Goal: Task Accomplishment & Management: Manage account settings

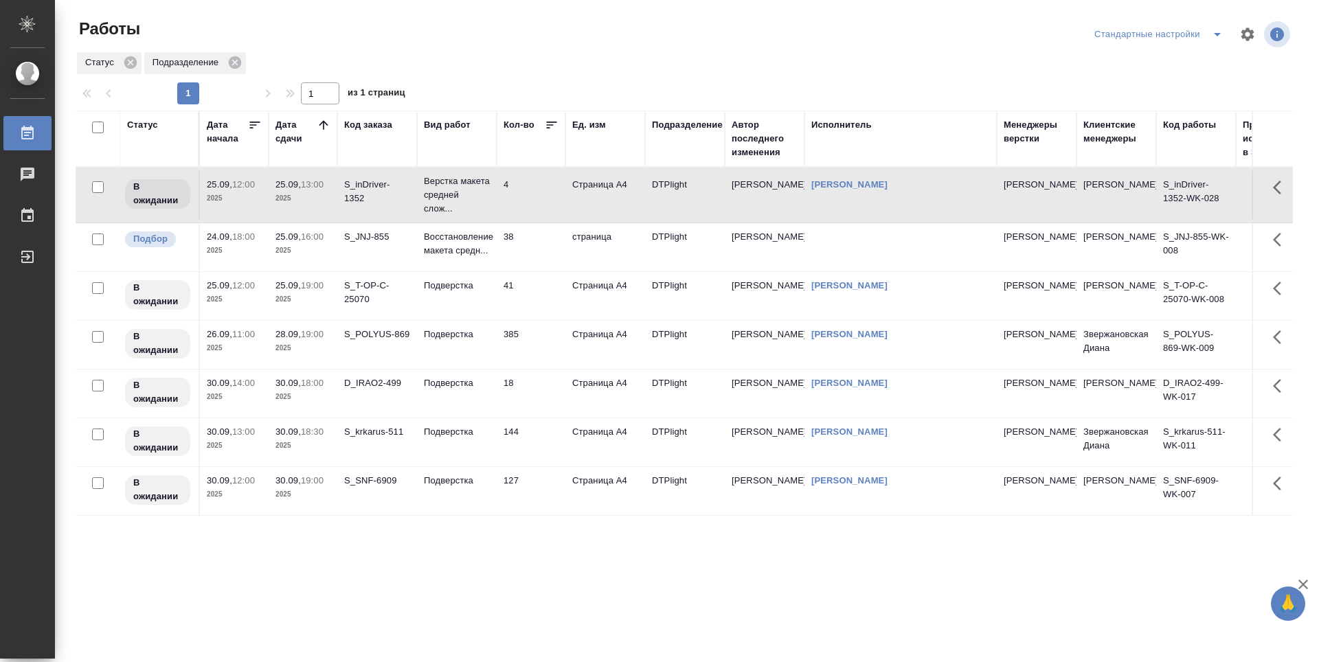
click at [549, 248] on td "38" at bounding box center [531, 247] width 69 height 48
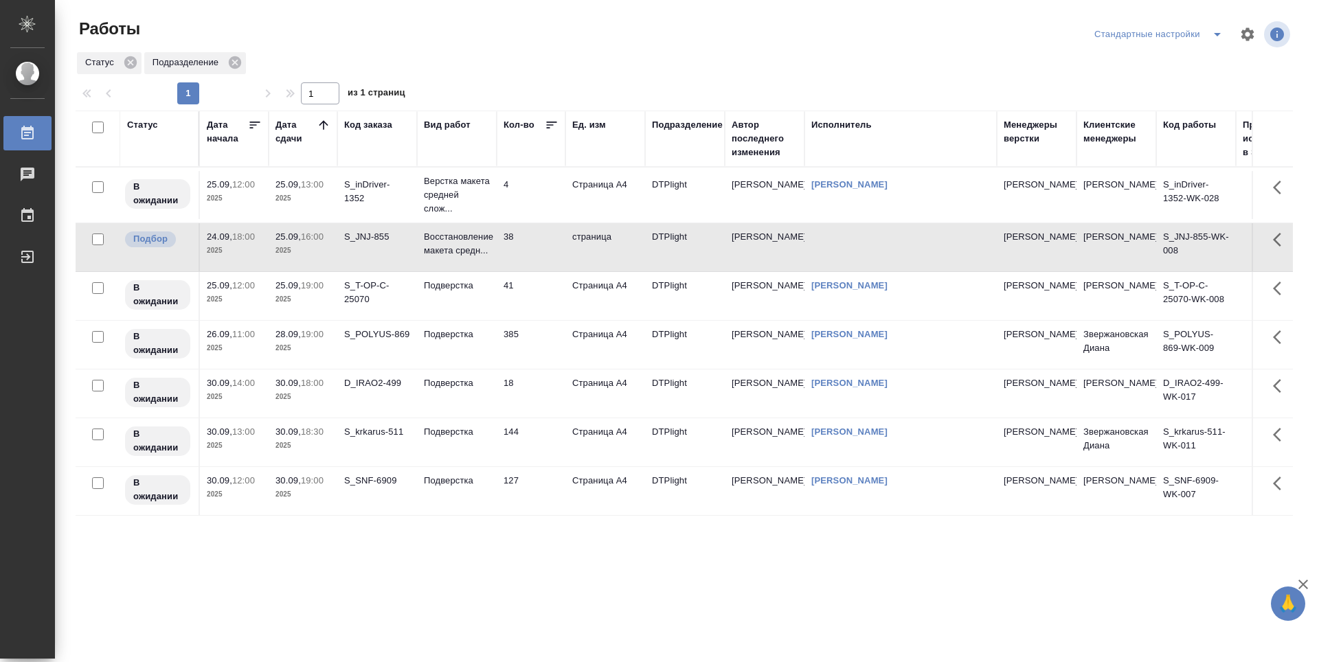
click at [549, 248] on td "38" at bounding box center [531, 247] width 69 height 48
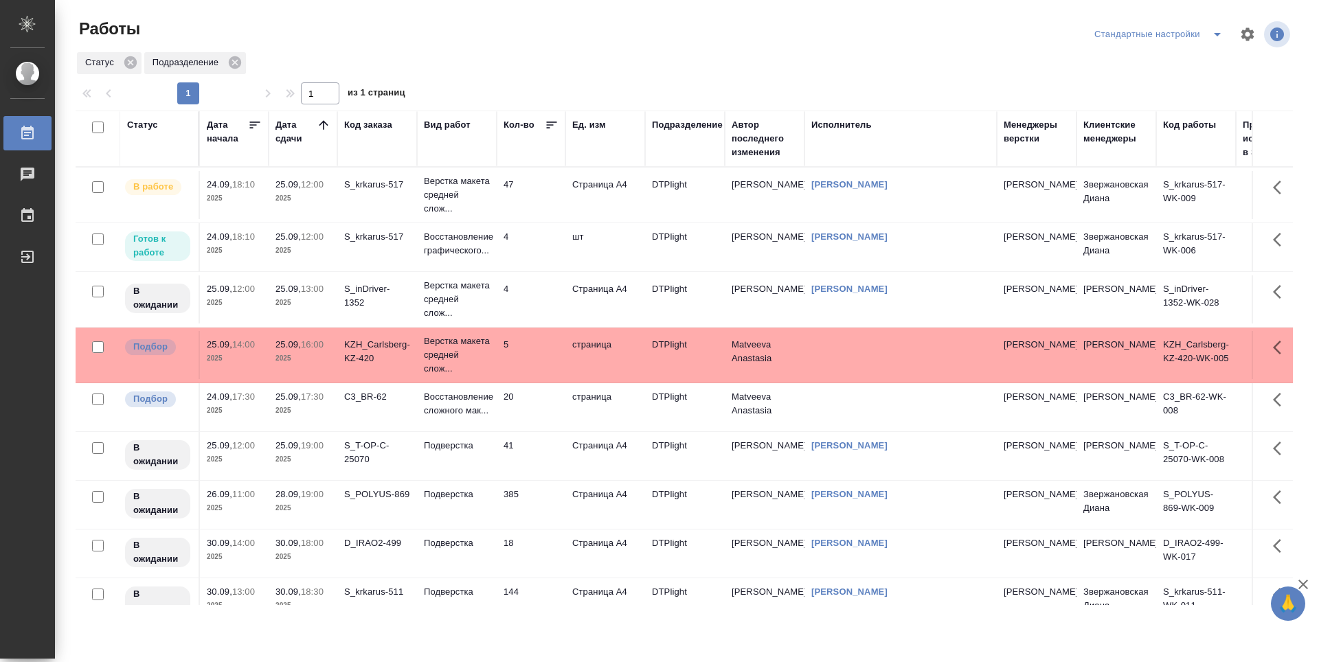
click at [529, 248] on td "4" at bounding box center [531, 247] width 69 height 48
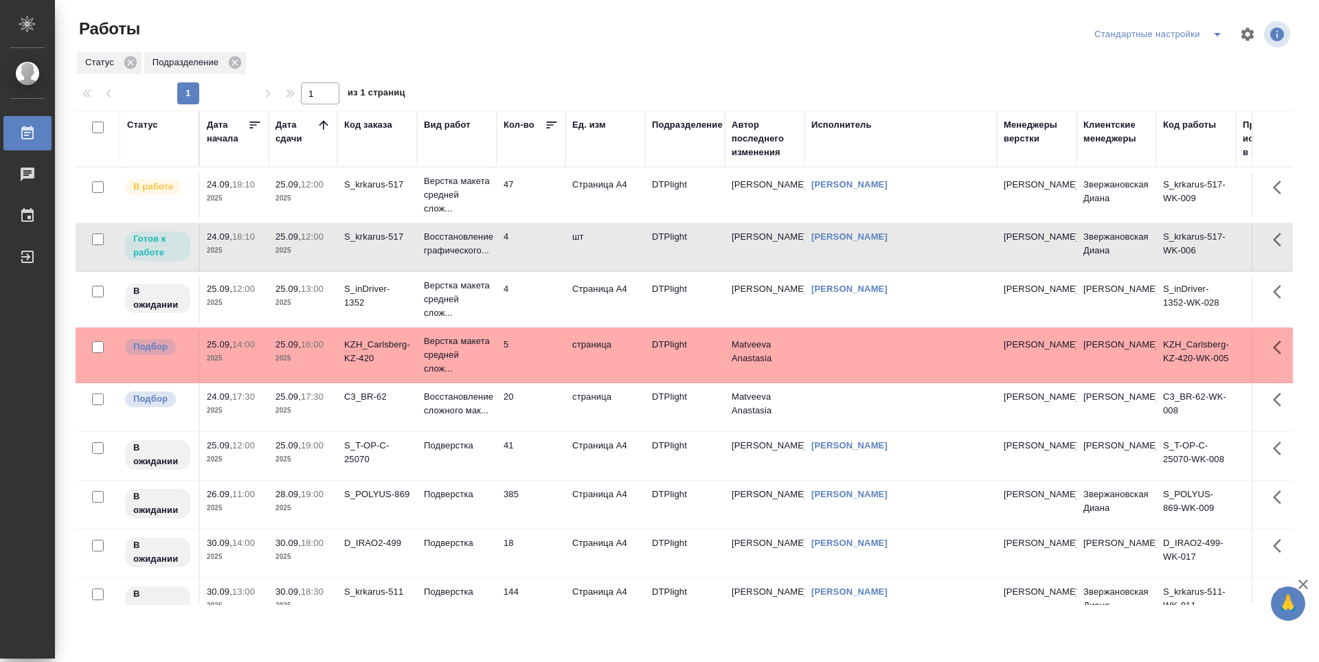
click at [359, 197] on td "S_krkarus-517" at bounding box center [377, 195] width 80 height 48
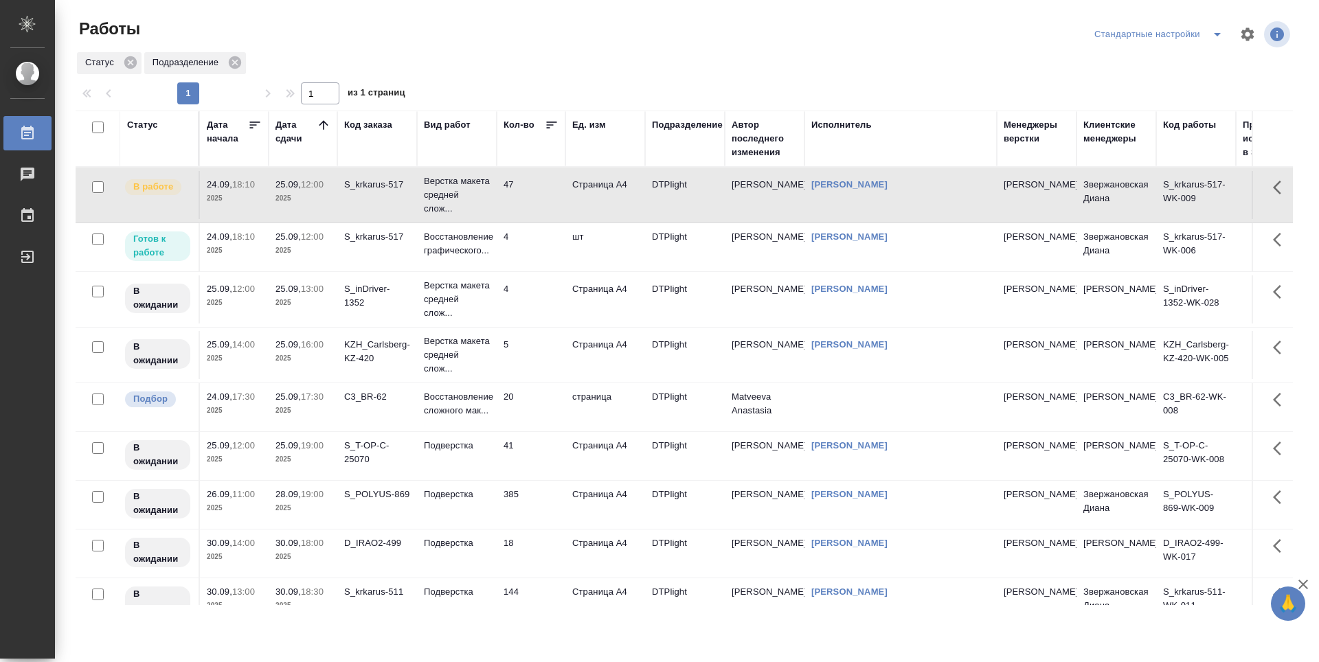
click at [315, 372] on td "25.09, 16:00 2025" at bounding box center [303, 355] width 69 height 48
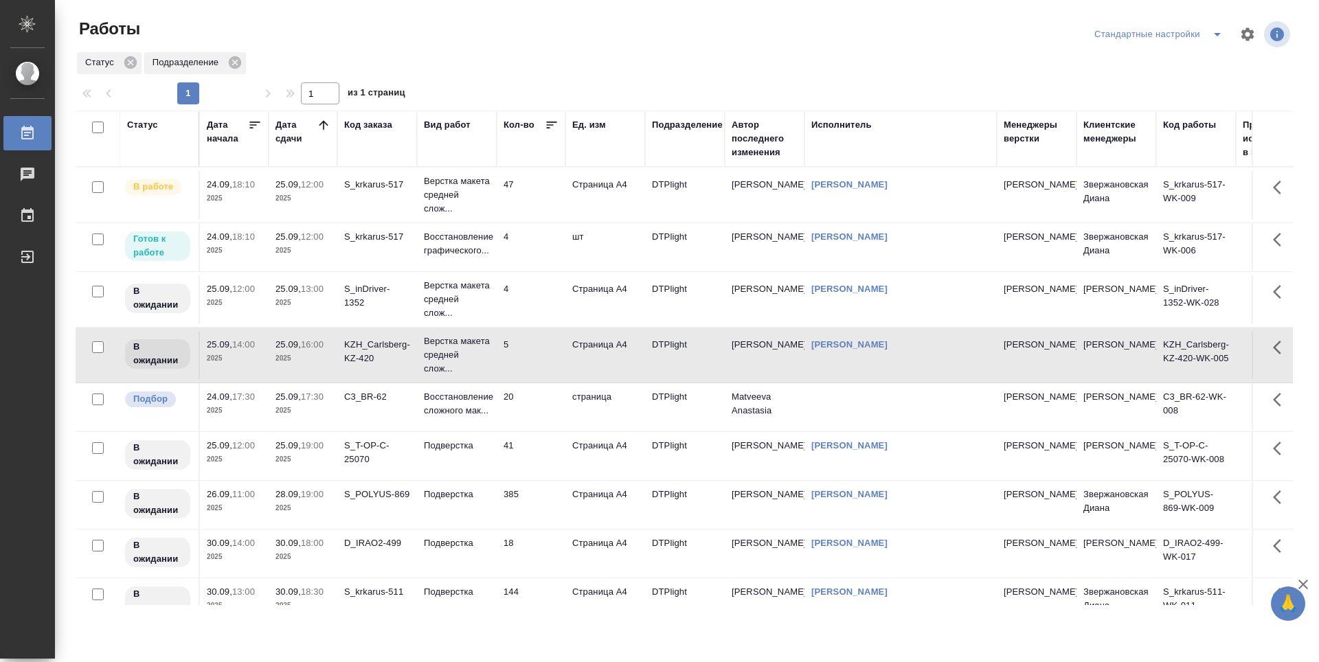
click at [323, 309] on p "2025" at bounding box center [302, 303] width 55 height 14
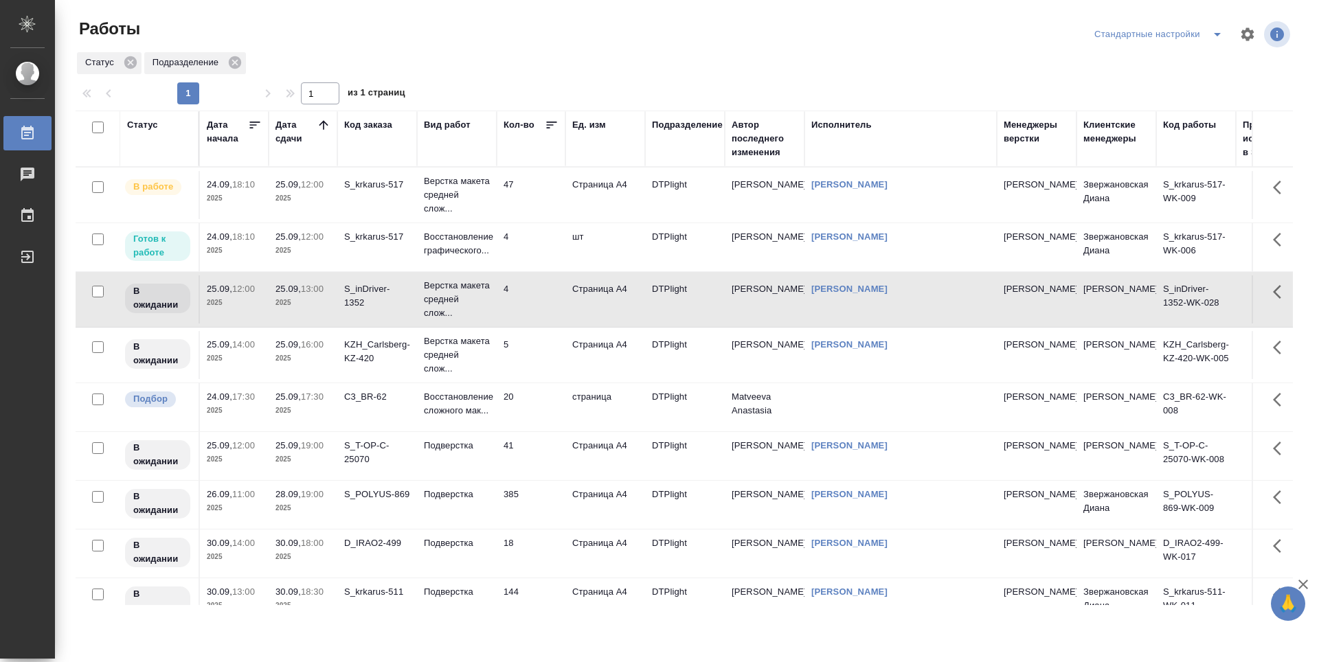
click at [330, 253] on td "25.09, 12:00 2025" at bounding box center [303, 247] width 69 height 48
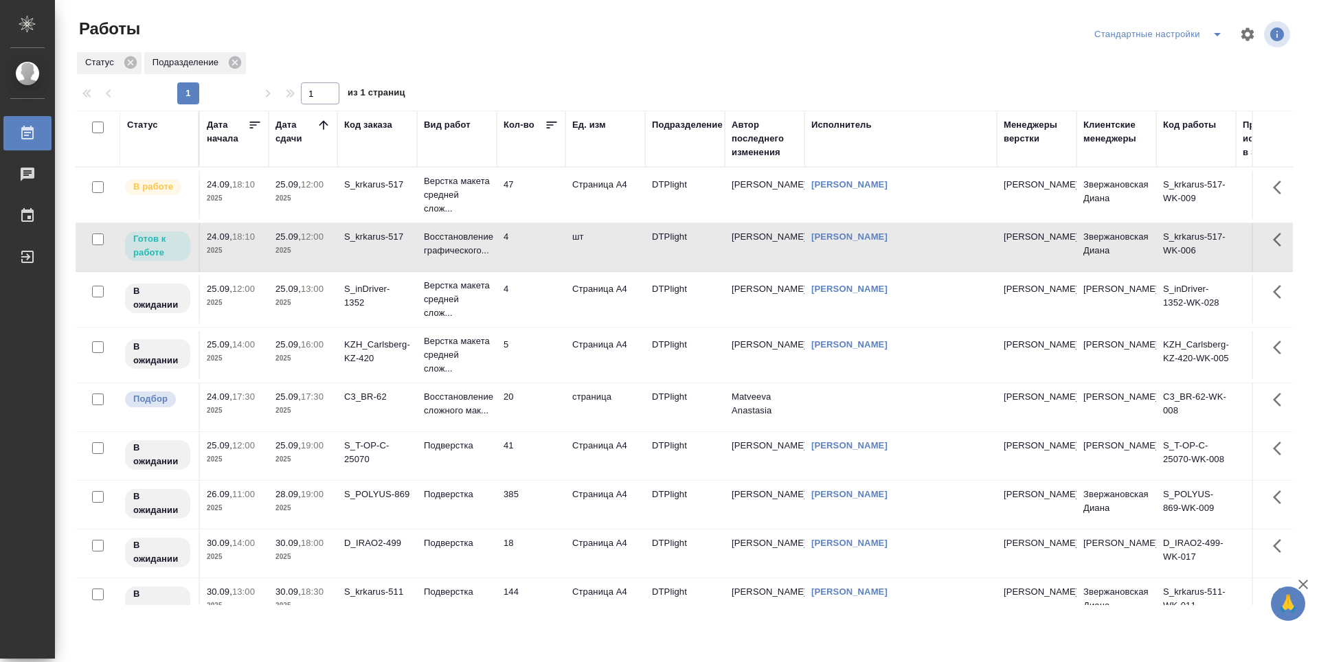
click at [630, 66] on div "Статус Подразделение" at bounding box center [684, 63] width 1217 height 25
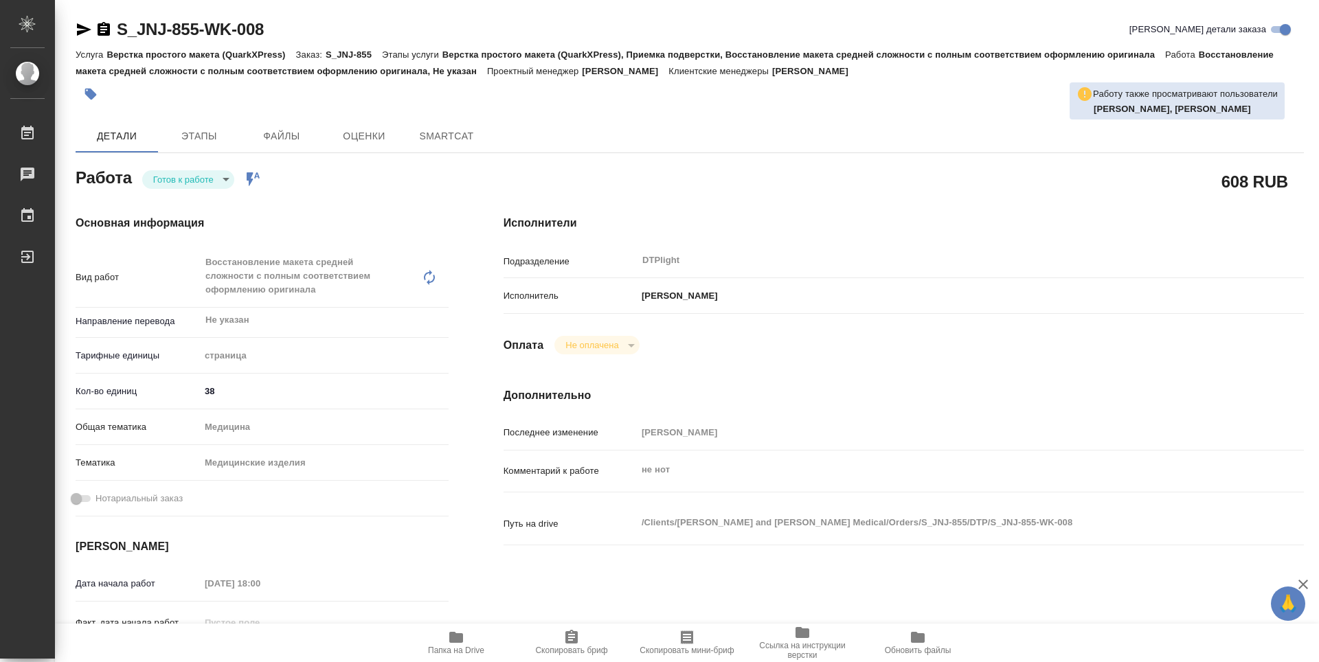
type textarea "x"
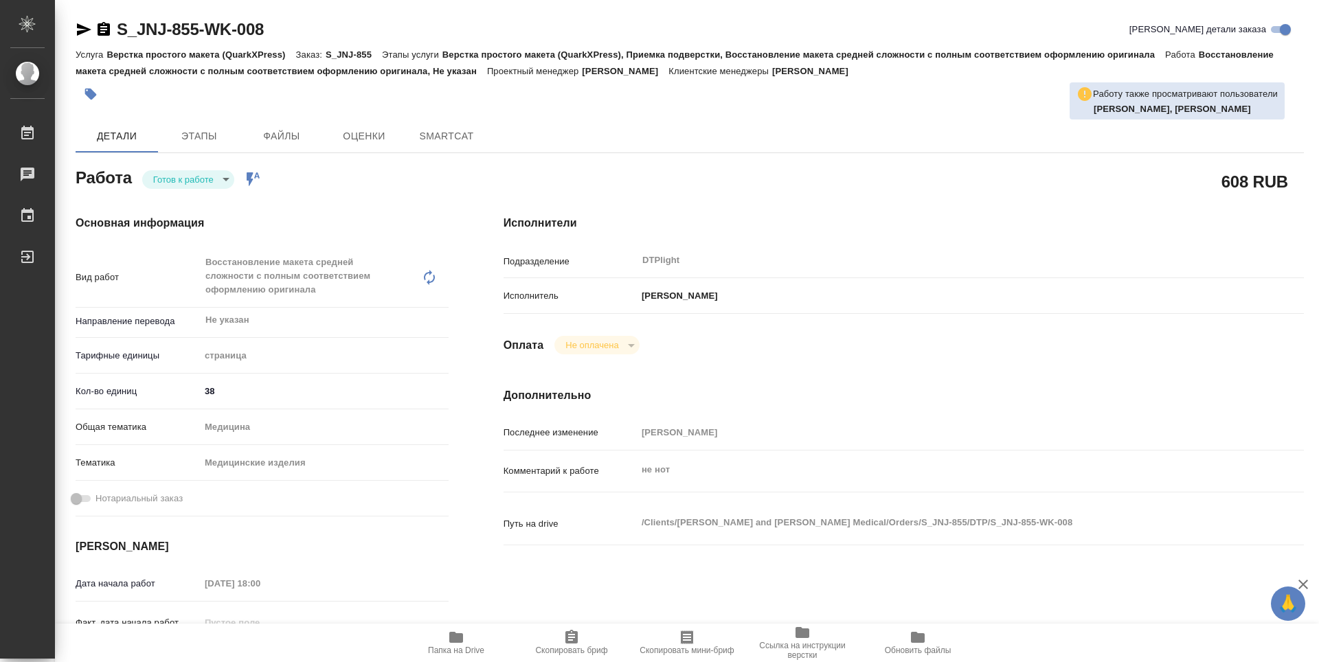
type textarea "x"
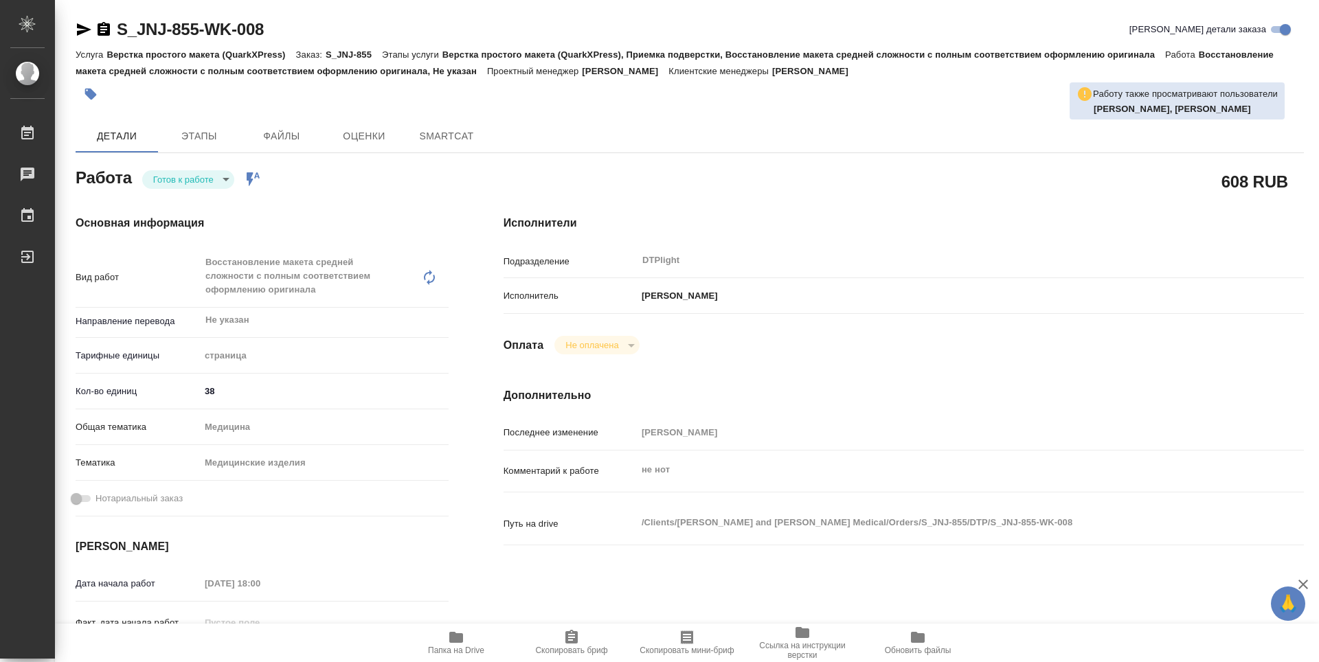
type textarea "x"
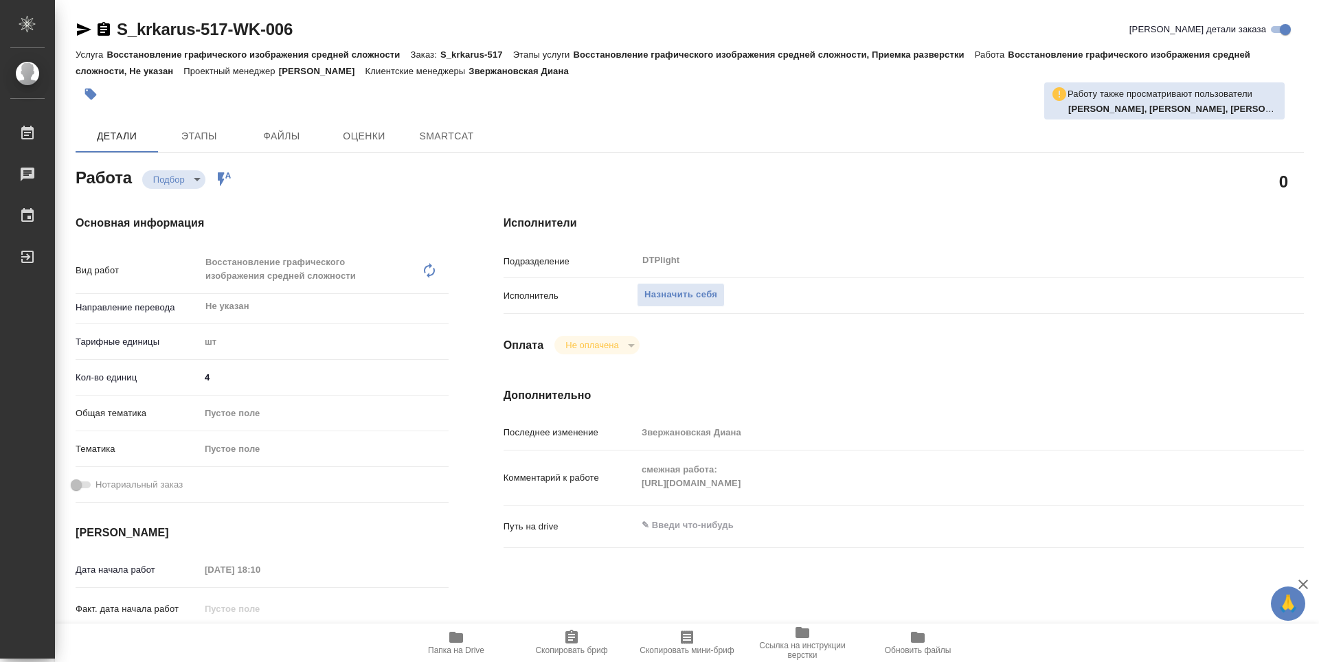
type textarea "x"
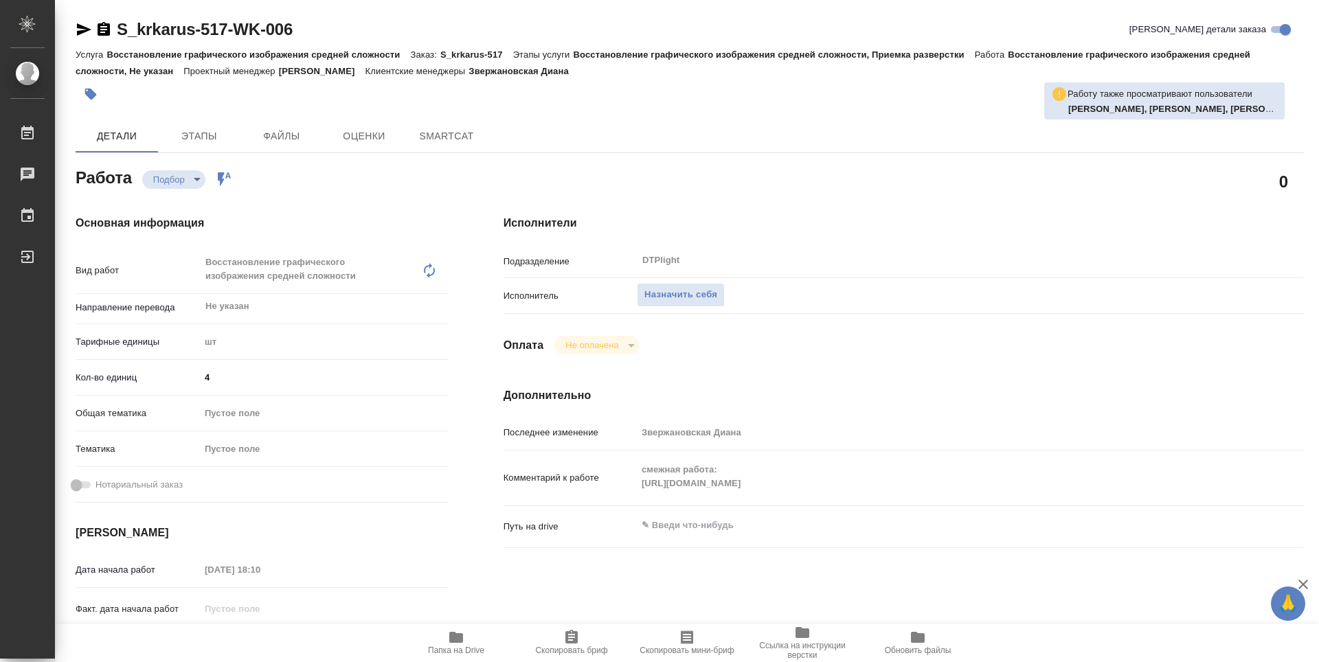
type textarea "x"
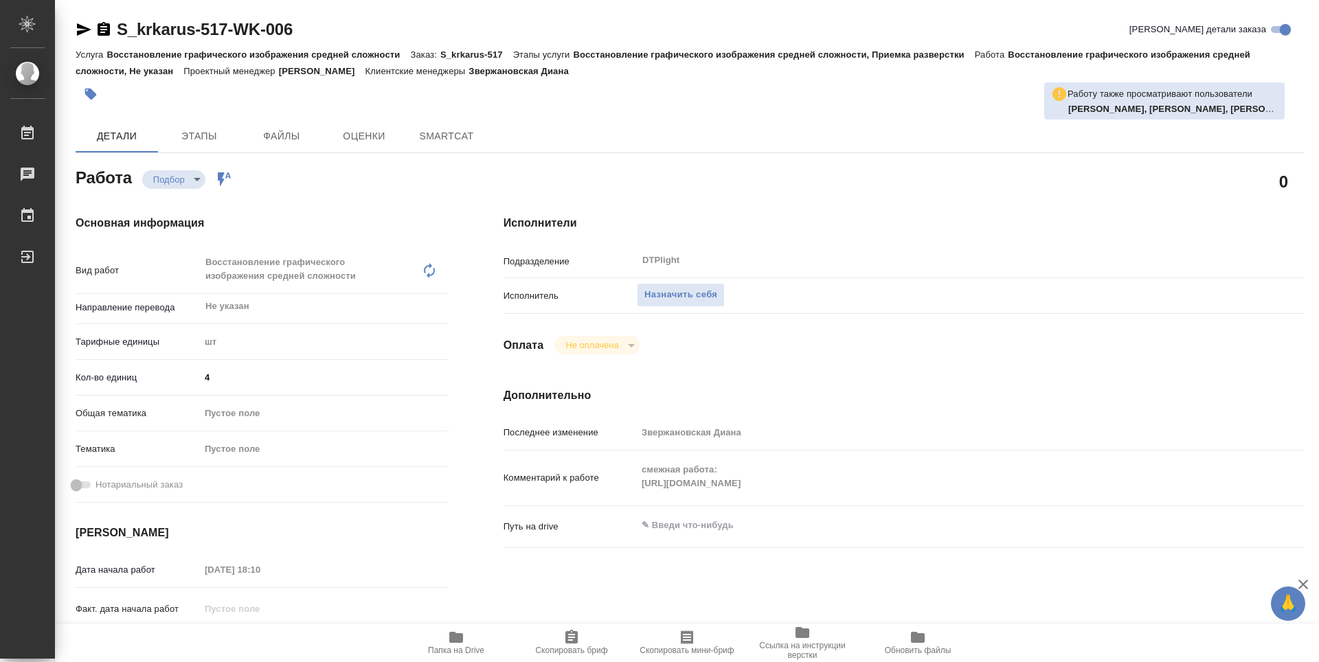
type textarea "x"
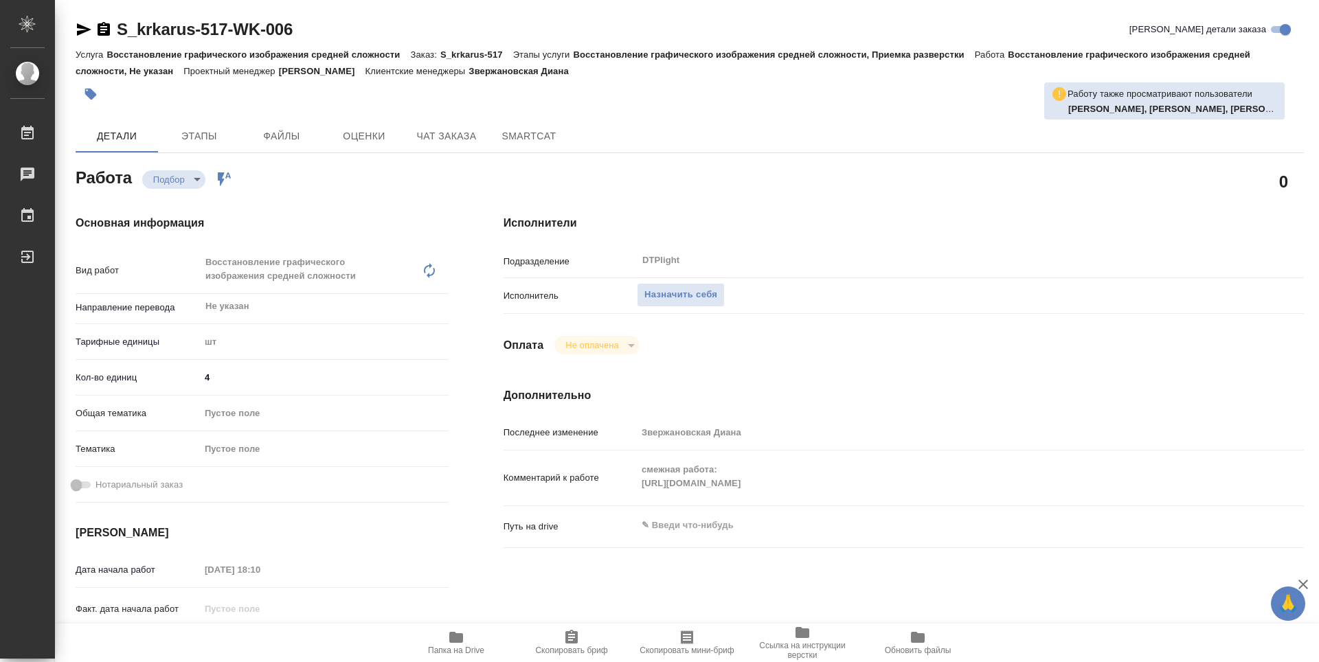
type textarea "x"
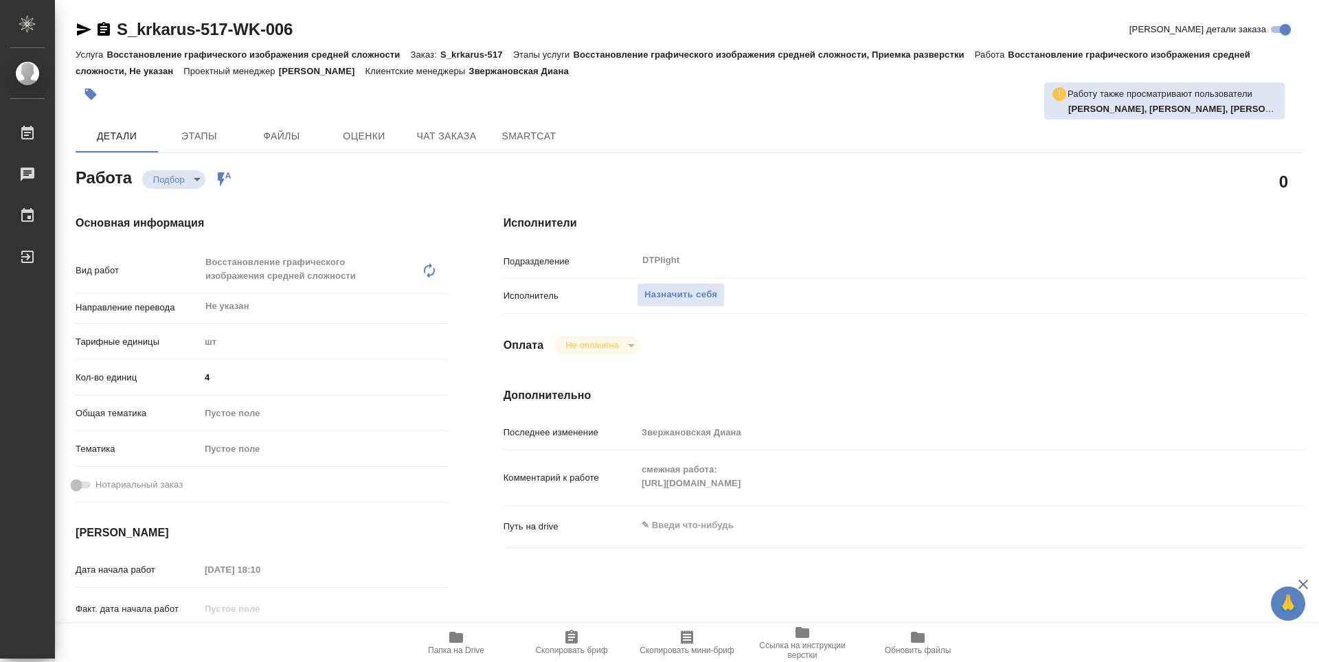
click at [634, 484] on div "Комментарий к работе смежная работа: https://tera.awatera.com/Work/68d3ebe84965…" at bounding box center [903, 478] width 800 height 44
type textarea "x"
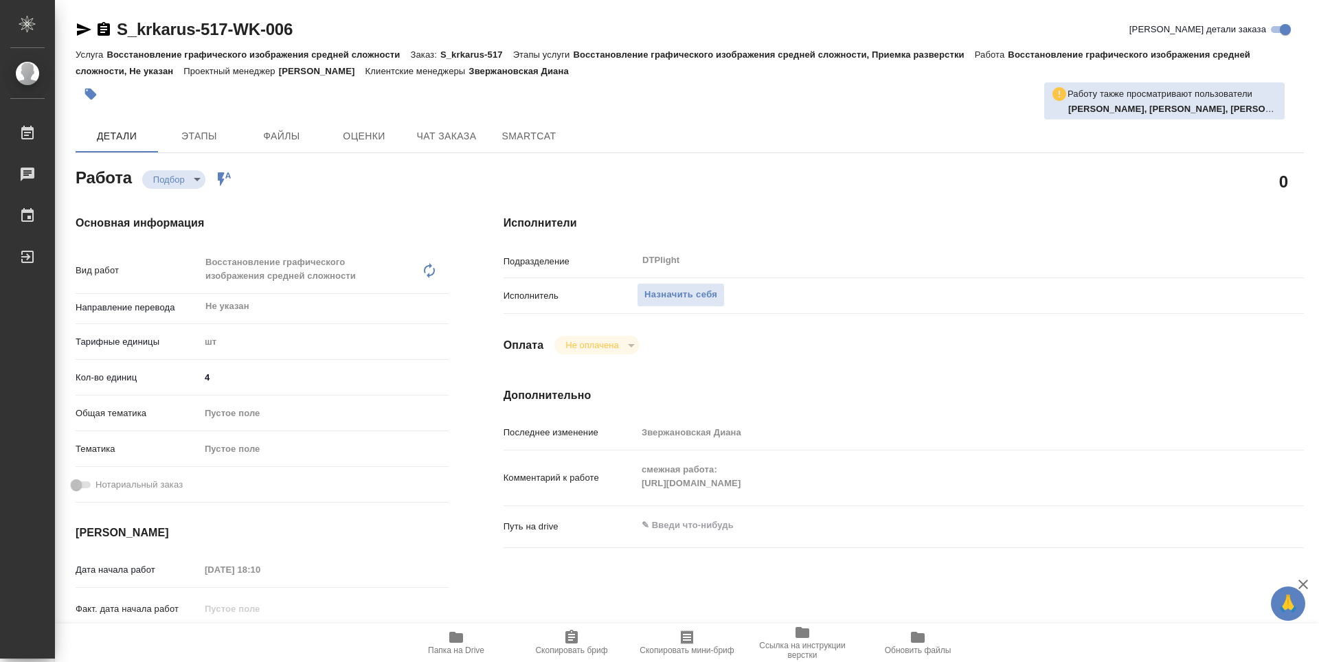
type textarea "x"
click at [701, 288] on span "Назначить себя" at bounding box center [680, 295] width 73 height 16
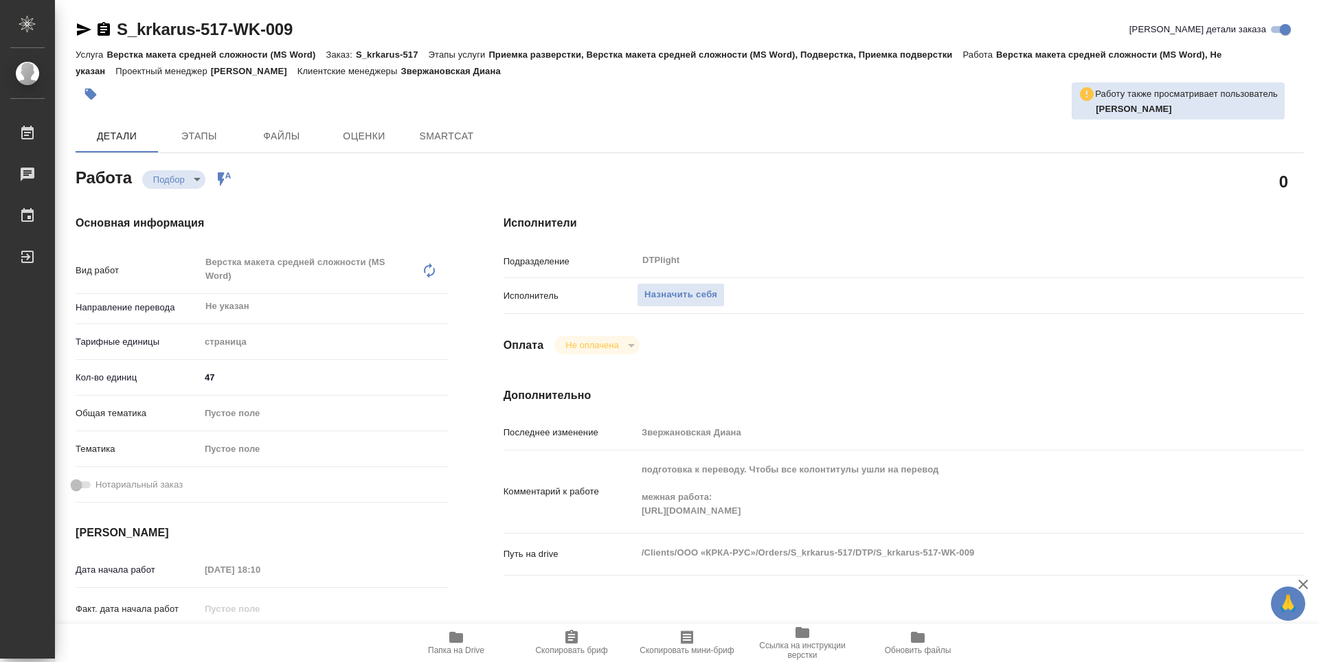
type textarea "x"
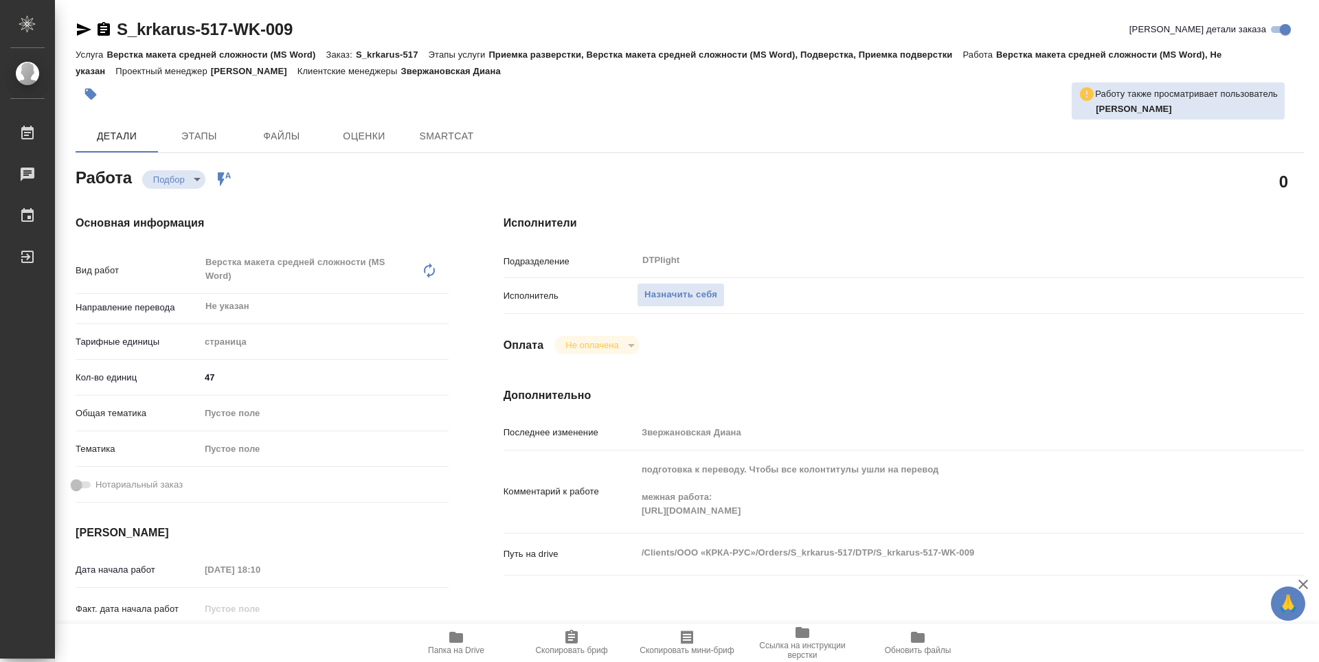
type textarea "x"
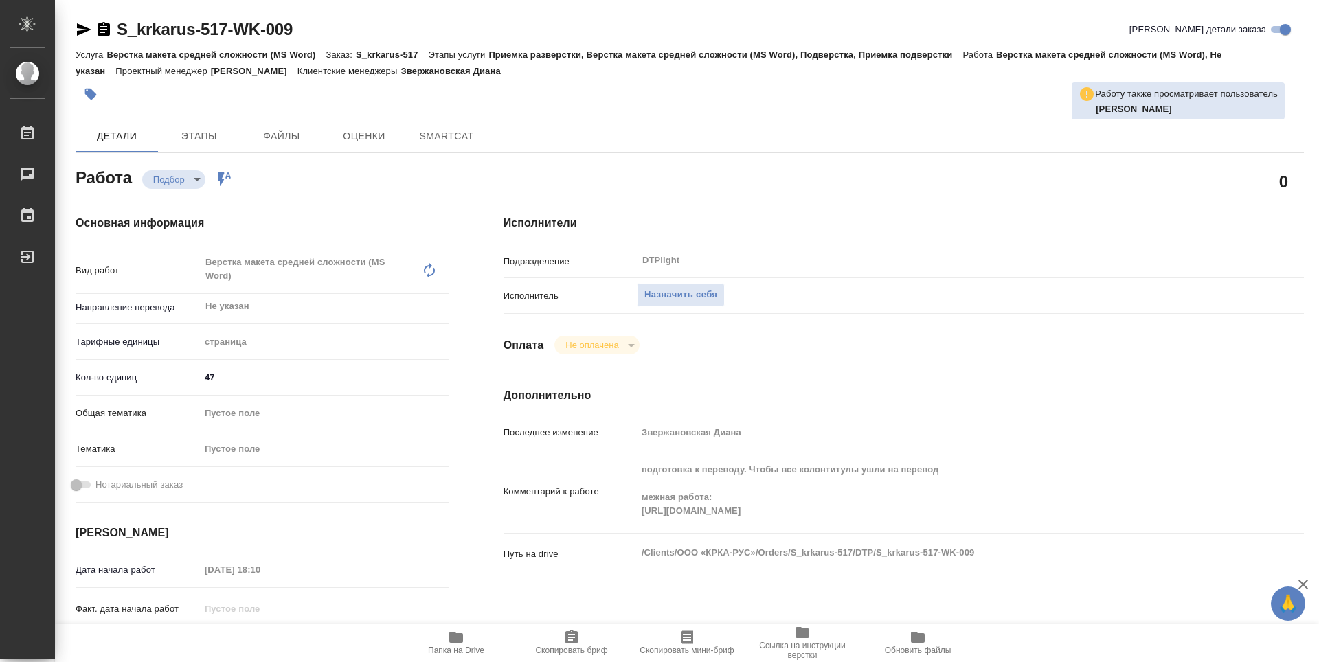
type textarea "x"
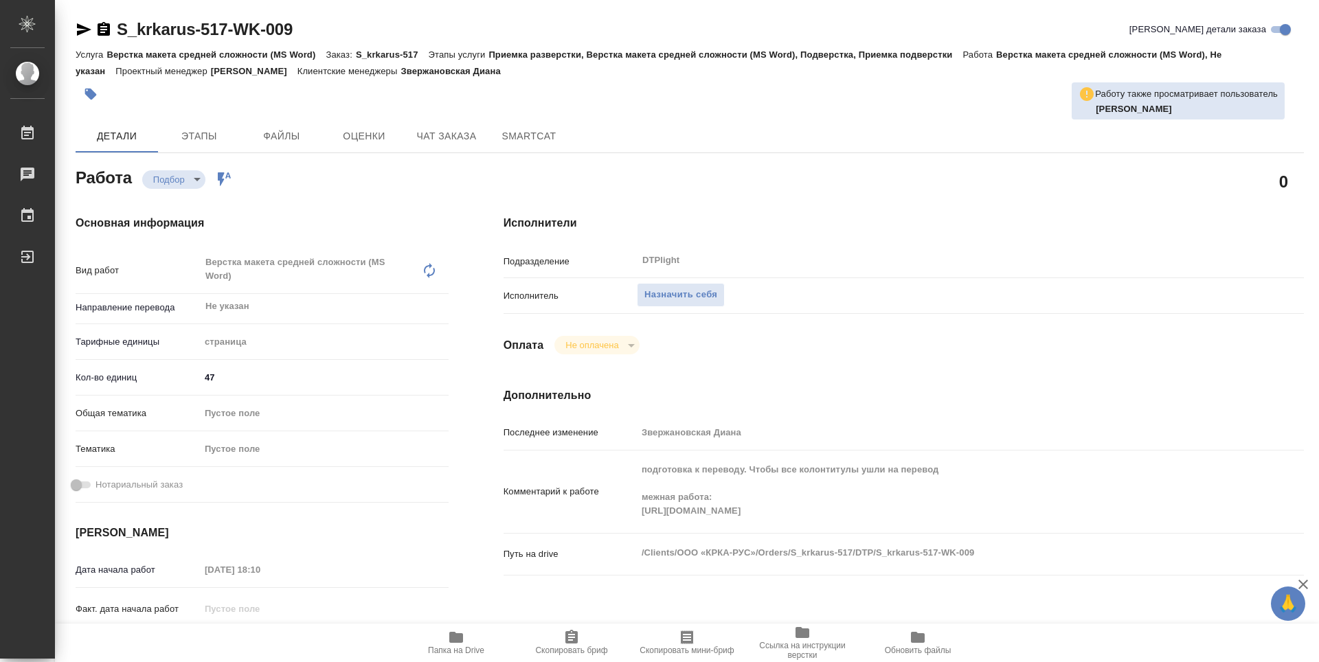
type textarea "x"
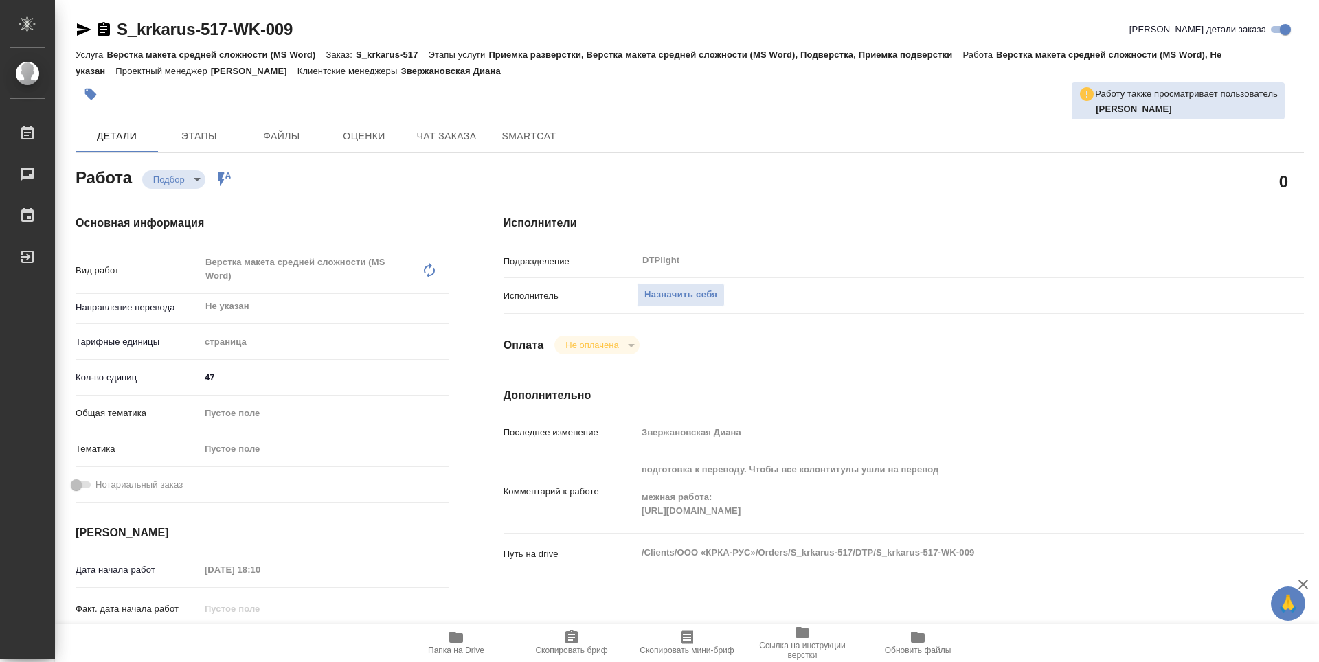
type textarea "x"
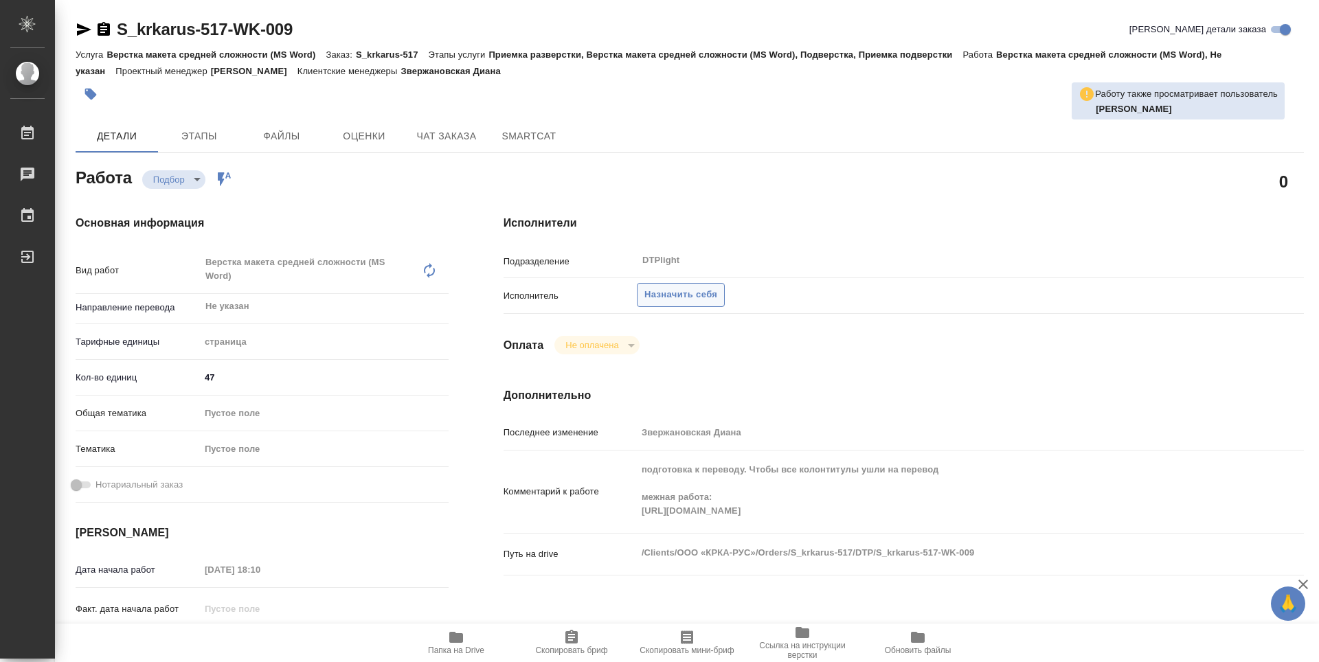
click at [679, 299] on span "Назначить себя" at bounding box center [680, 295] width 73 height 16
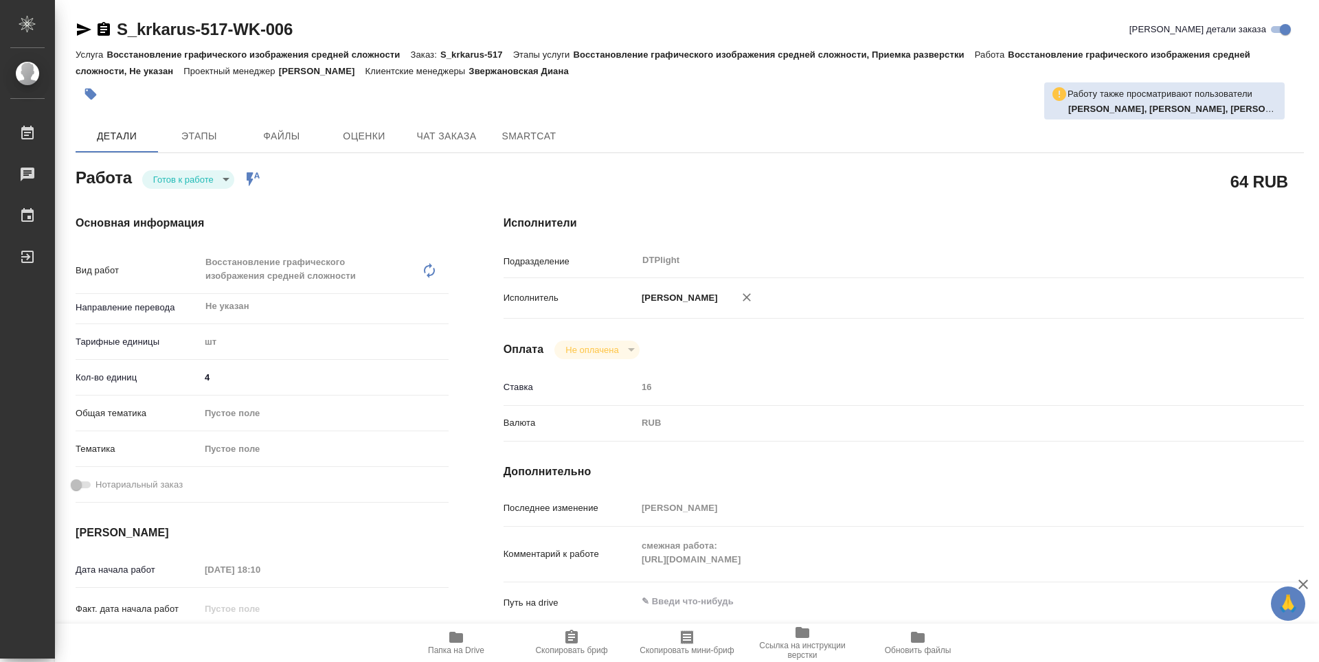
click at [205, 172] on body "🙏 .cls-1 fill:#fff; AWATERA Guselnikov Roman Работы 0 Чаты График Выйти S_krkar…" at bounding box center [659, 331] width 1319 height 662
click at [179, 179] on button "В работе" at bounding box center [175, 179] width 45 height 15
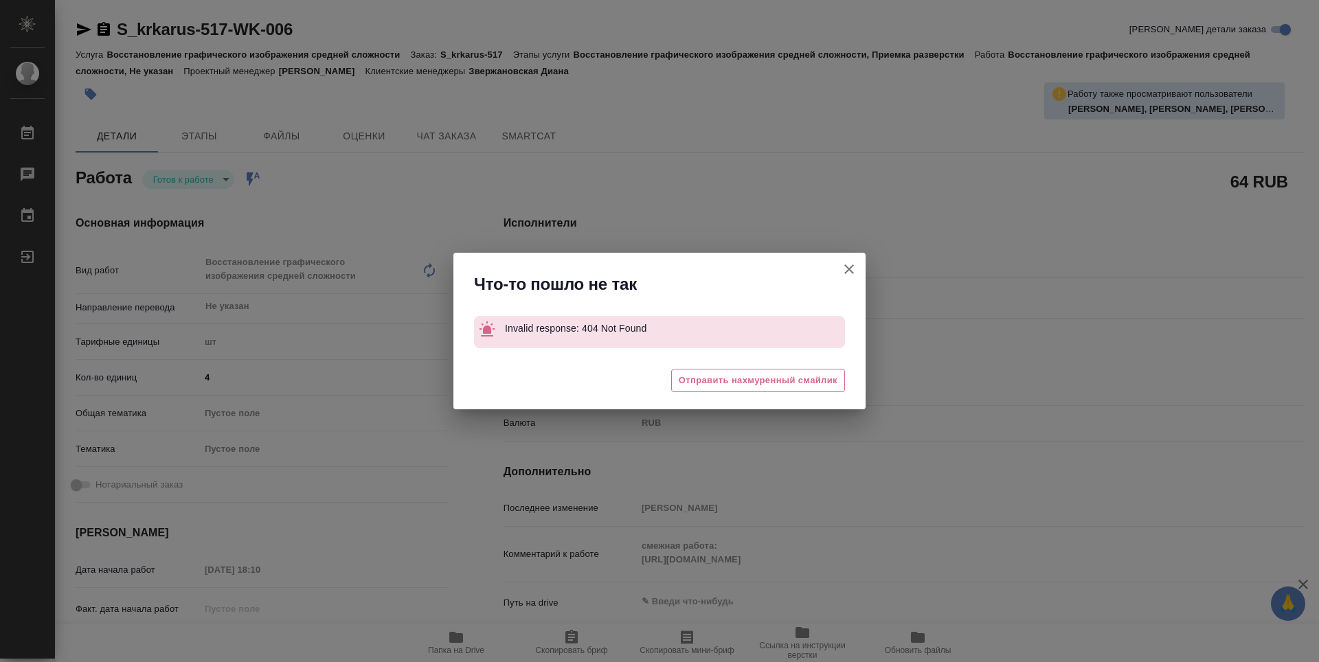
type textarea "x"
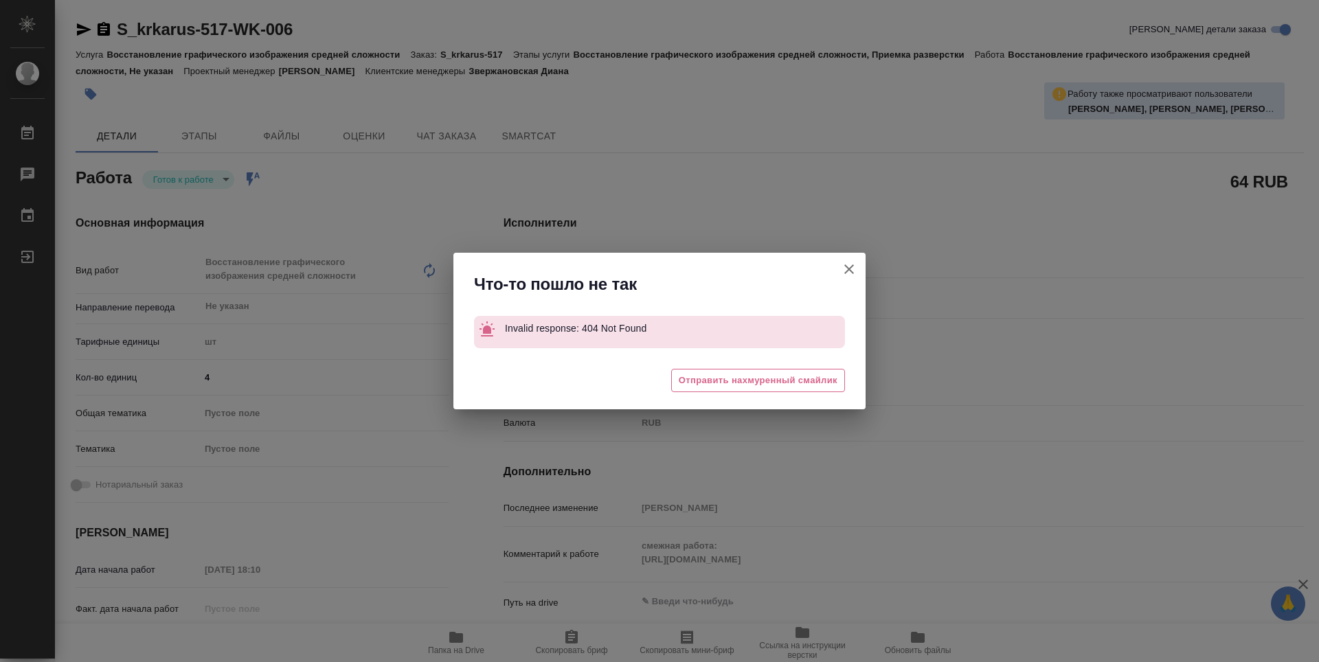
type textarea "x"
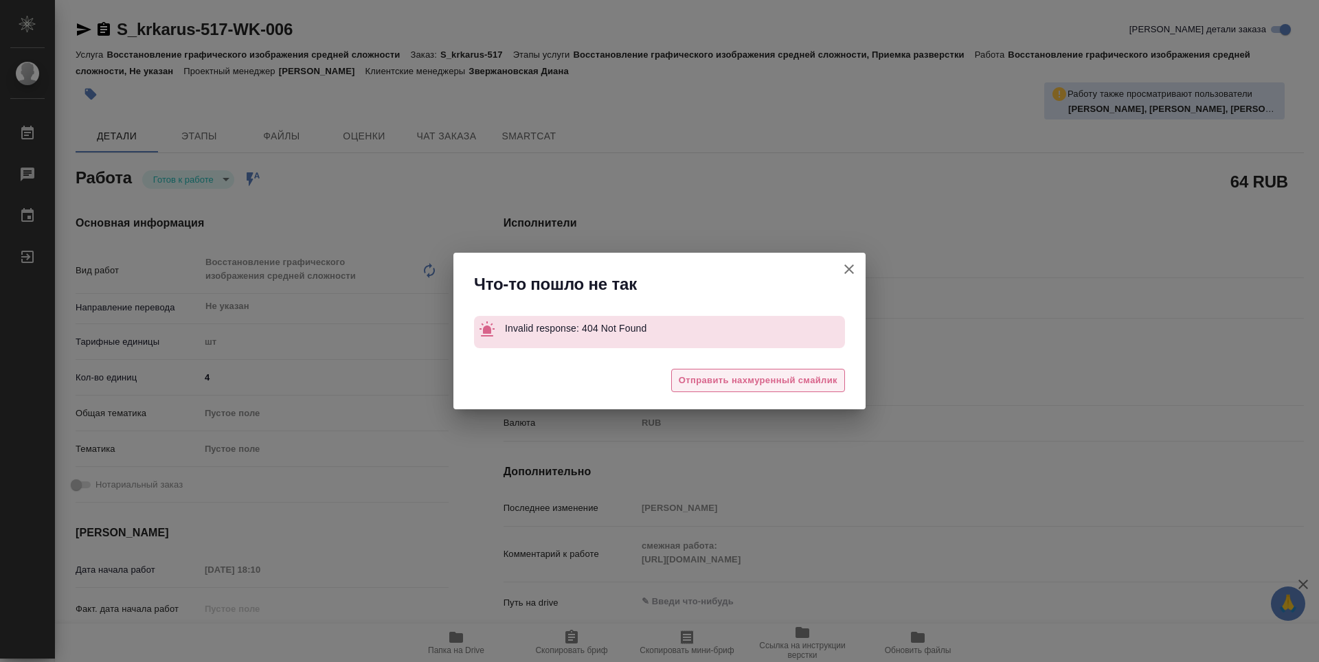
click at [796, 400] on div "😔 Отправить нахмуренный смайлик" at bounding box center [659, 382] width 412 height 55
click at [796, 383] on span "Отправить нахмуренный смайлик" at bounding box center [758, 381] width 159 height 16
type textarea "x"
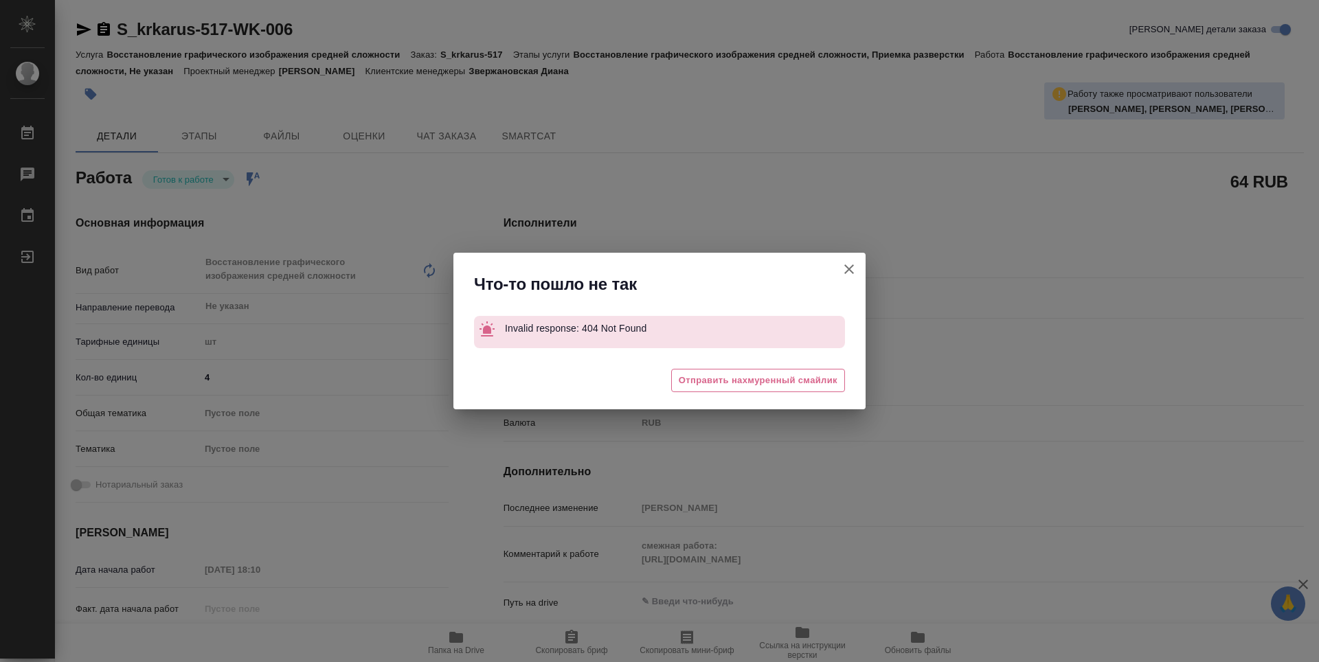
type textarea "x"
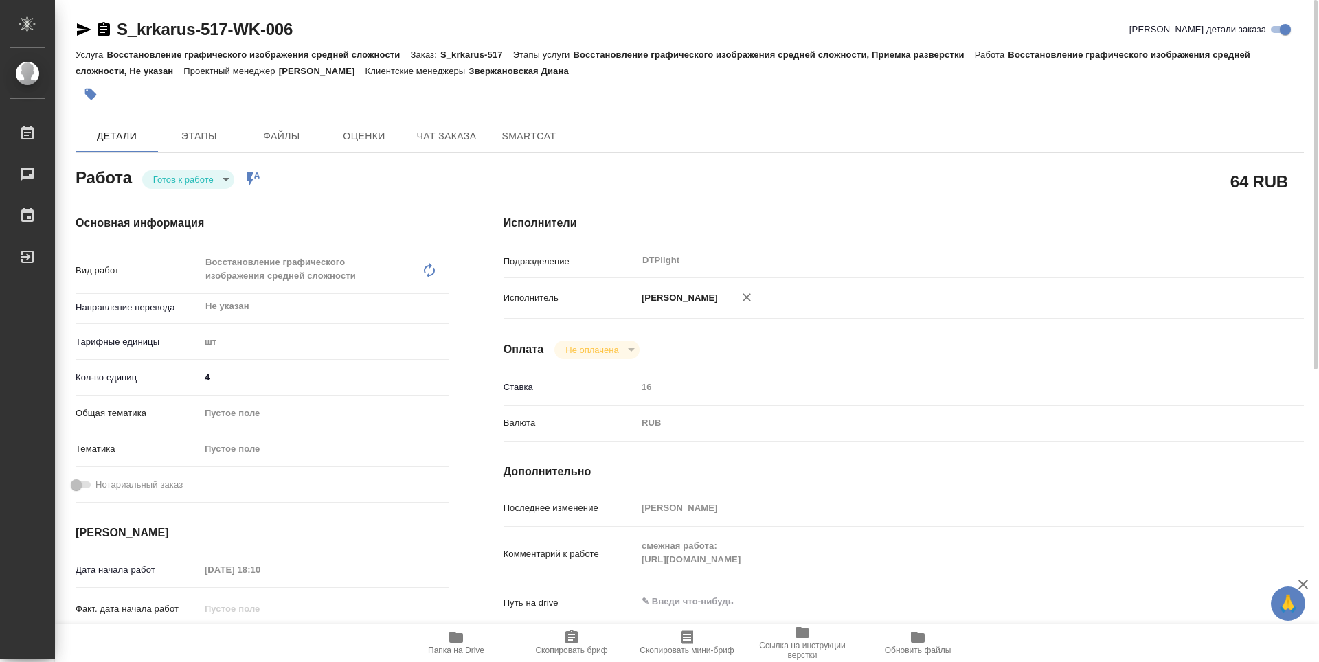
click at [222, 178] on body "🙏 .cls-1 fill:#fff; AWATERA Guselnikov Roman Работы 0 Чаты График Выйти S_krkar…" at bounding box center [659, 331] width 1319 height 662
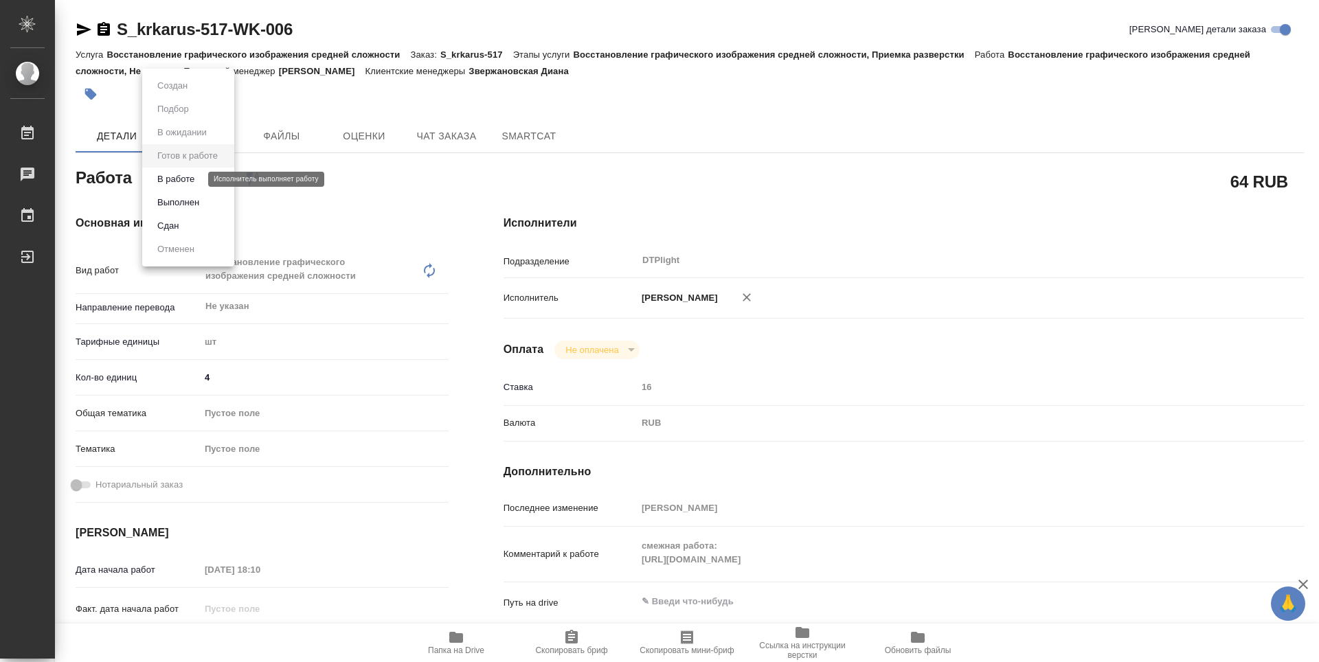
click at [179, 181] on button "В работе" at bounding box center [175, 179] width 45 height 15
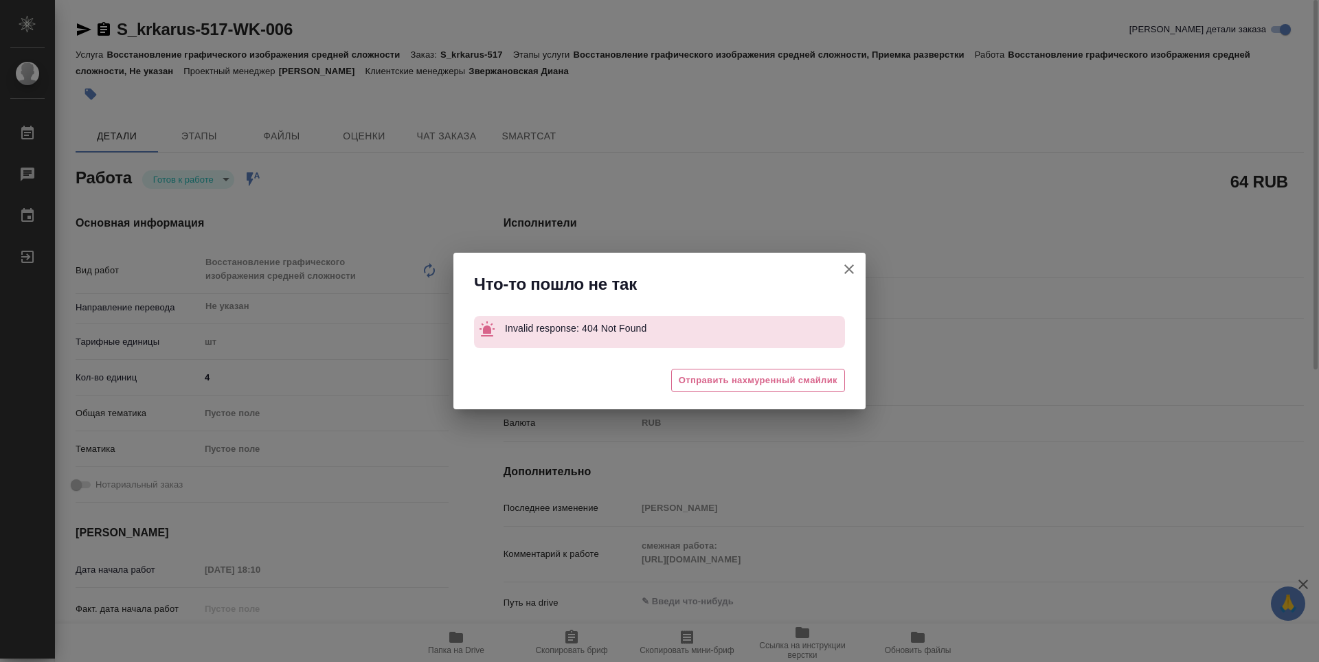
type textarea "x"
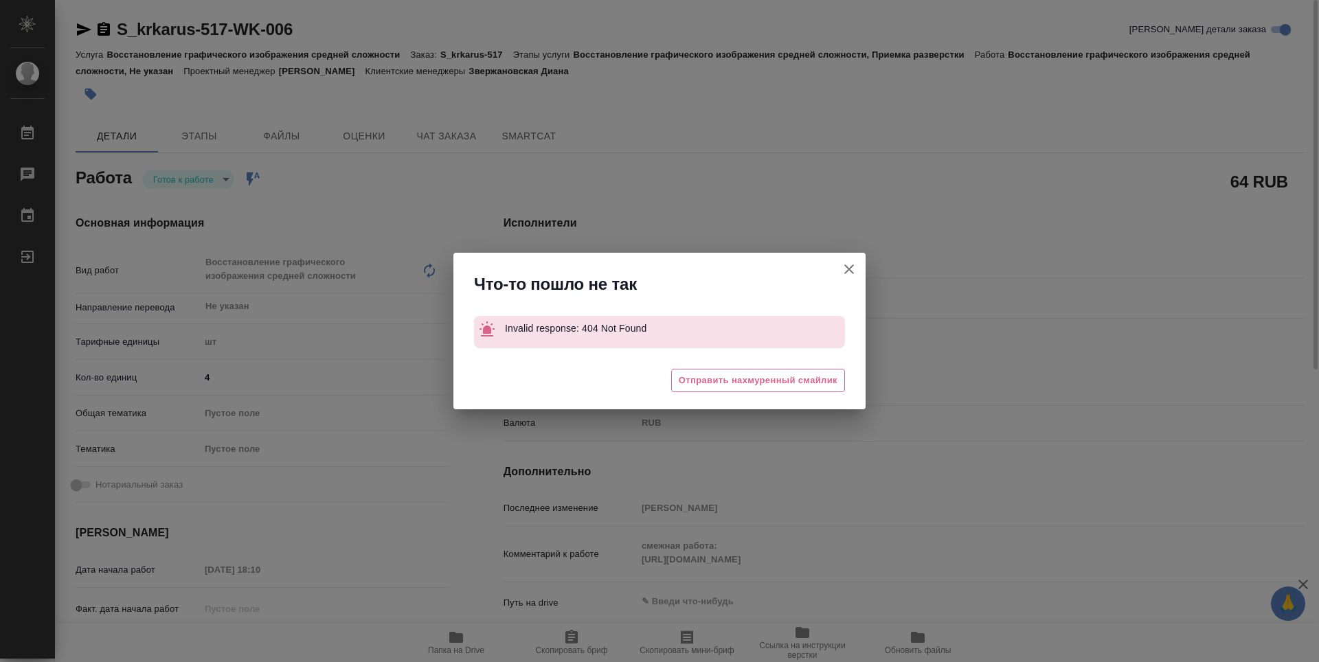
type textarea "x"
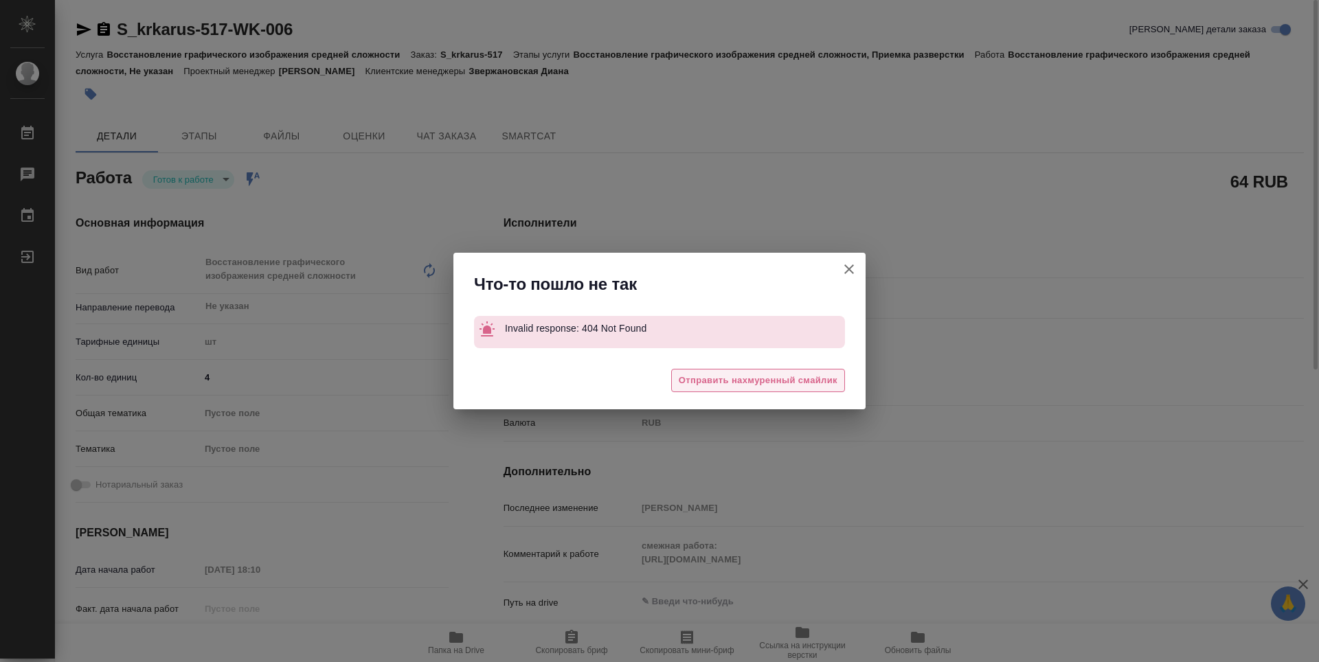
click at [817, 370] on button "Отправить нахмуренный смайлик" at bounding box center [758, 381] width 174 height 24
type textarea "x"
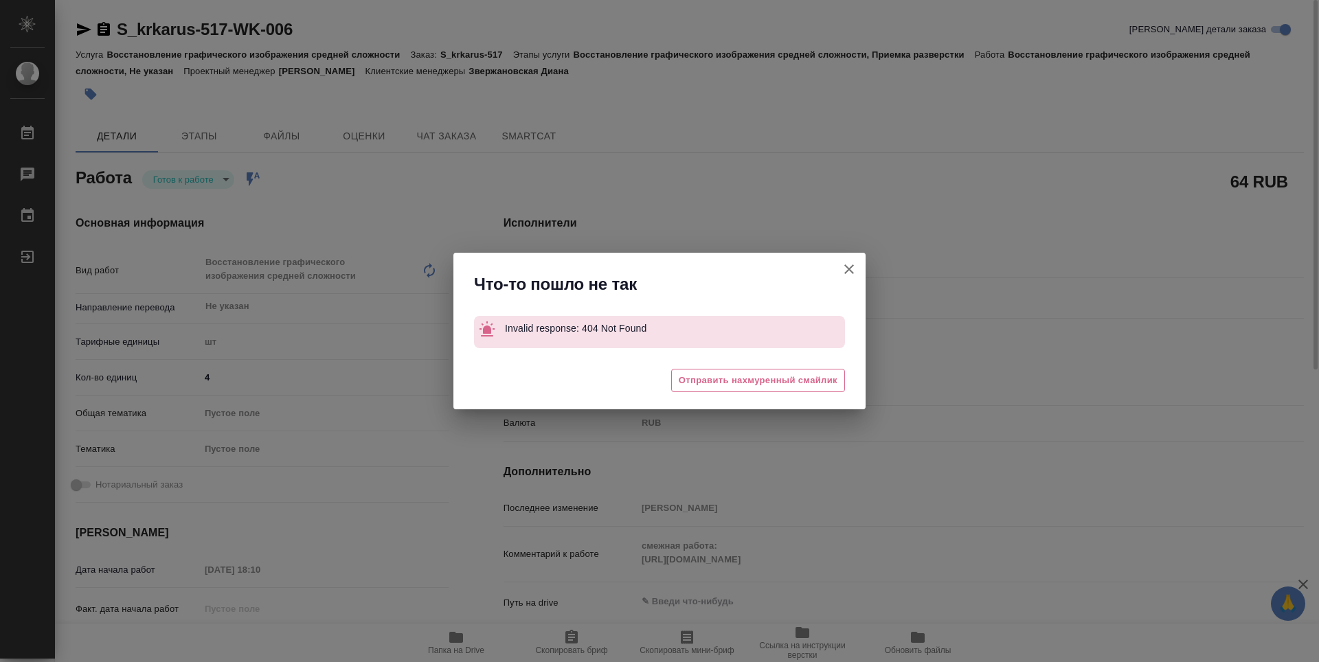
type textarea "x"
click at [850, 260] on button "[PERSON_NAME] детали заказа" at bounding box center [848, 269] width 33 height 33
type textarea "x"
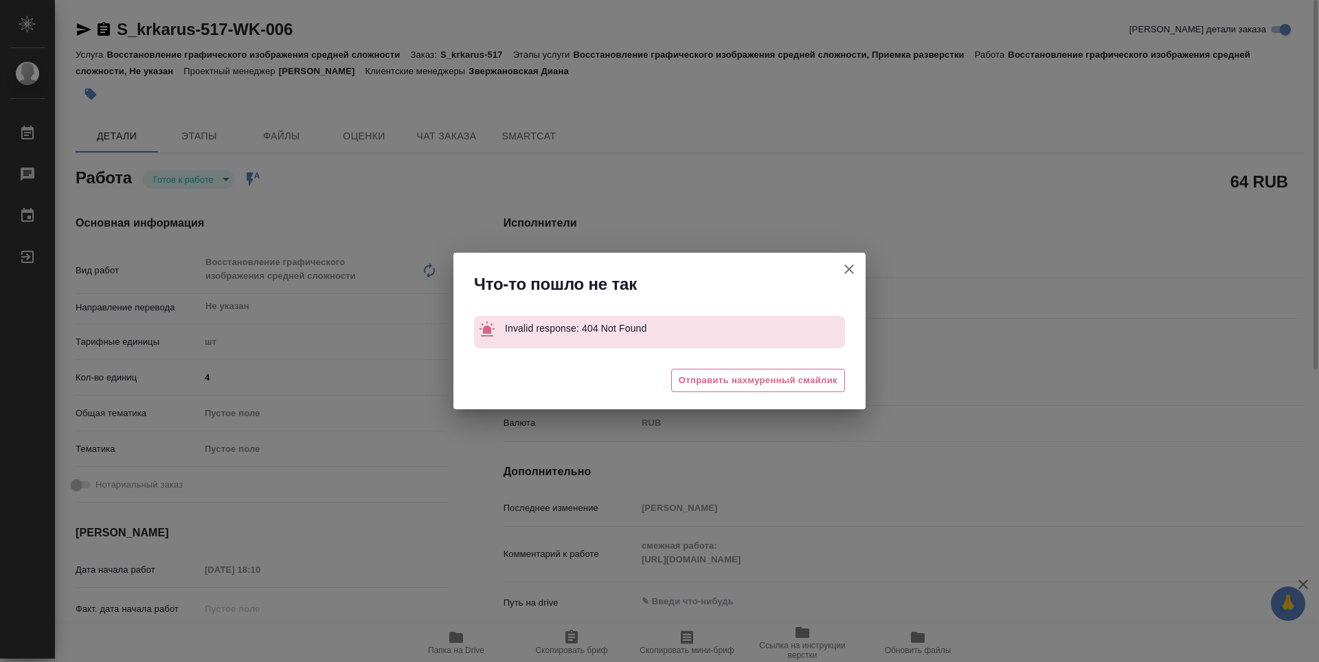
type textarea "x"
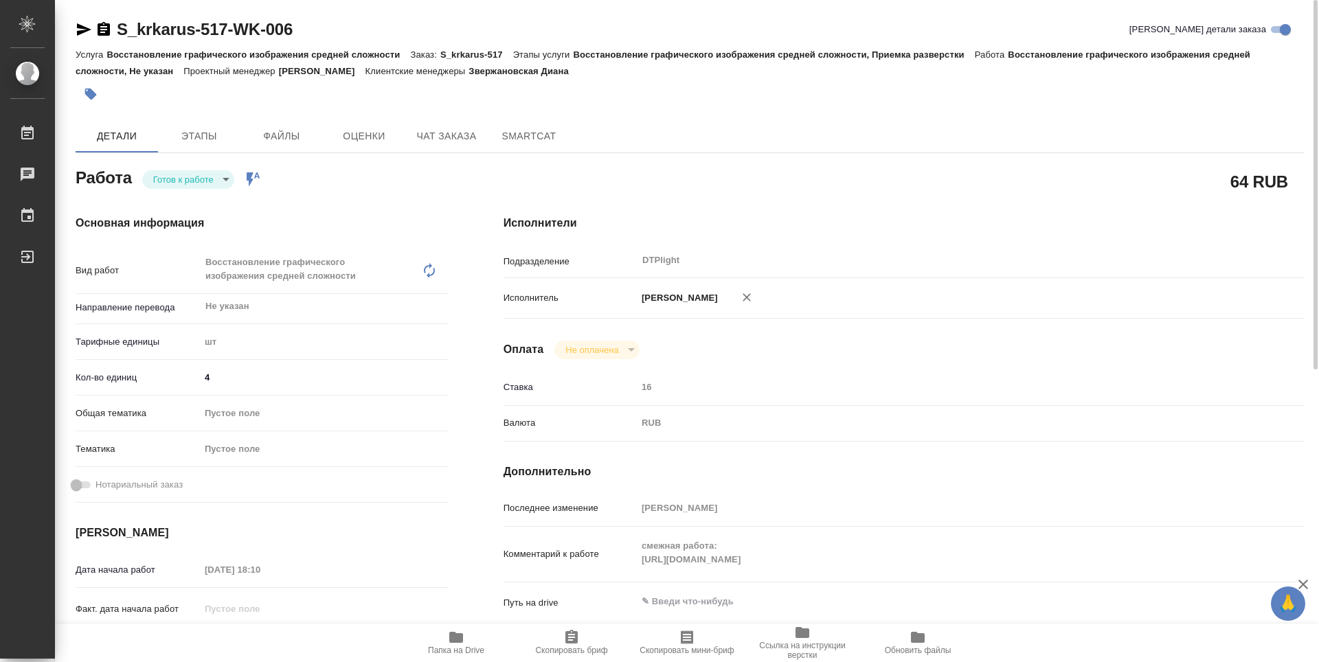
type textarea "x"
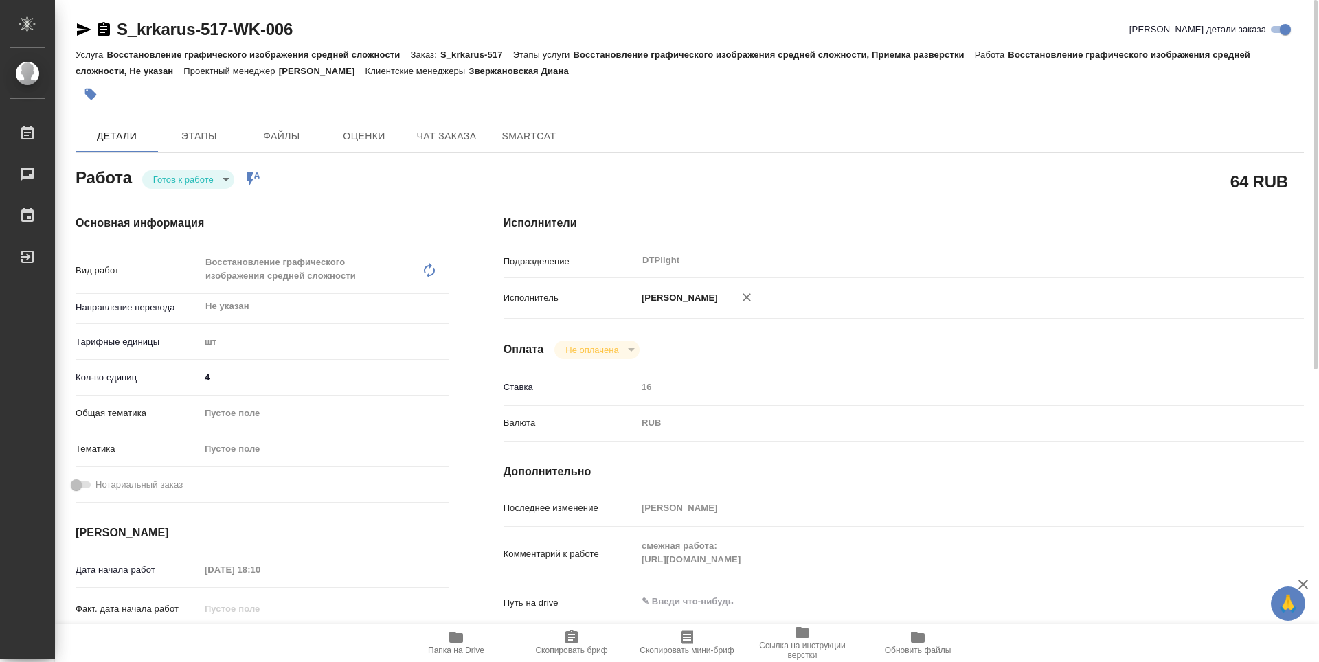
type textarea "x"
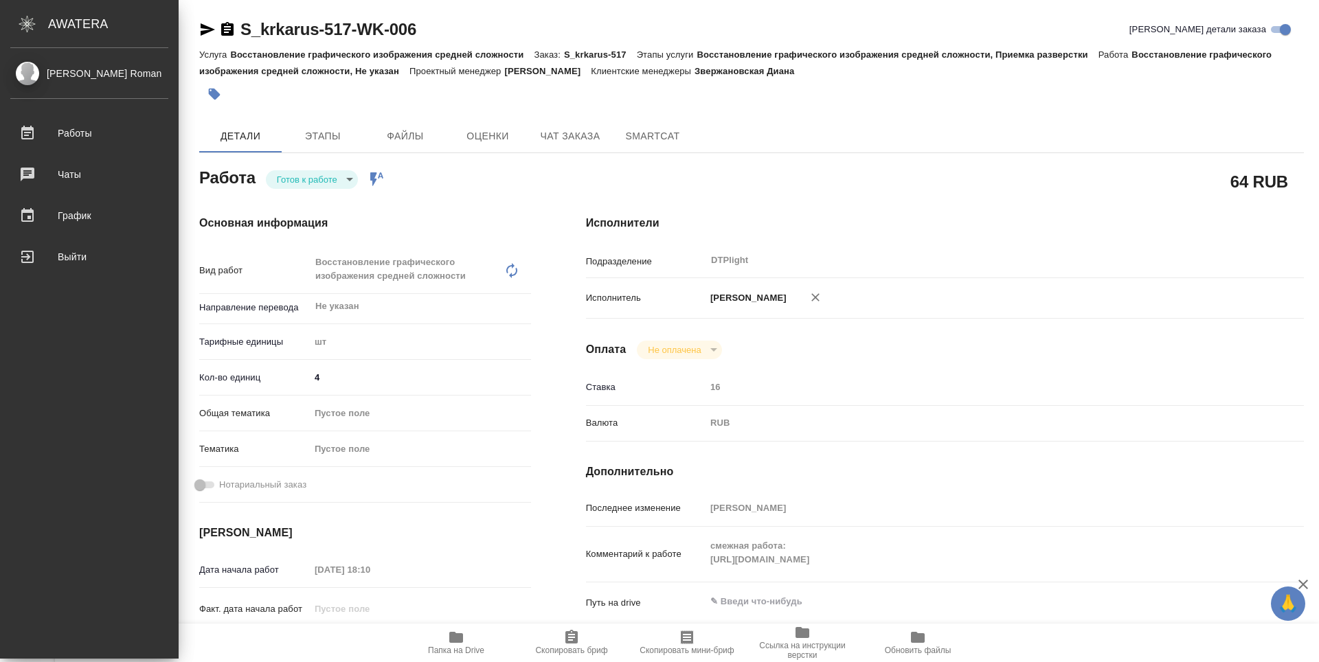
type textarea "x"
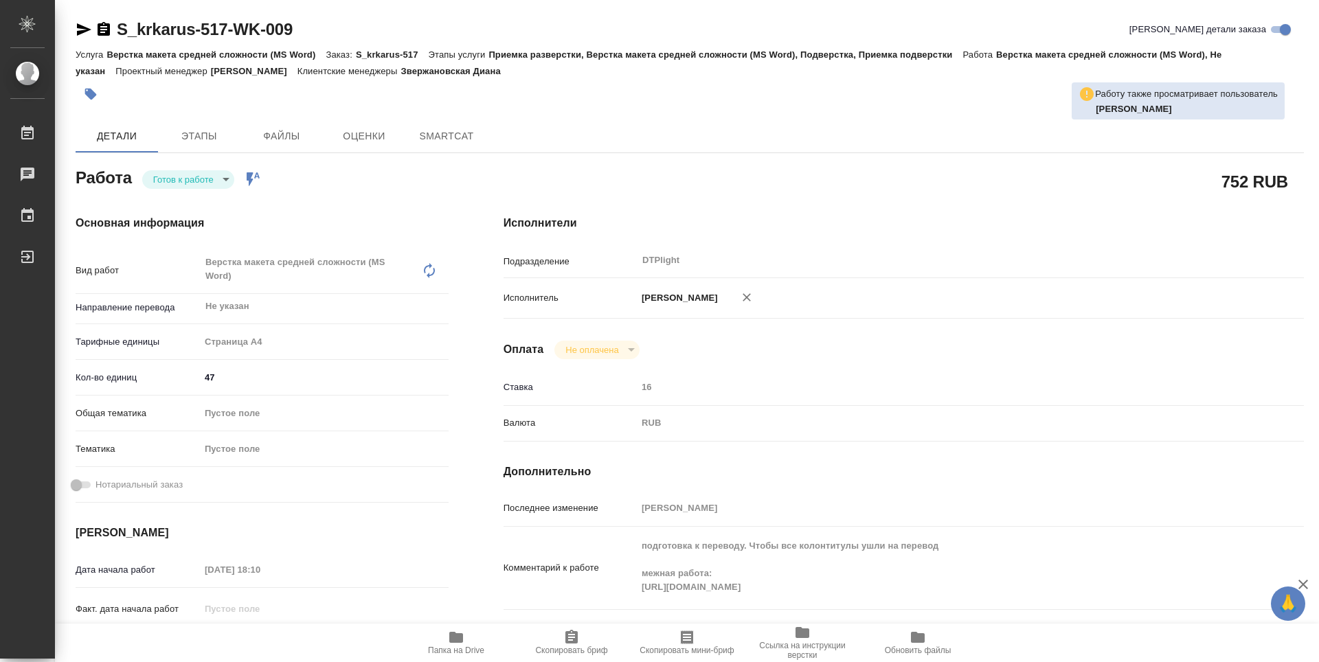
type textarea "x"
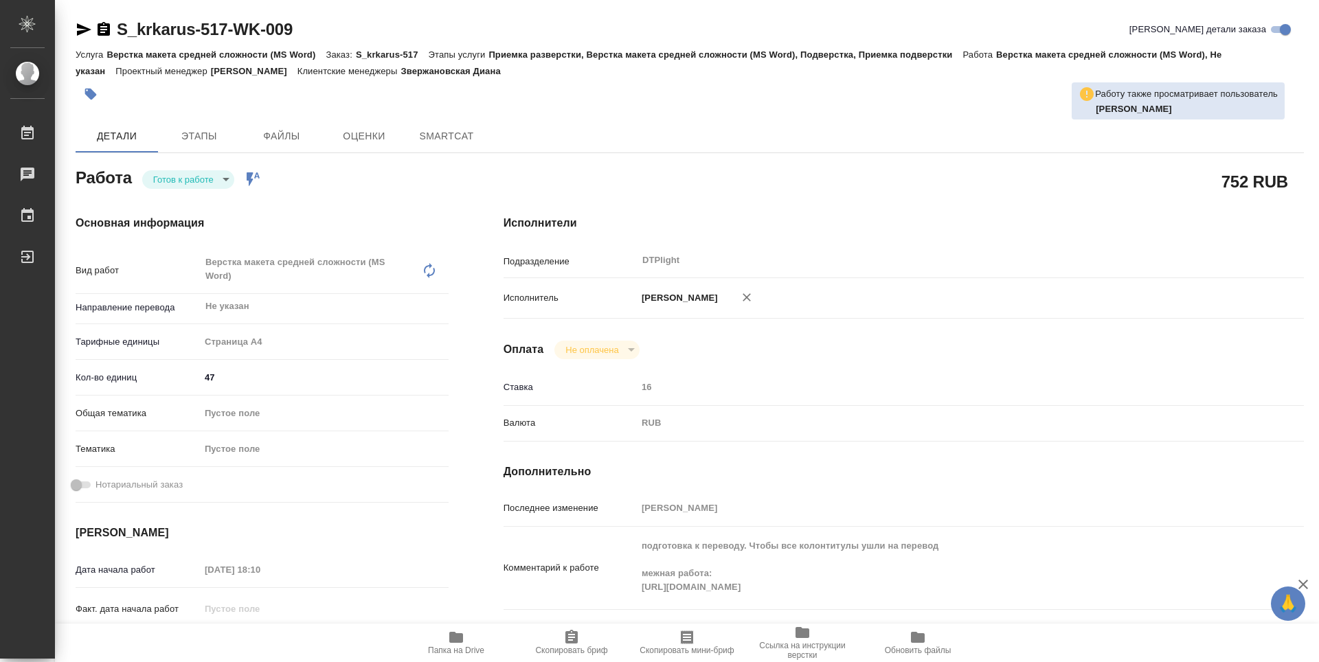
type textarea "x"
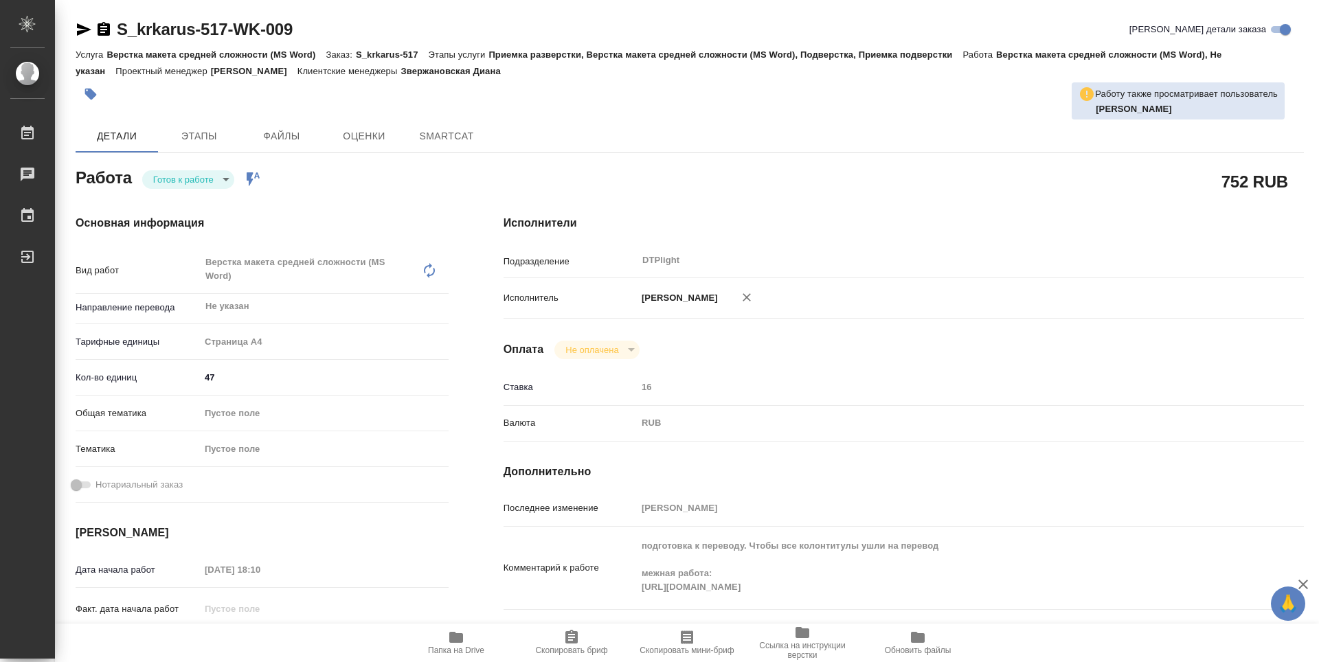
type textarea "x"
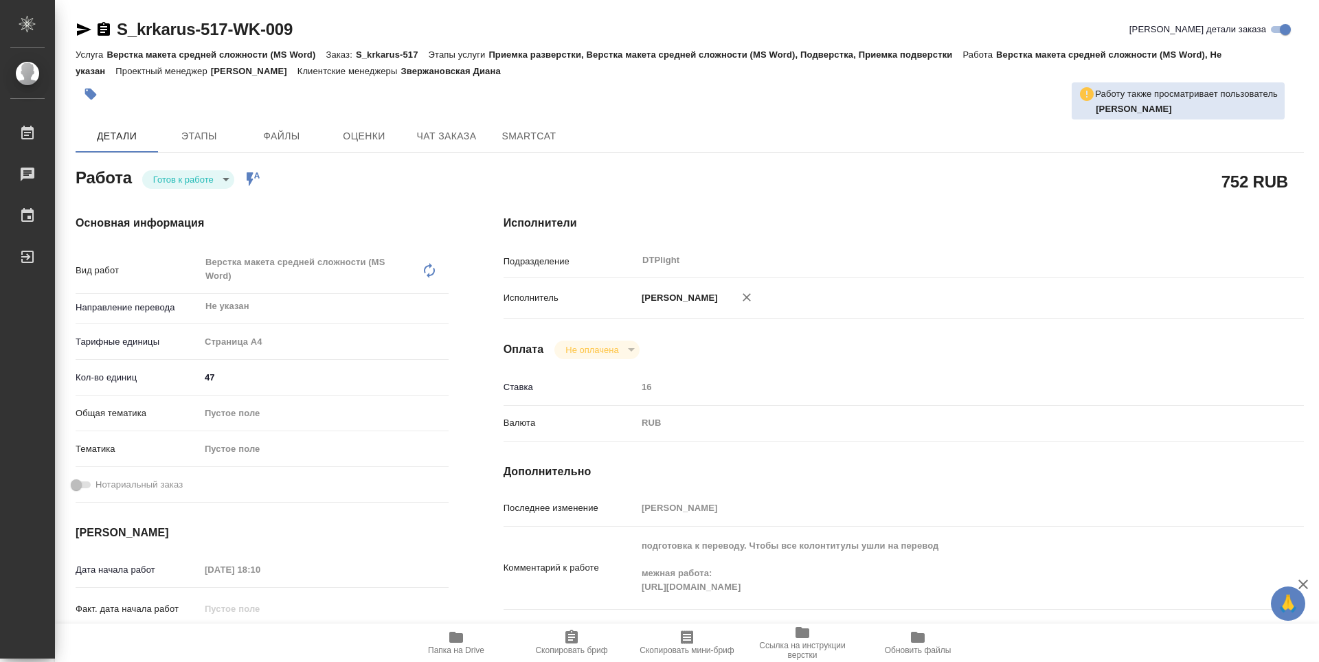
type textarea "x"
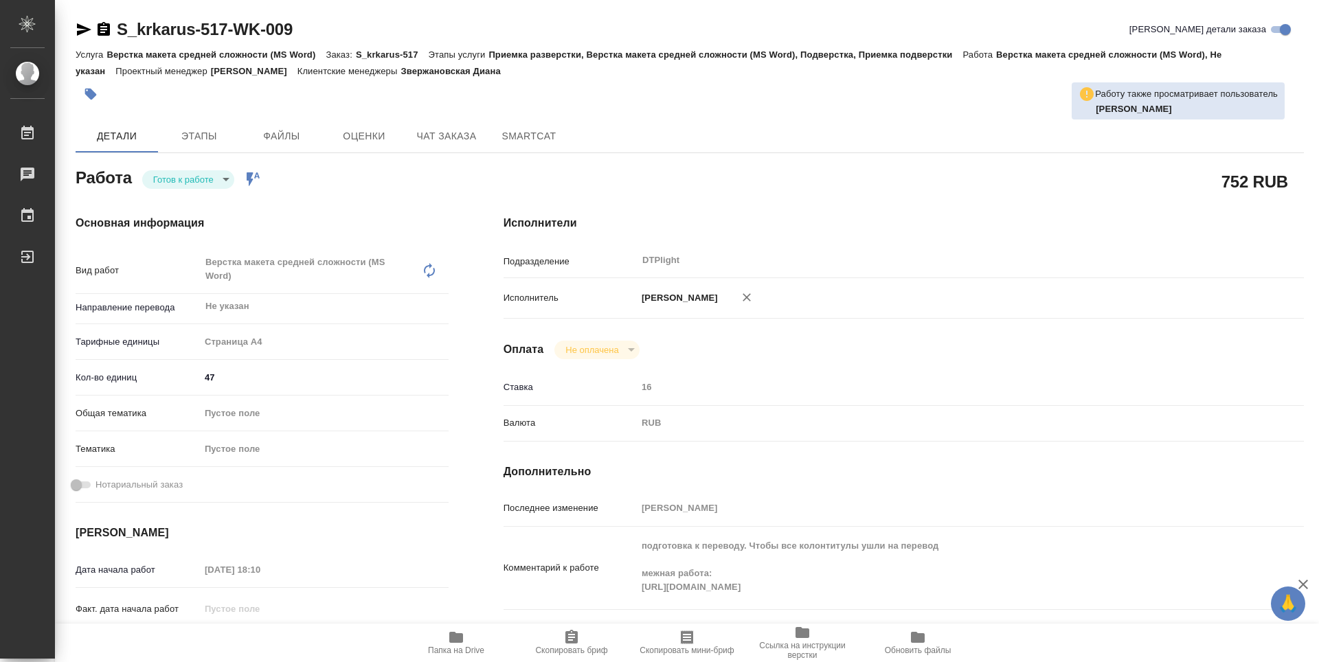
click at [207, 174] on body "🙏 .cls-1 fill:#fff; AWATERA Guselnikov Roman Работы Чаты График Выйти S_krkarus…" at bounding box center [659, 331] width 1319 height 662
click at [175, 177] on button "В работе" at bounding box center [175, 179] width 45 height 15
type textarea "x"
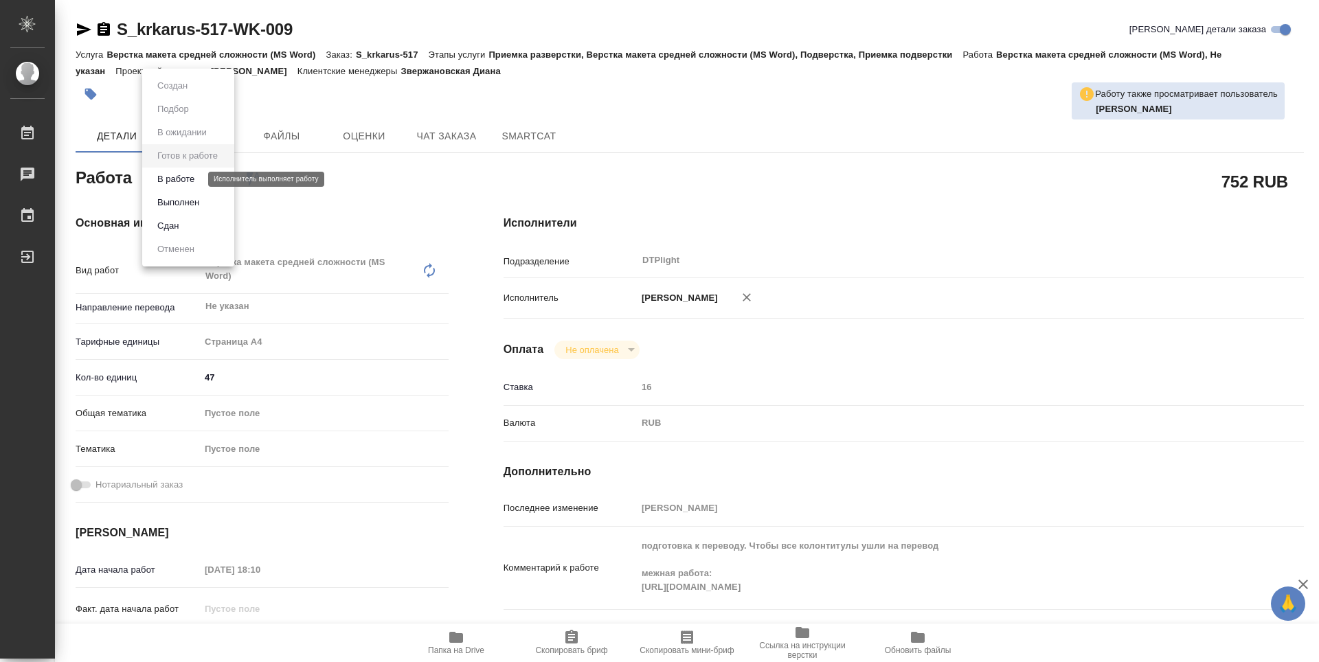
type textarea "x"
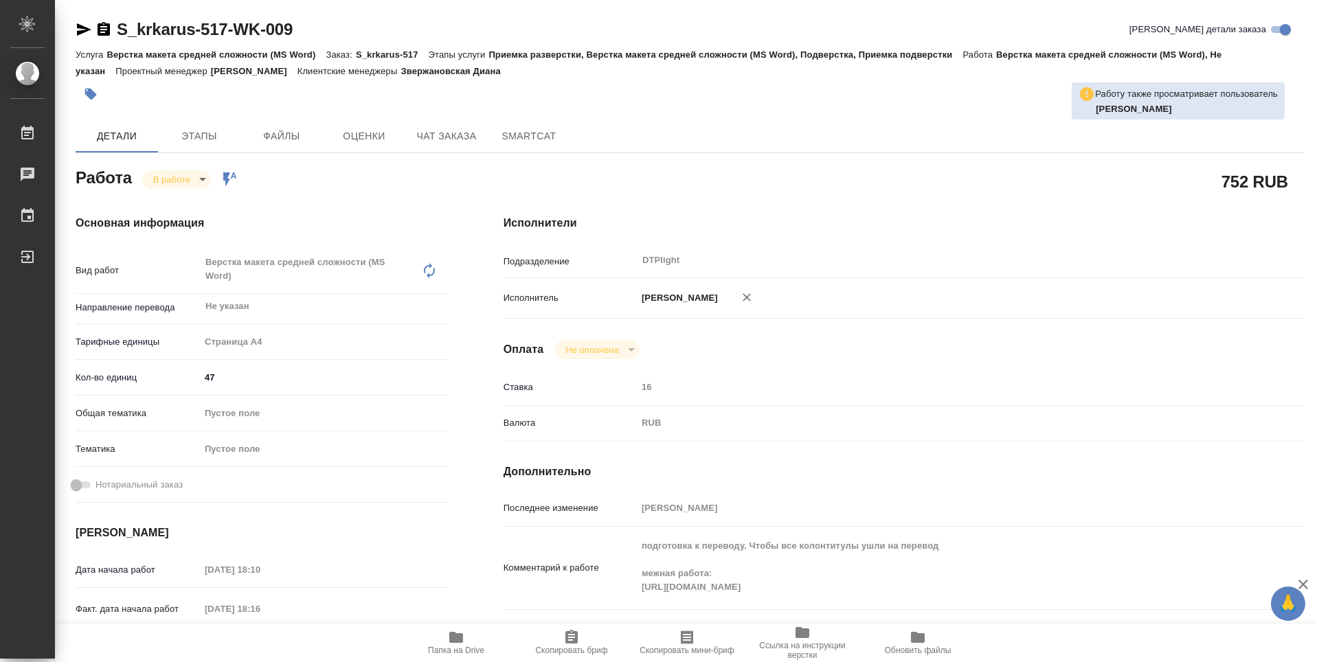
type textarea "x"
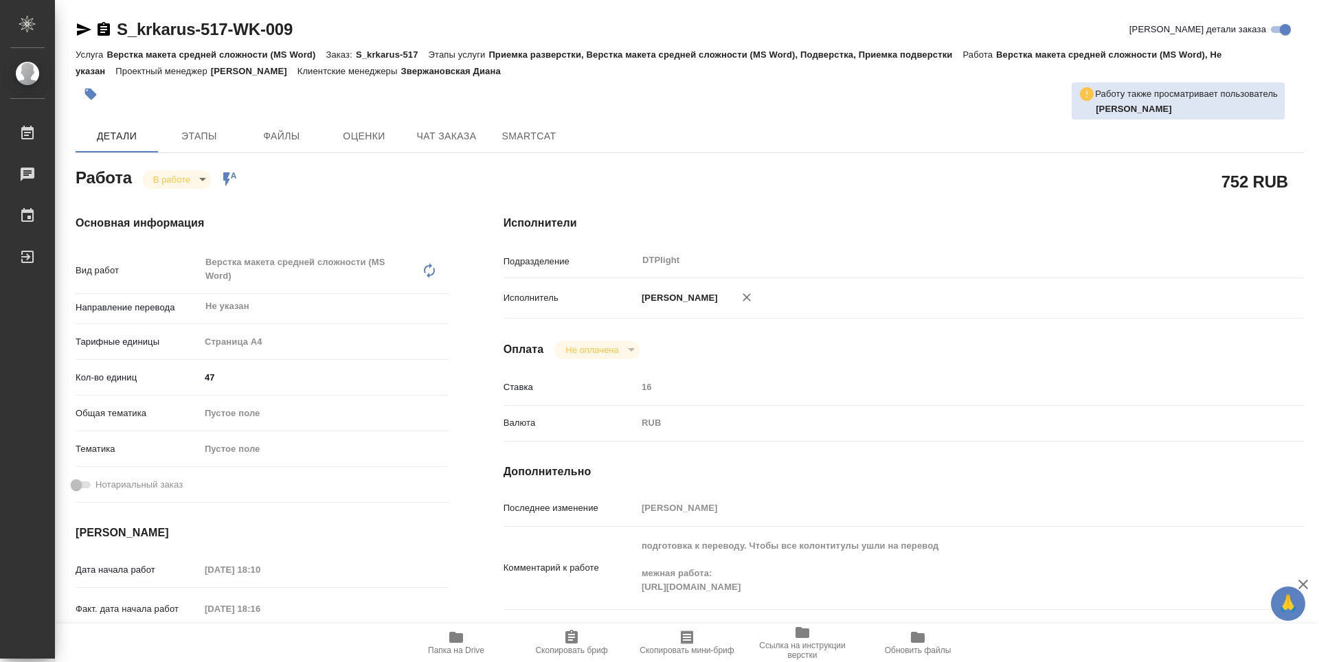
type textarea "x"
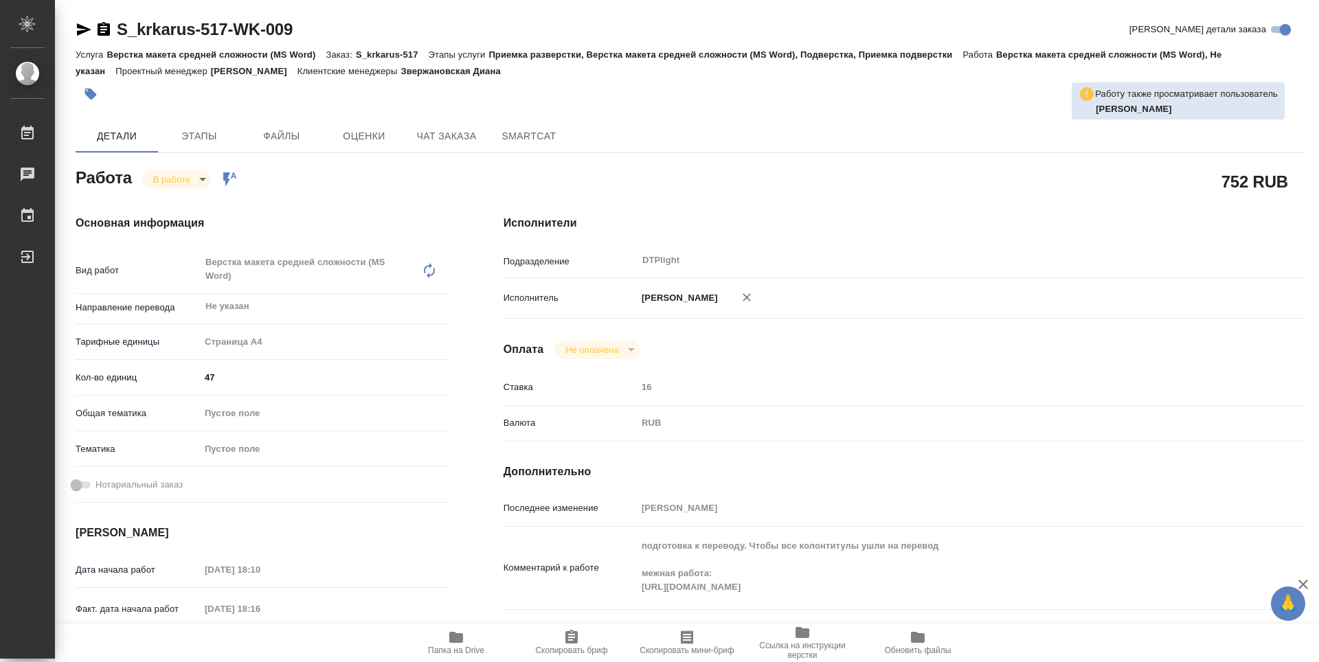
type textarea "x"
click at [468, 644] on span "Папка на Drive" at bounding box center [456, 642] width 99 height 26
drag, startPoint x: 103, startPoint y: 30, endPoint x: 128, endPoint y: 51, distance: 32.2
click at [103, 30] on icon "button" at bounding box center [104, 29] width 12 height 14
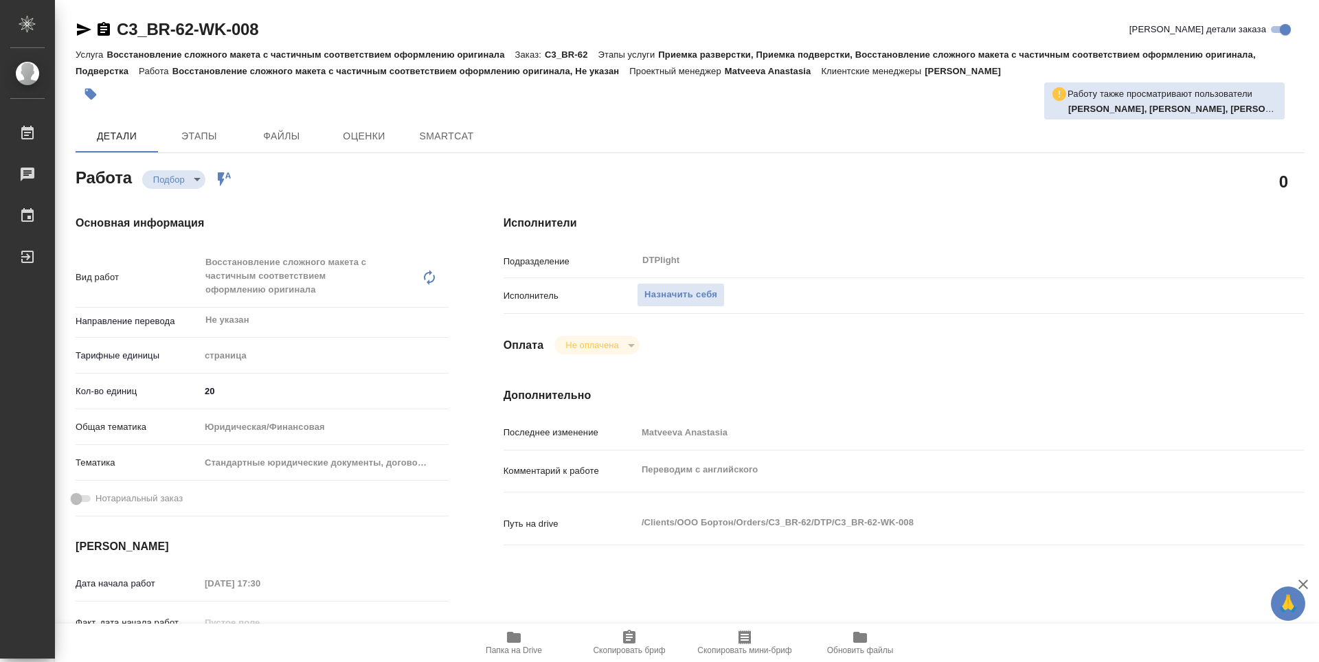
type textarea "x"
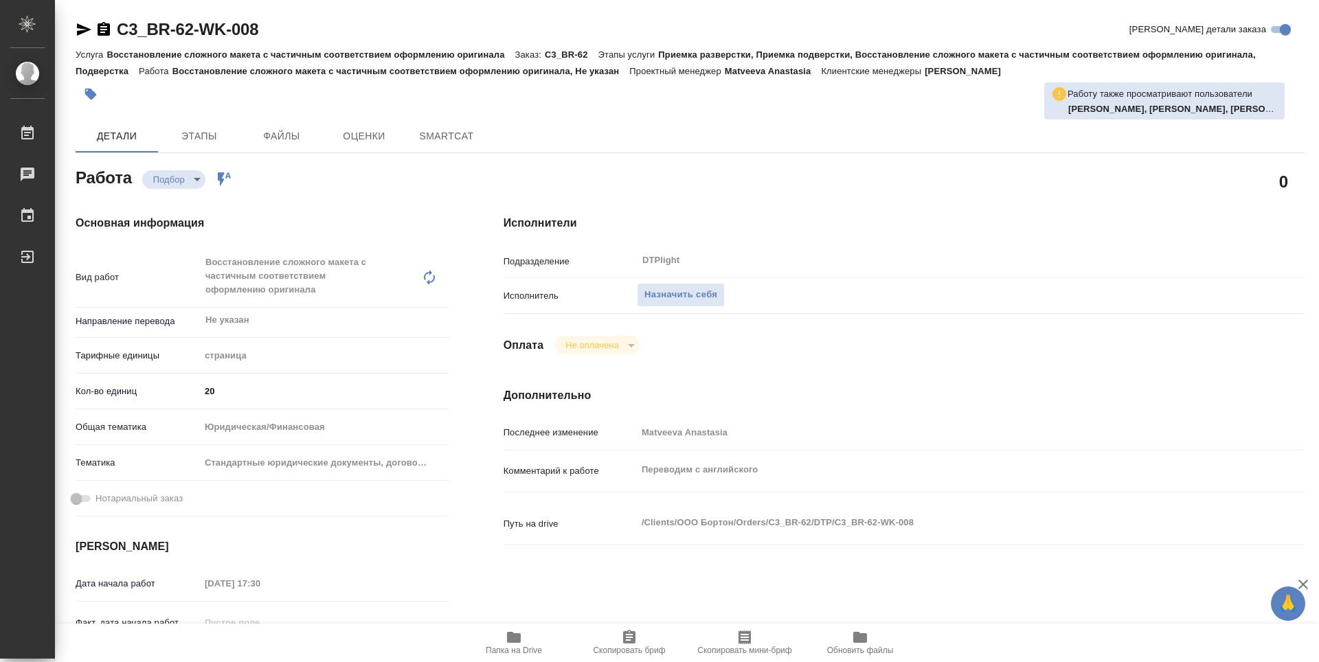
type textarea "x"
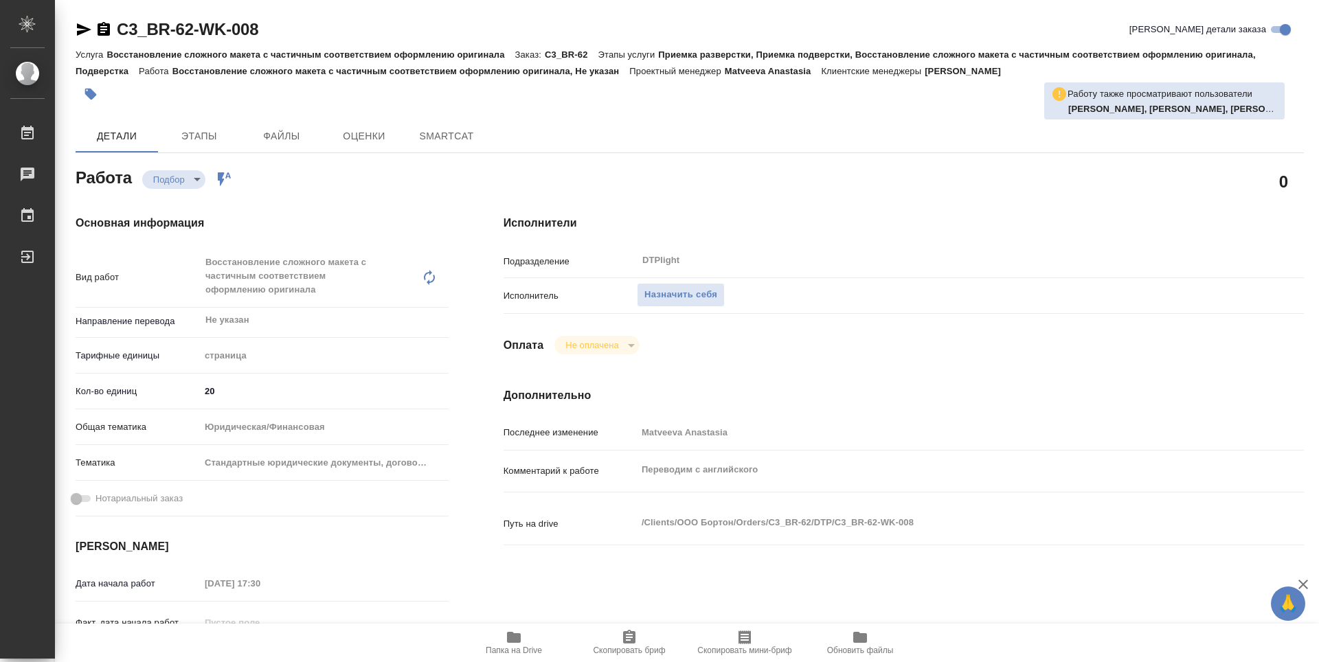
type textarea "x"
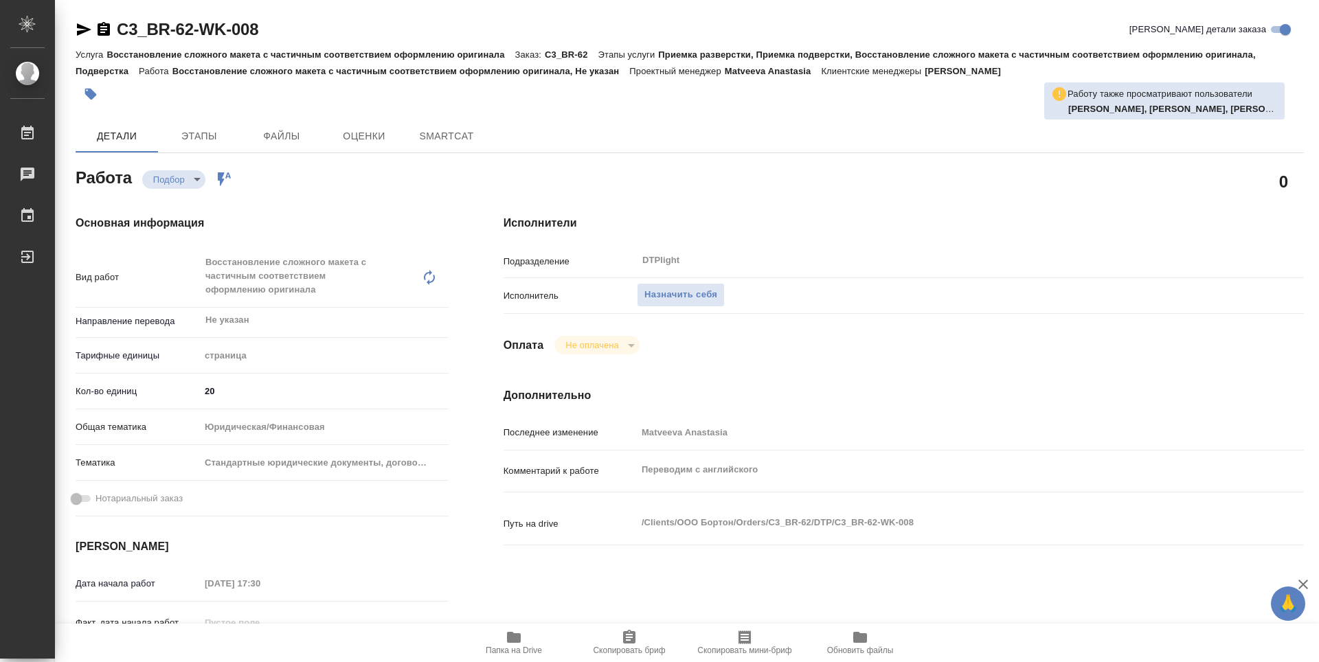
type textarea "x"
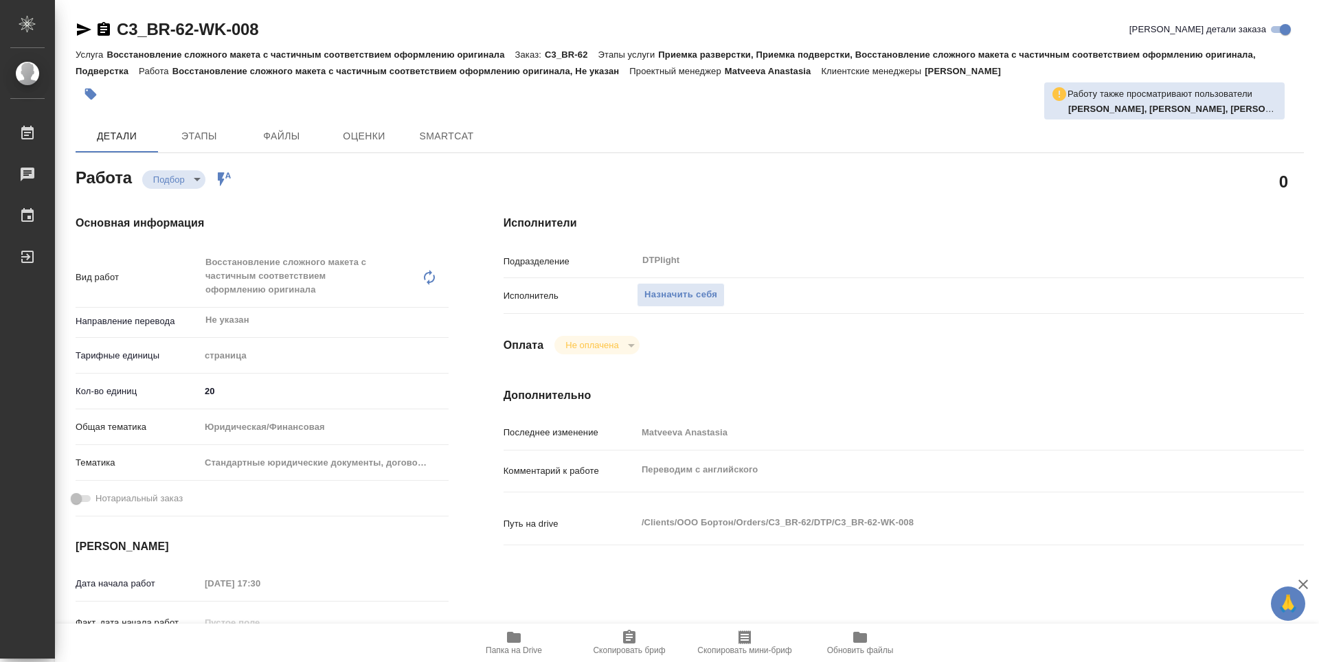
type textarea "x"
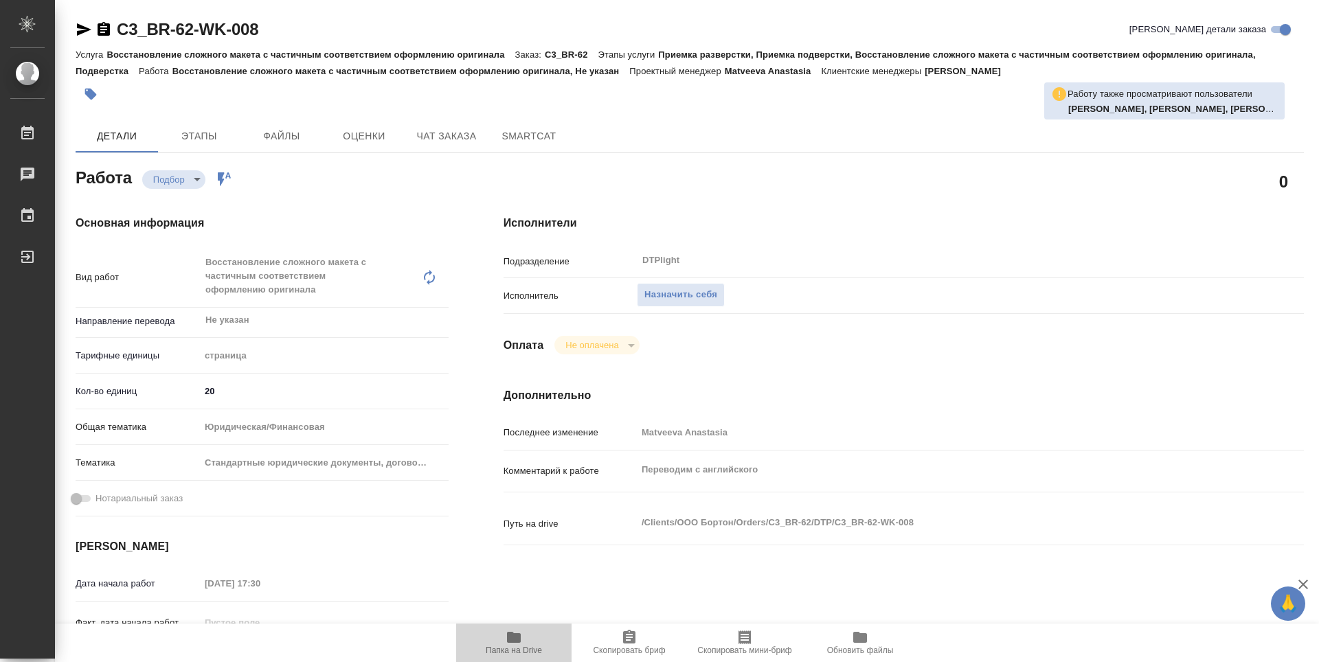
click at [494, 635] on span "Папка на Drive" at bounding box center [513, 642] width 99 height 26
type textarea "x"
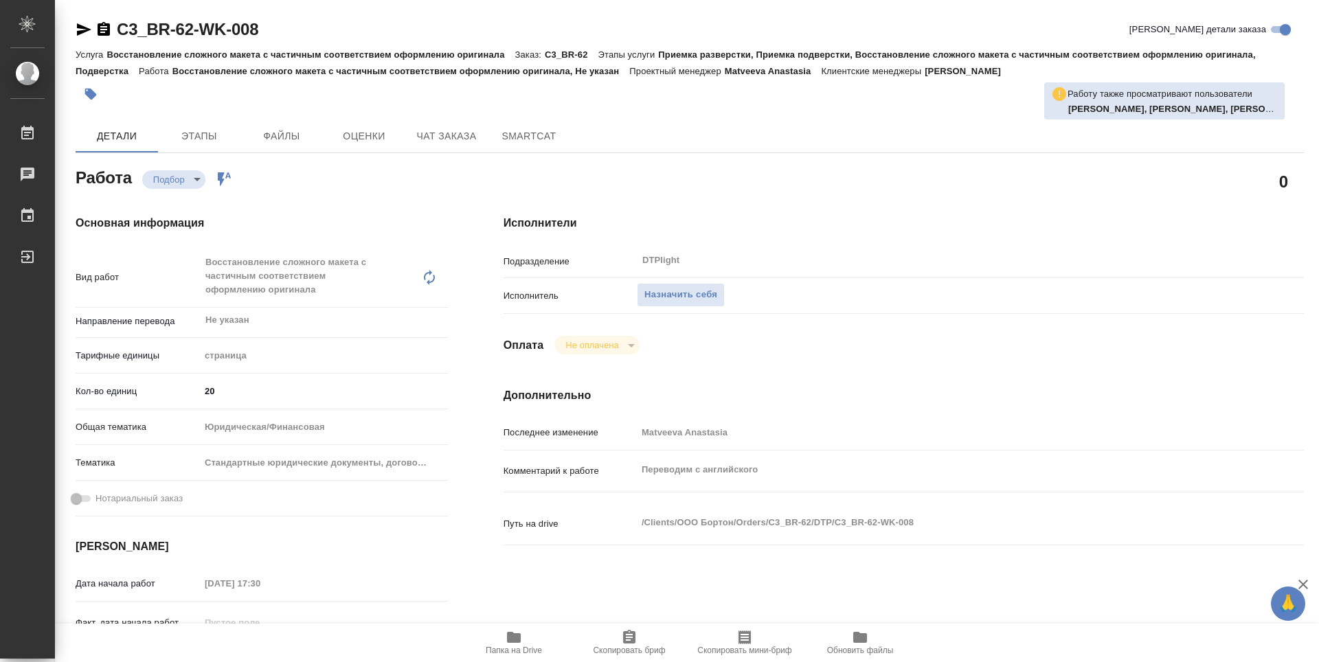
type textarea "x"
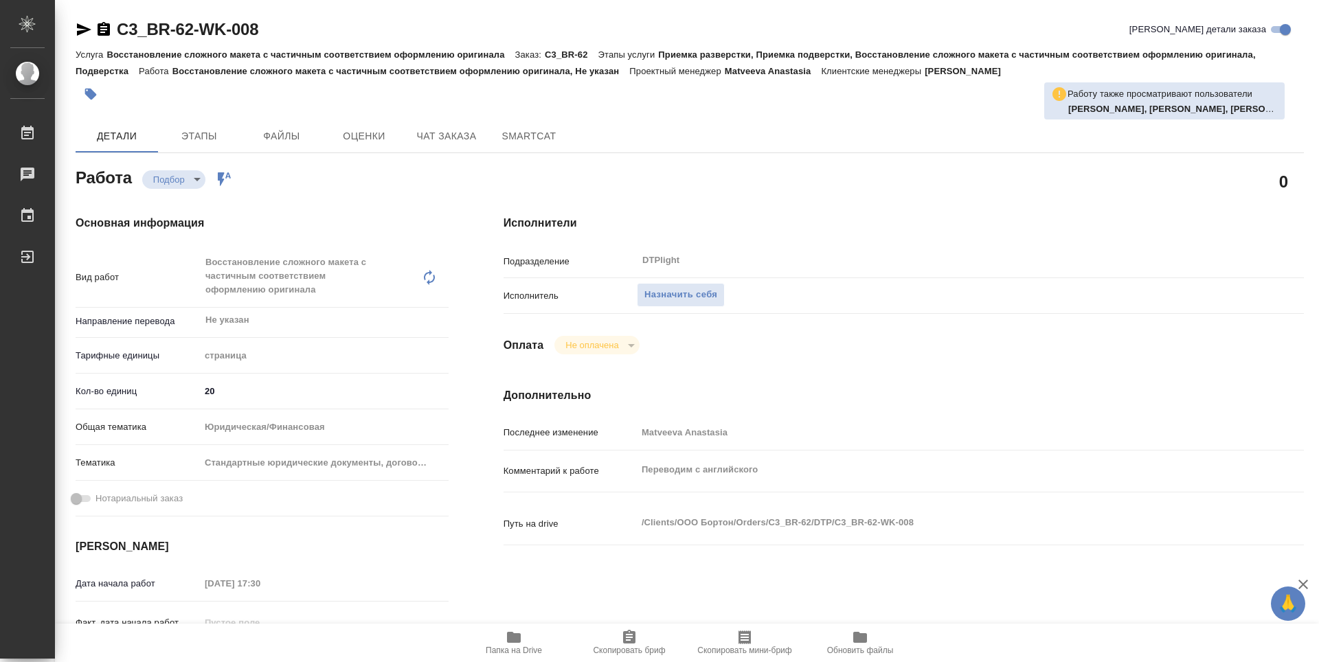
type textarea "x"
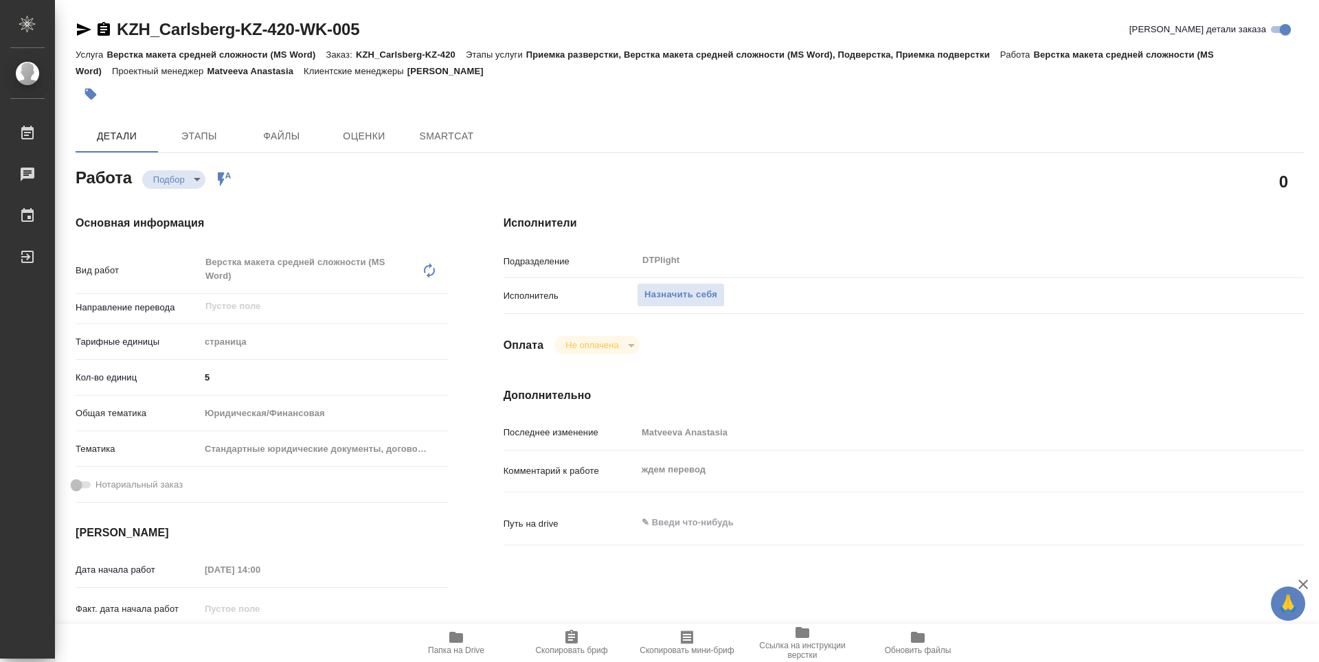
type textarea "x"
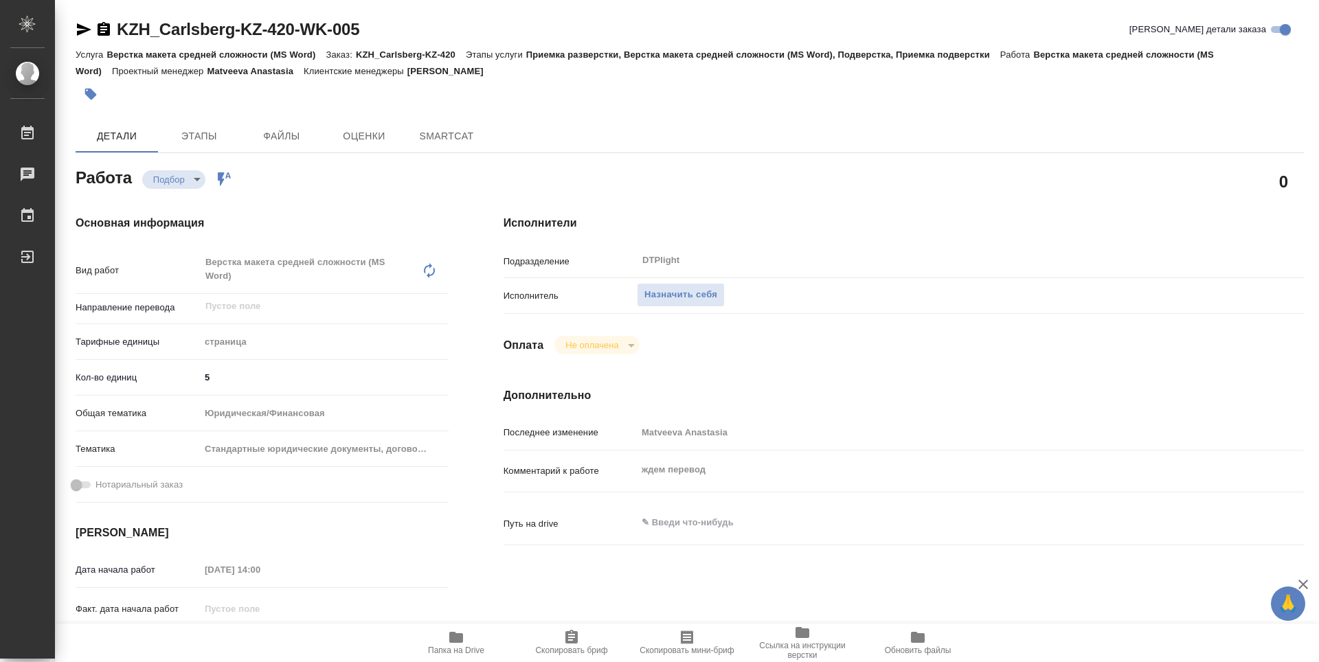
type textarea "x"
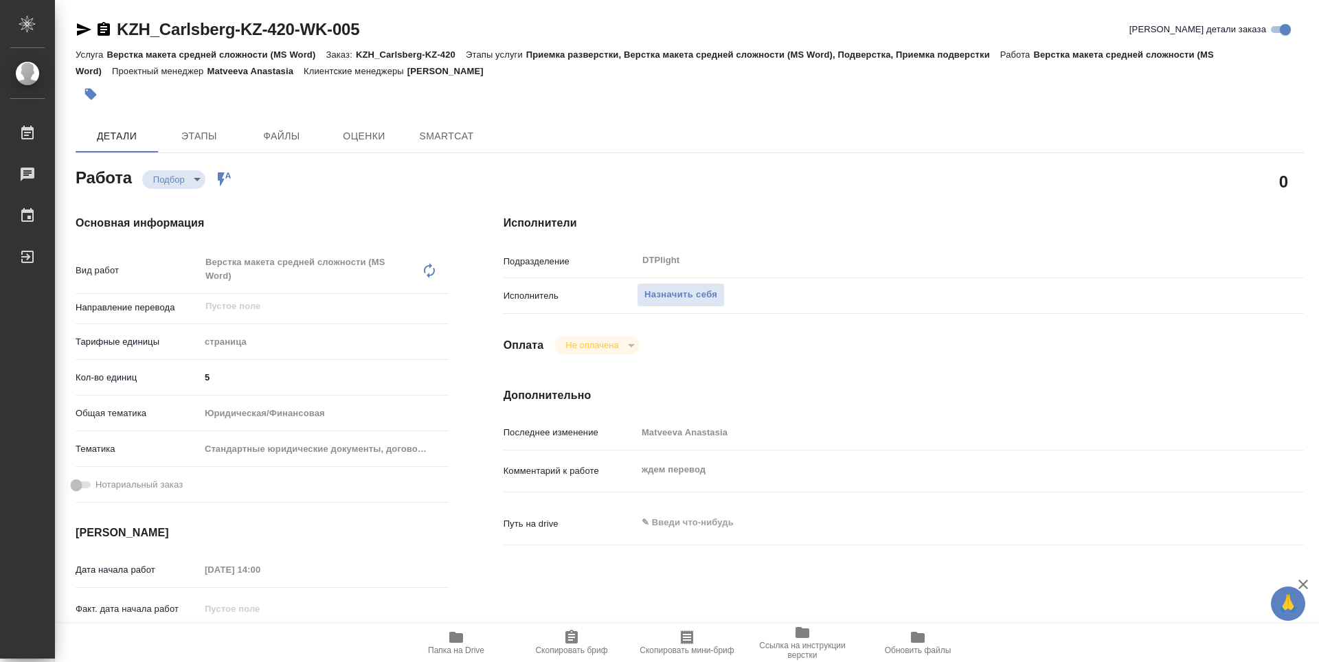
type textarea "x"
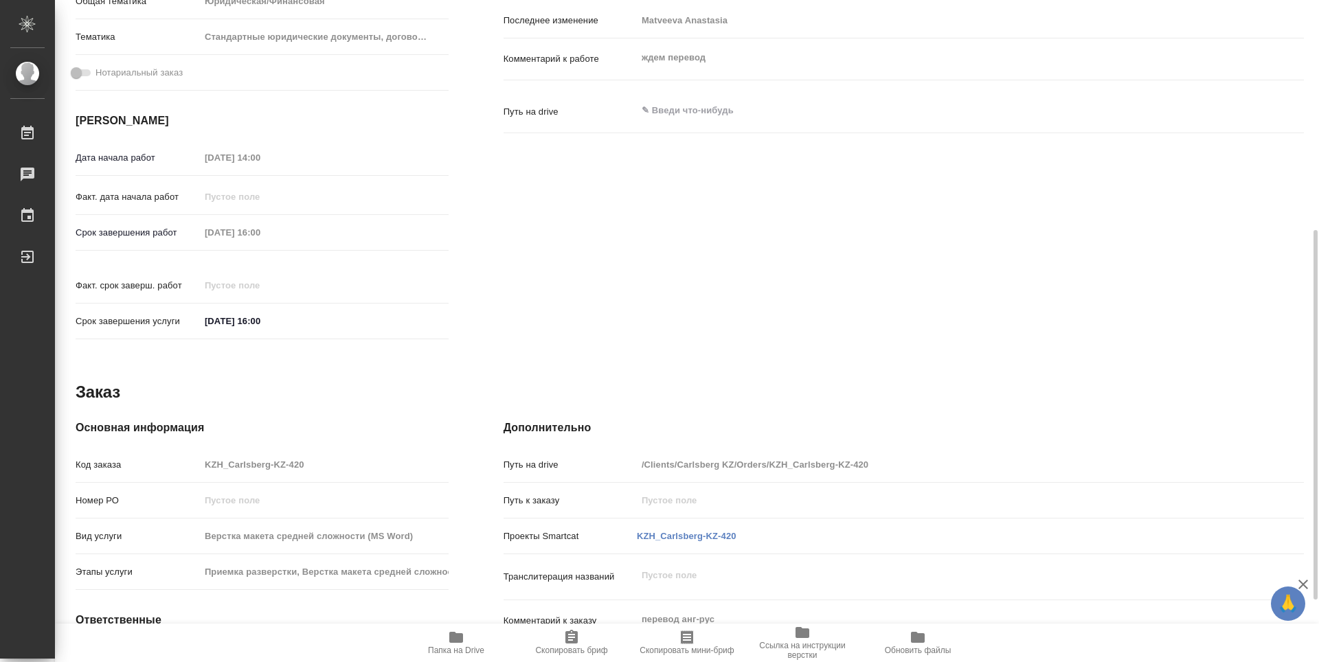
type textarea "x"
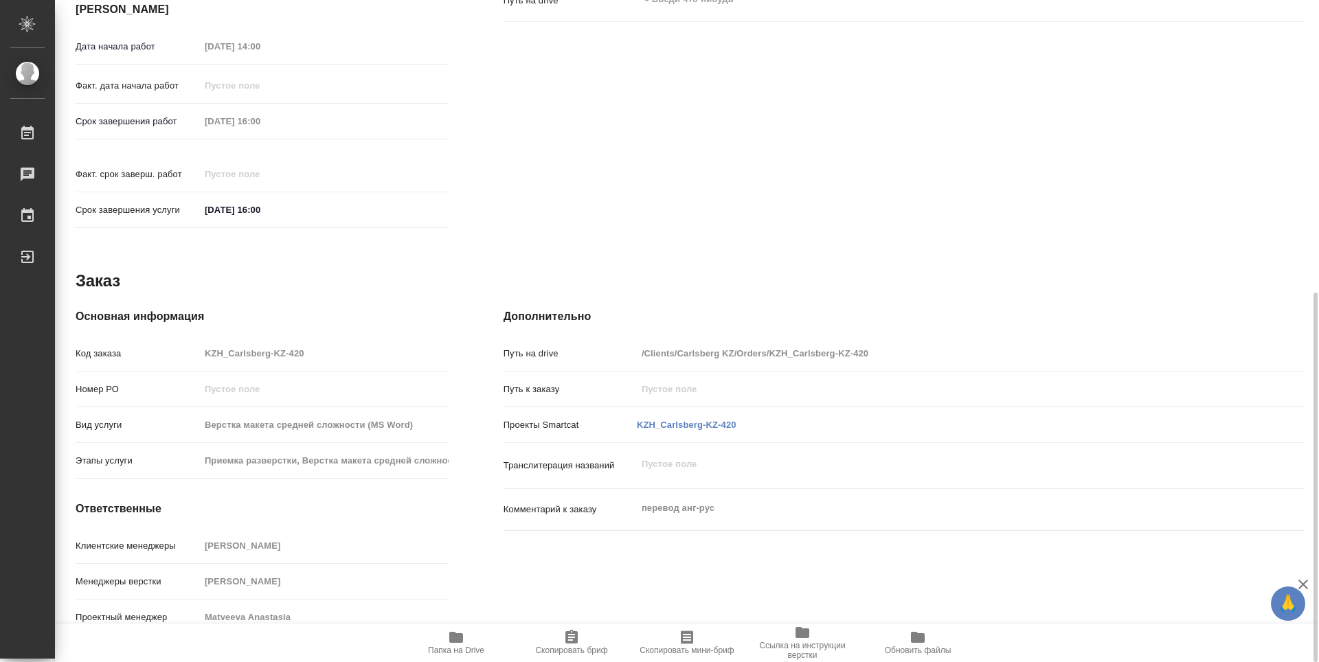
type textarea "x"
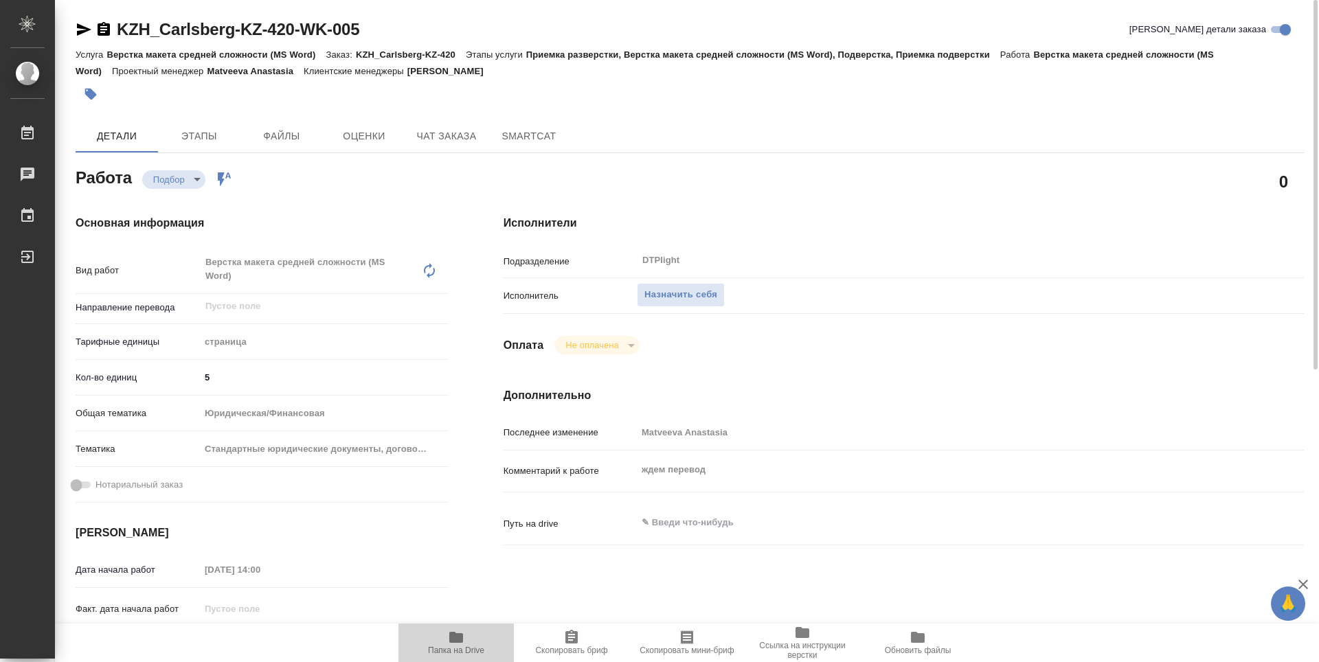
click at [453, 641] on icon "button" at bounding box center [456, 637] width 14 height 11
click at [679, 288] on span "Назначить себя" at bounding box center [680, 295] width 73 height 16
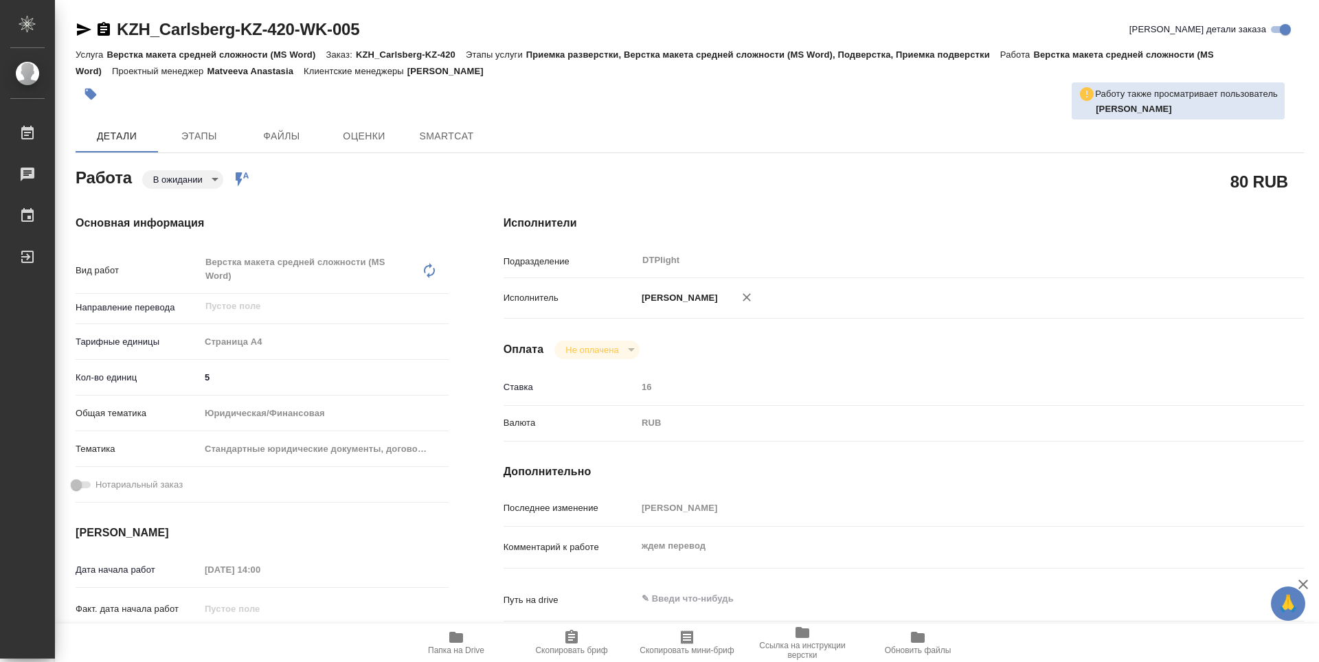
type textarea "x"
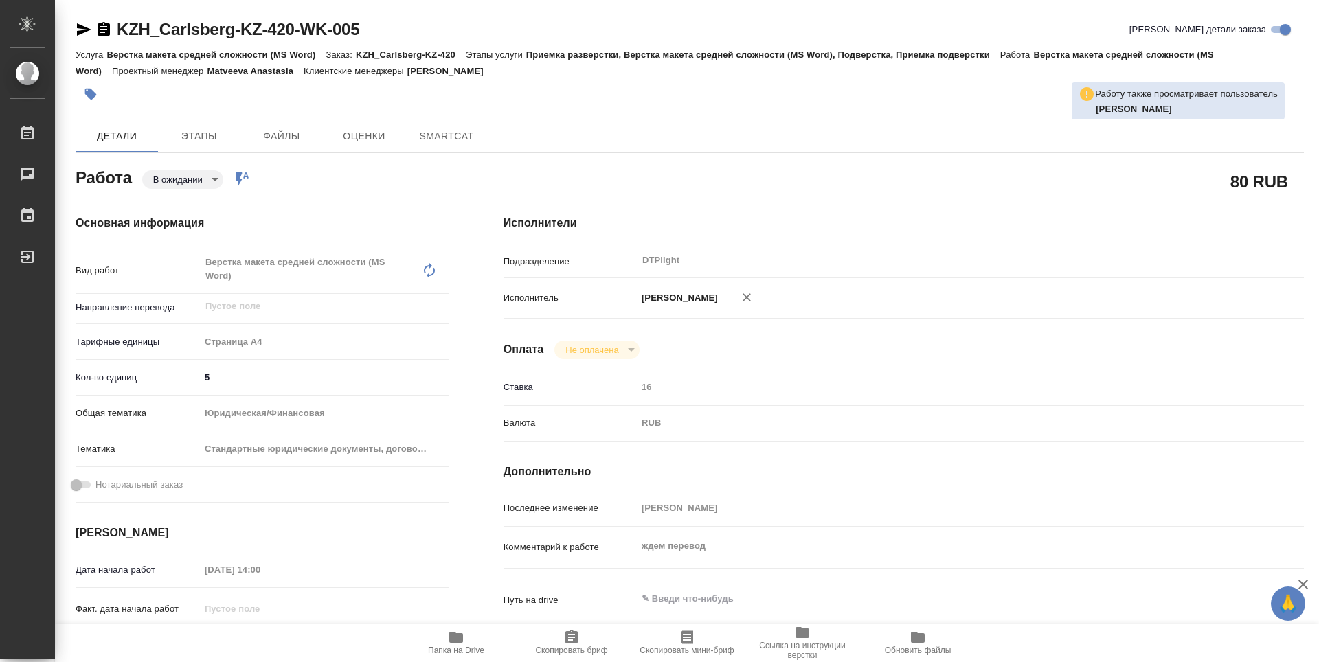
type textarea "x"
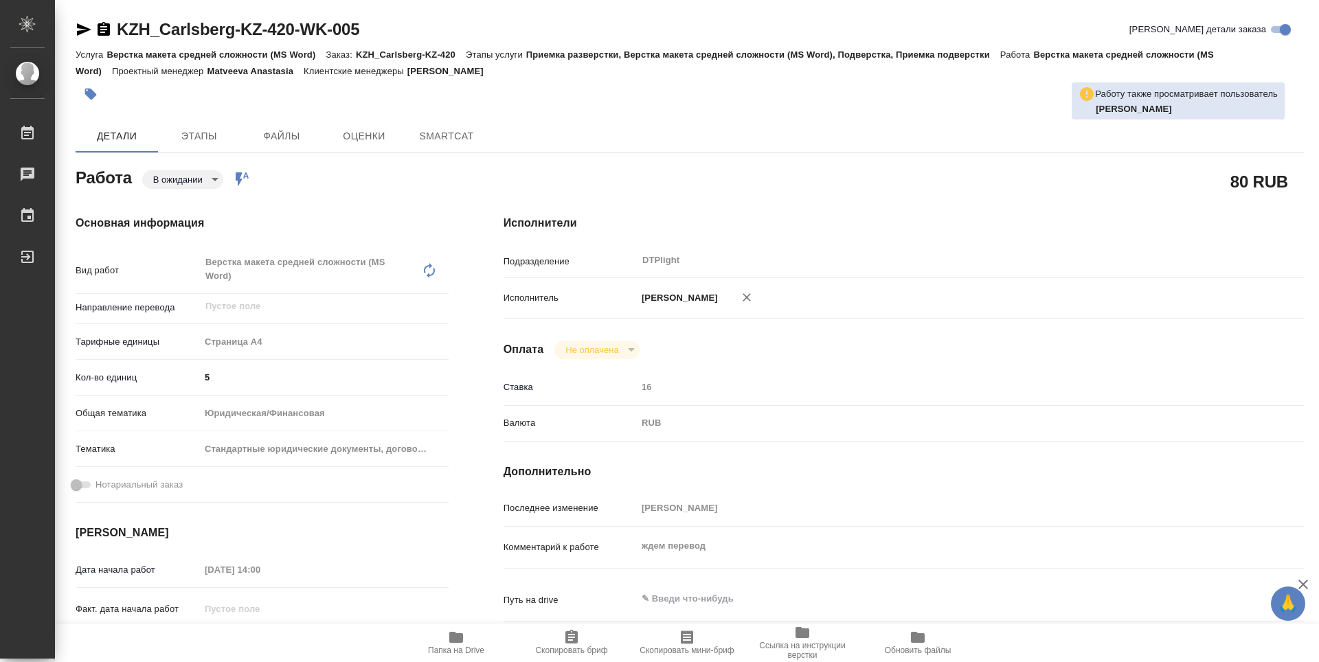
type textarea "x"
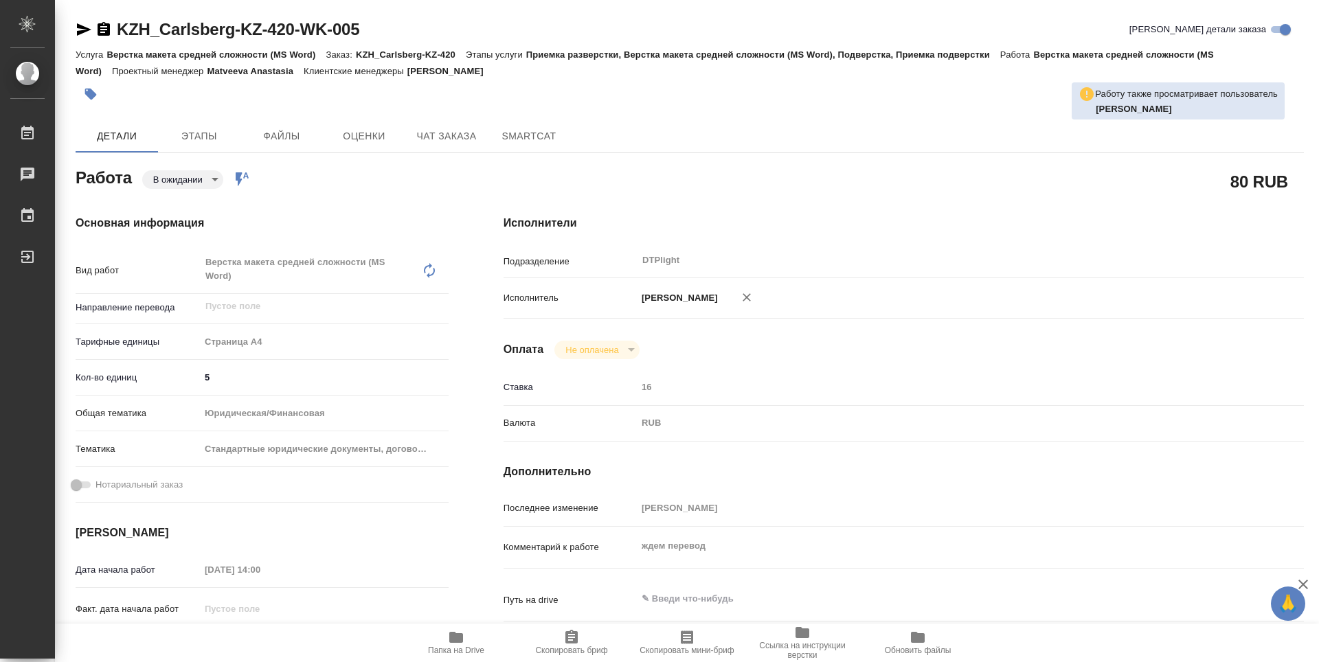
type textarea "x"
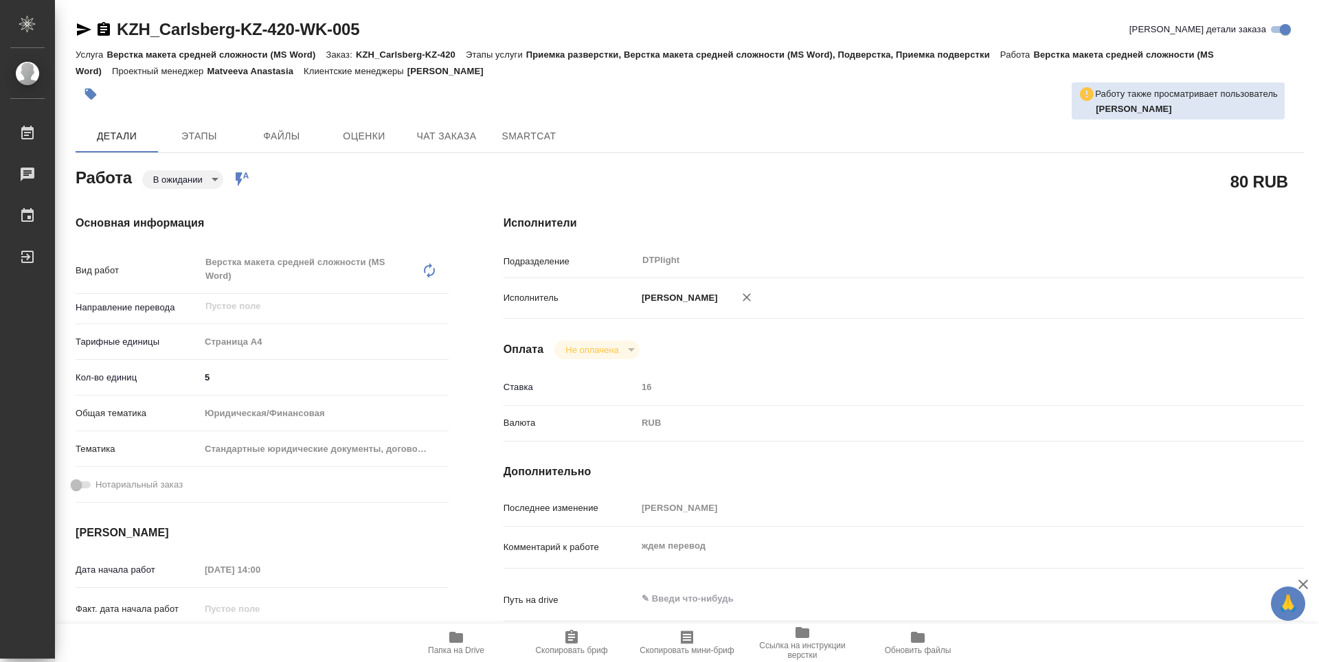
type textarea "x"
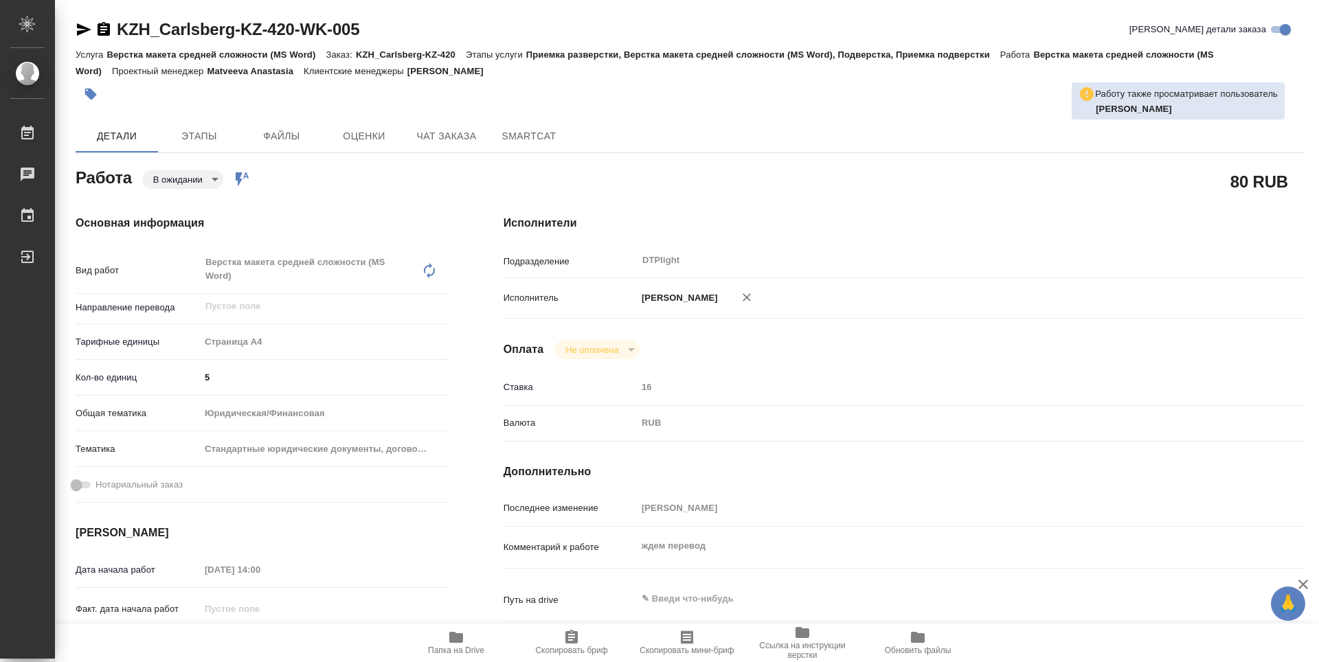
type textarea "x"
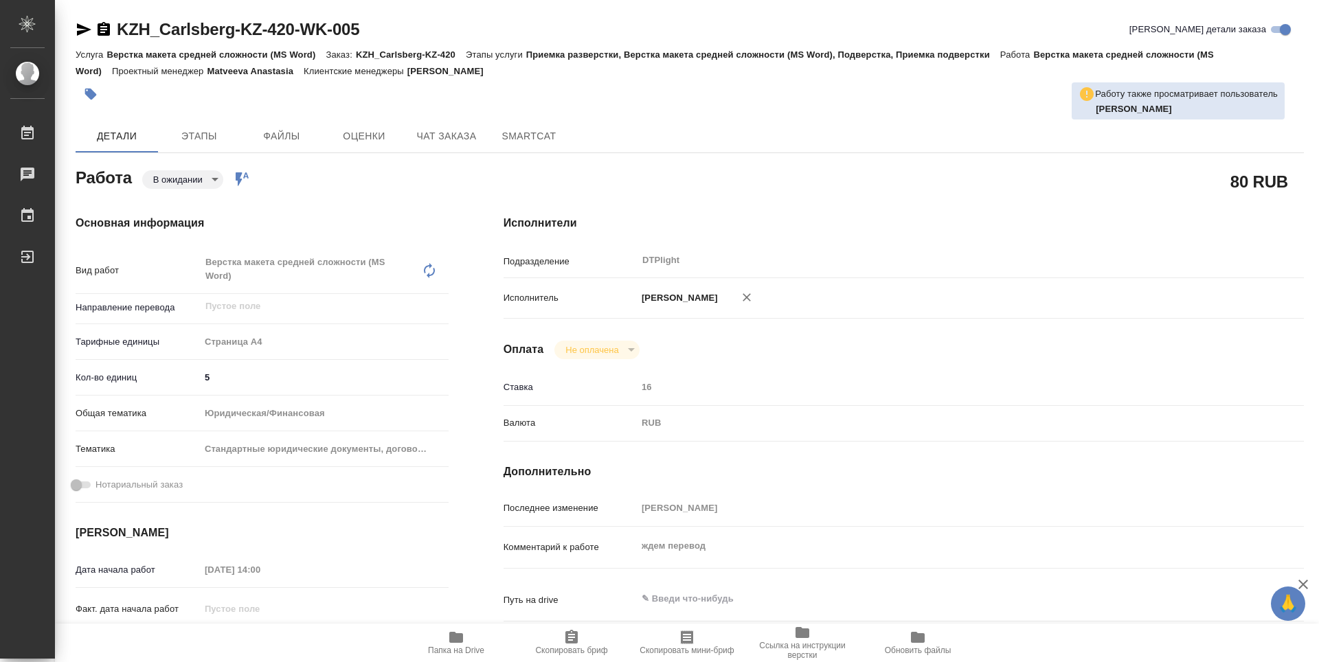
type textarea "x"
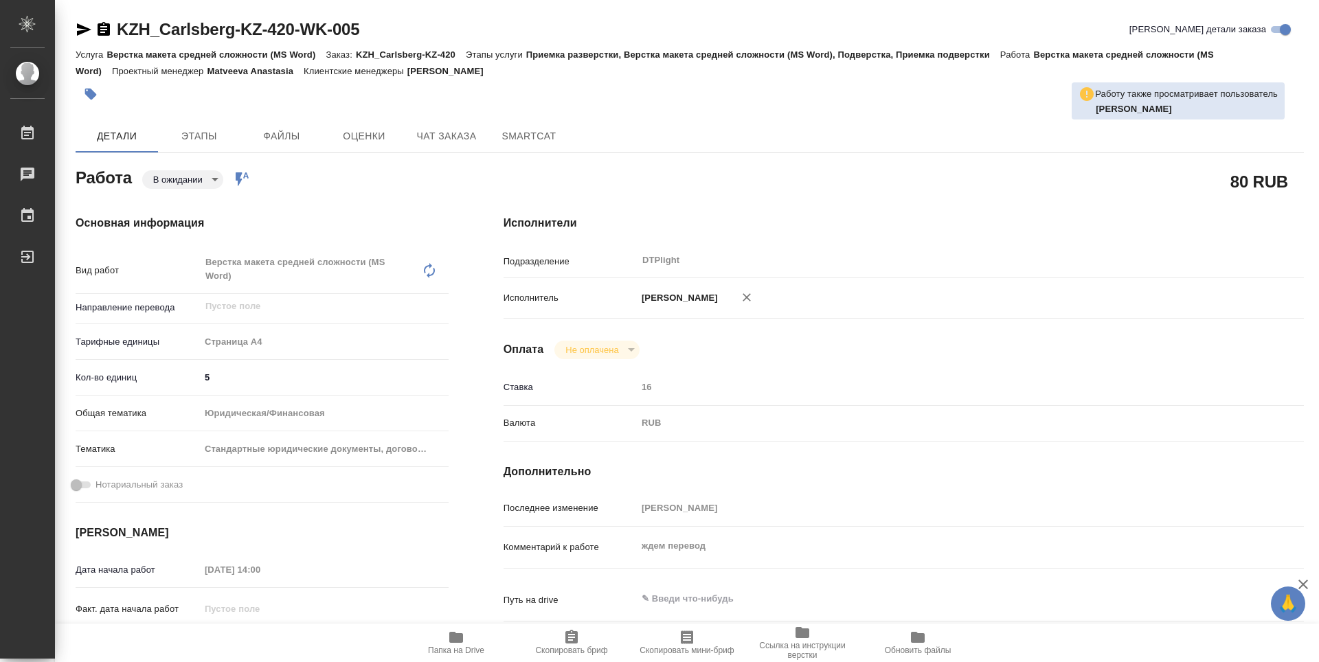
type textarea "x"
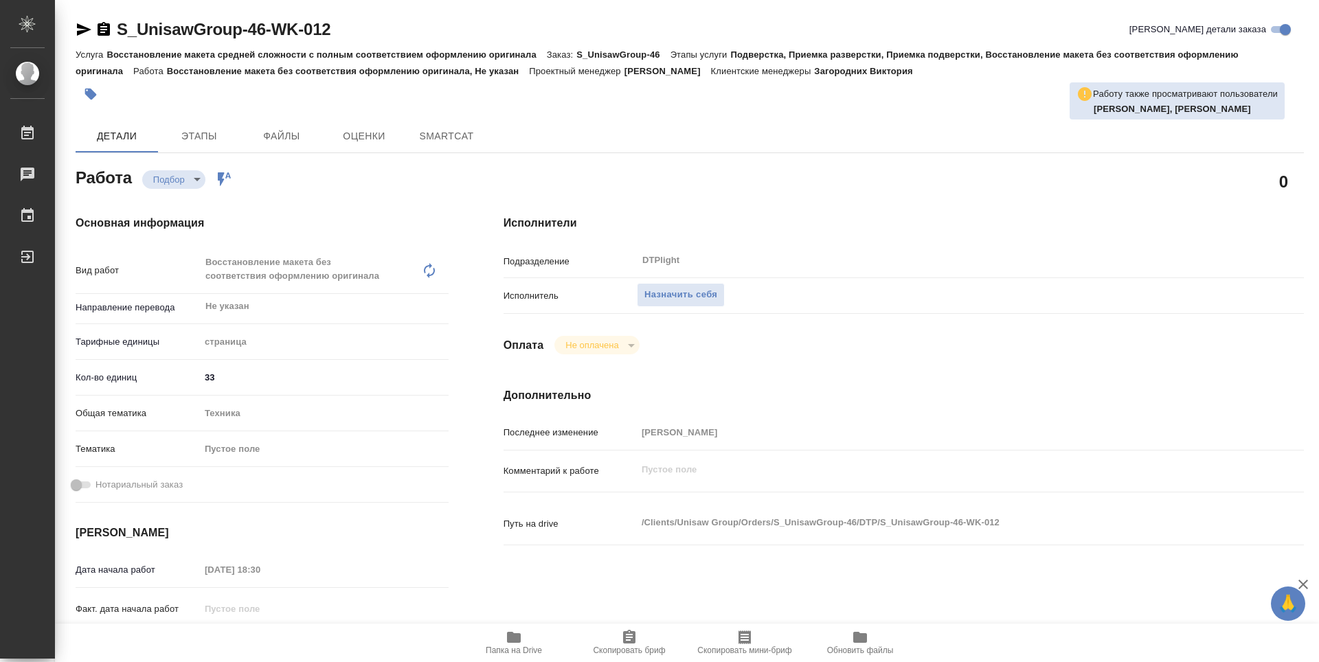
type textarea "x"
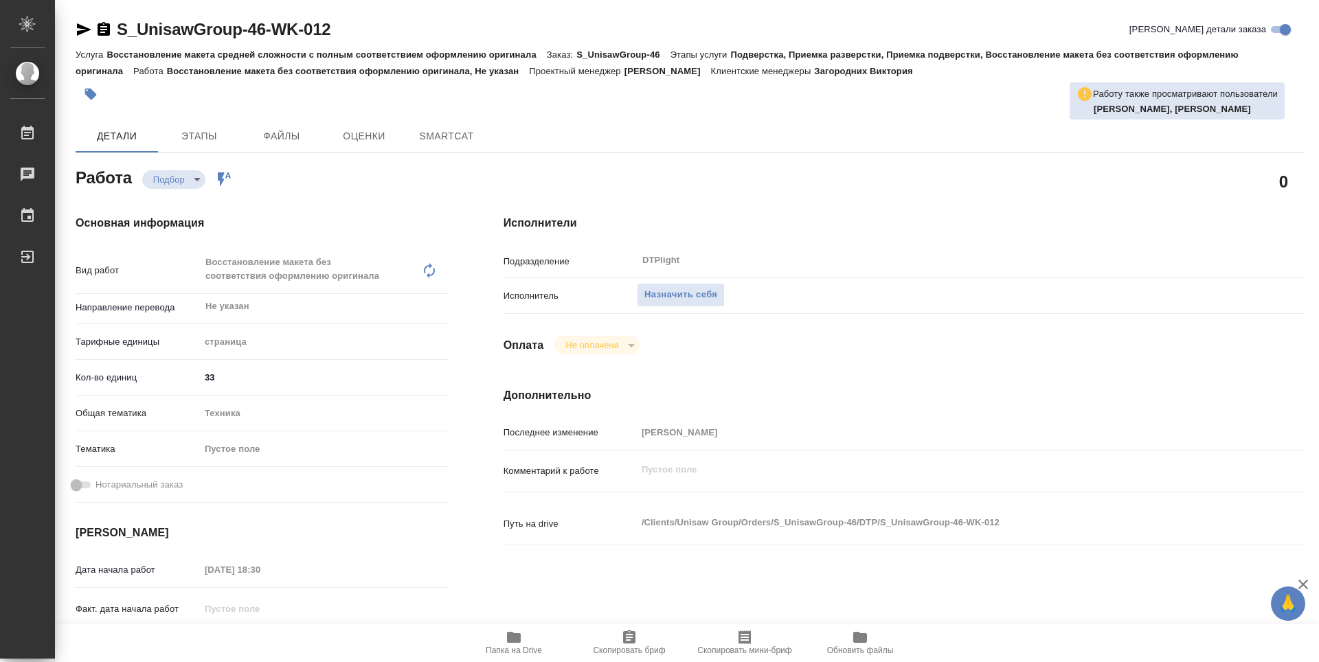
type textarea "x"
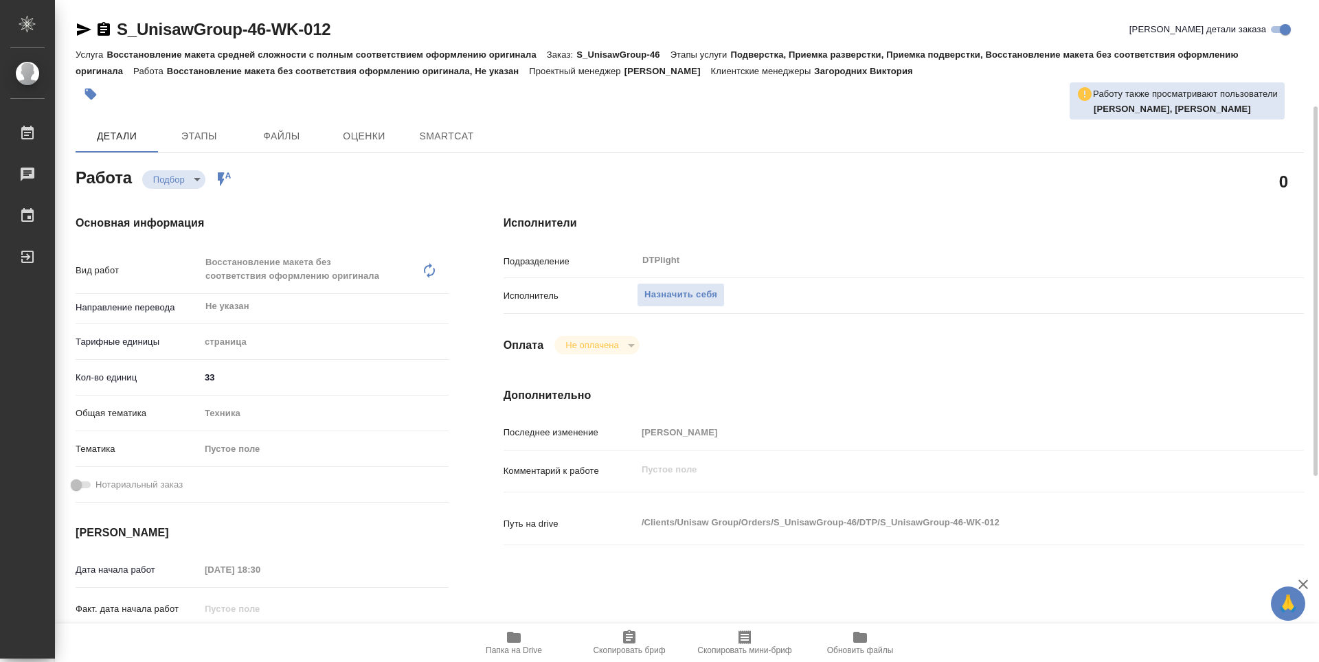
scroll to position [69, 0]
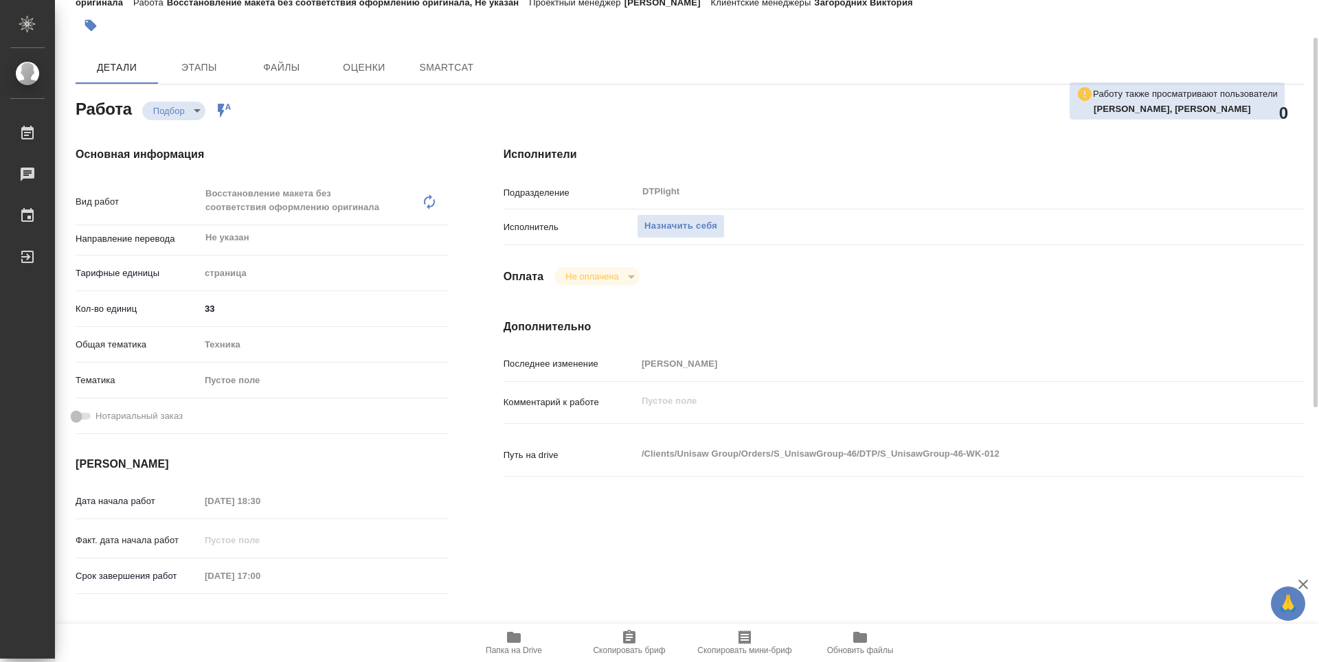
type textarea "x"
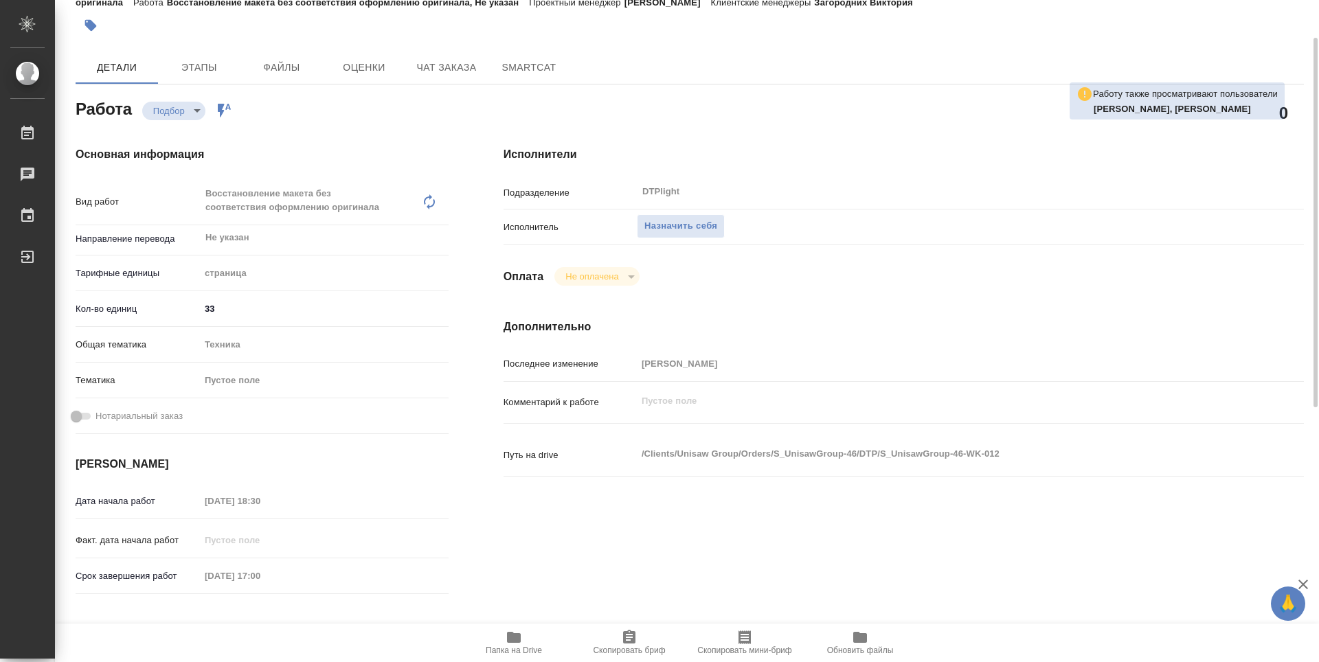
click at [534, 644] on span "Папка на Drive" at bounding box center [513, 642] width 99 height 26
type textarea "x"
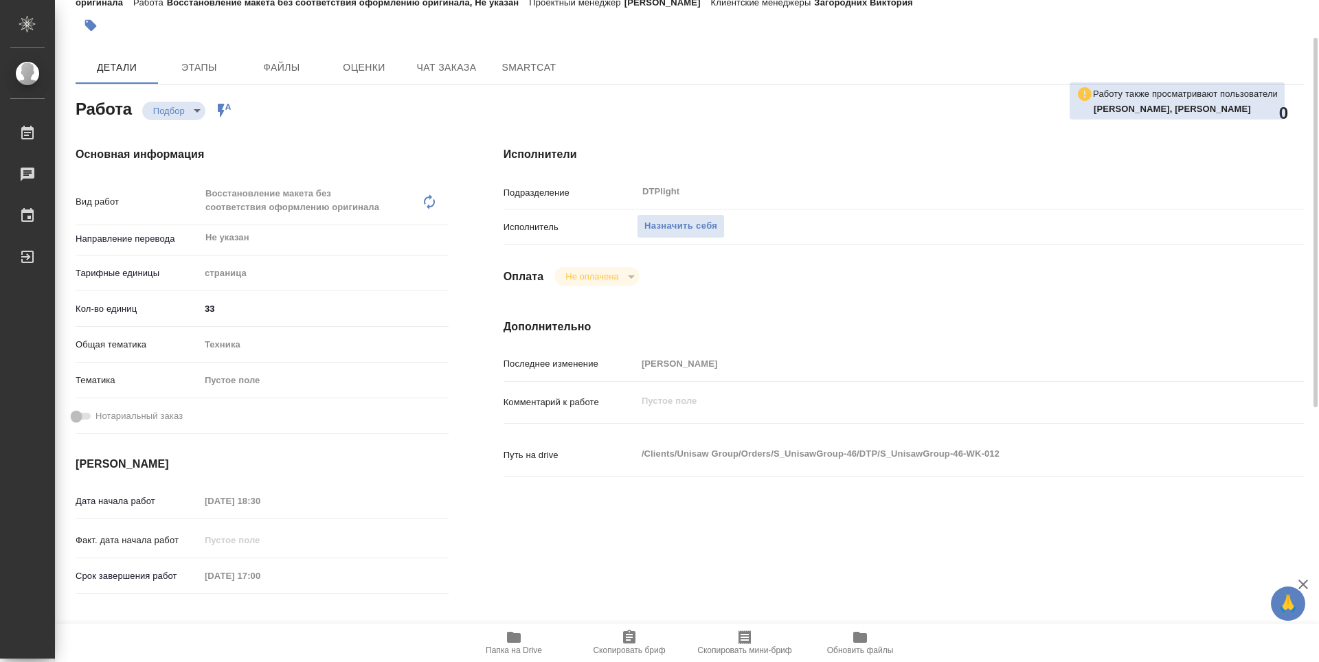
type textarea "x"
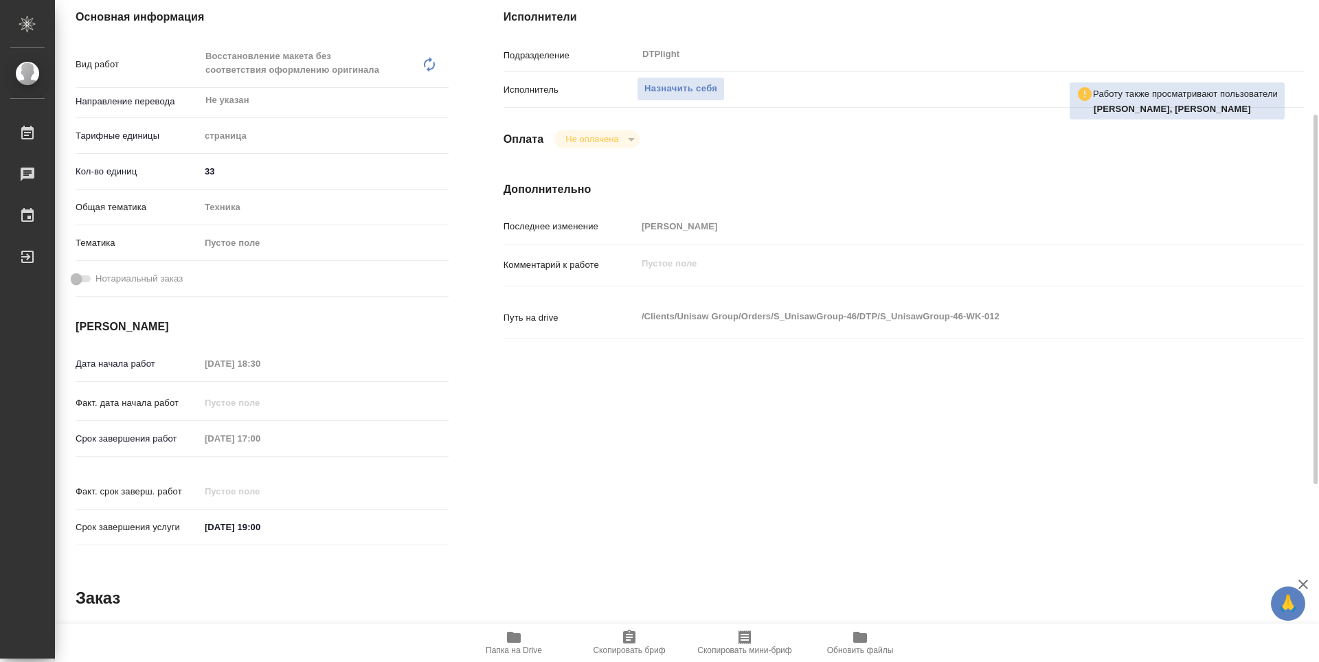
type textarea "x"
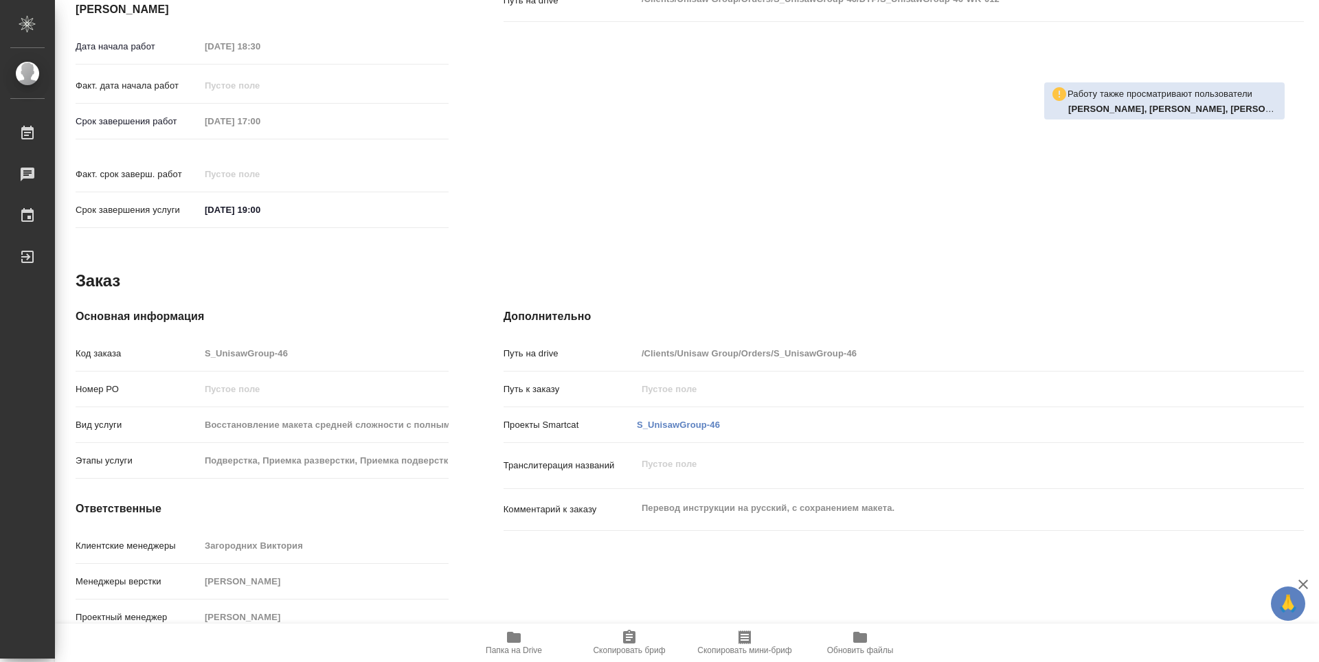
scroll to position [43, 0]
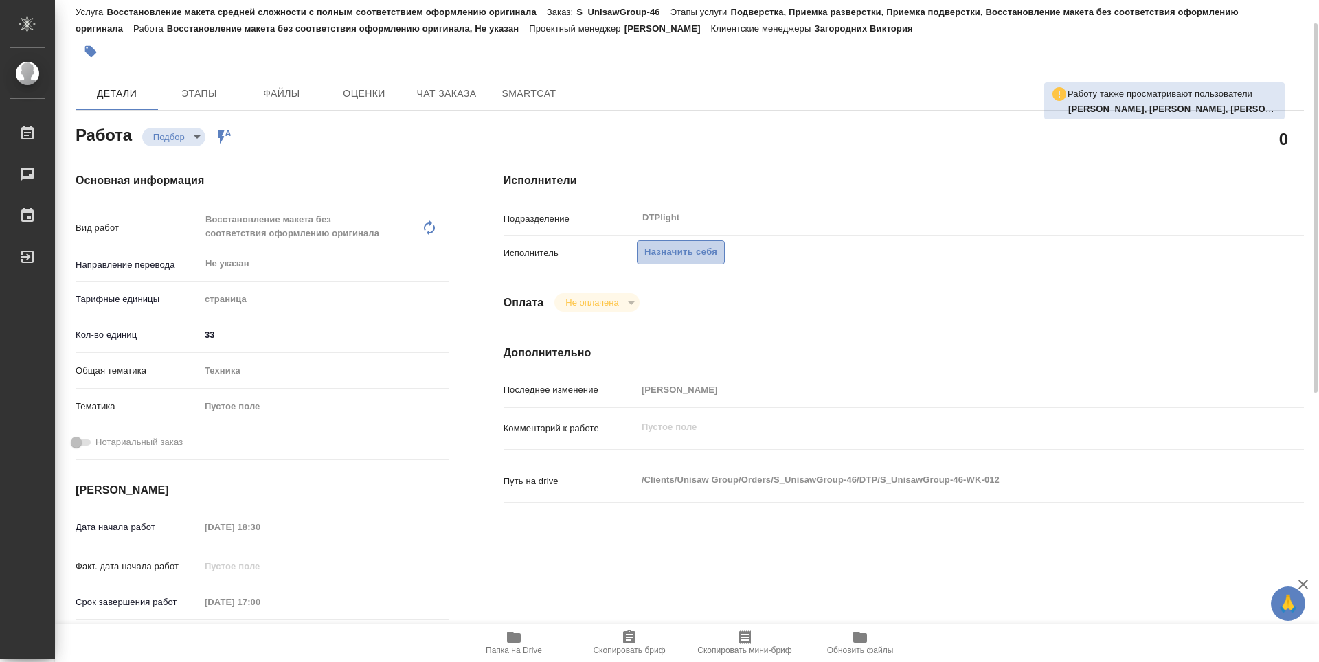
click at [676, 251] on span "Назначить себя" at bounding box center [680, 253] width 73 height 16
type textarea "x"
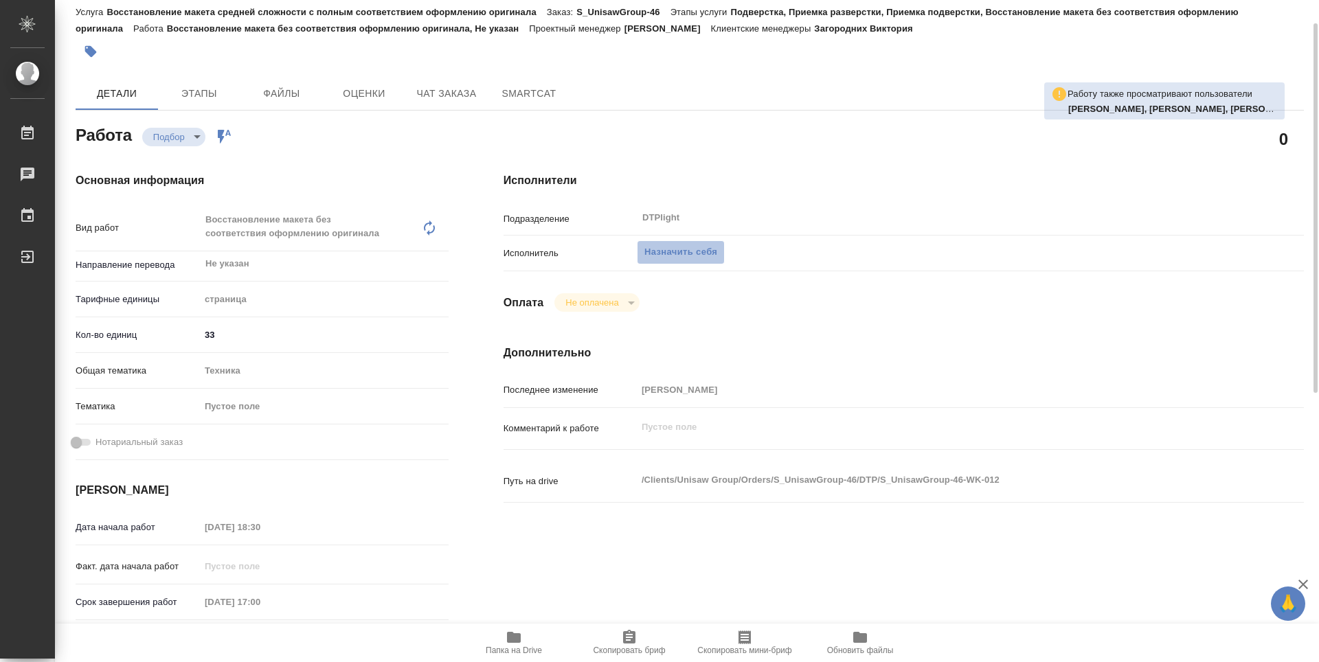
type textarea "x"
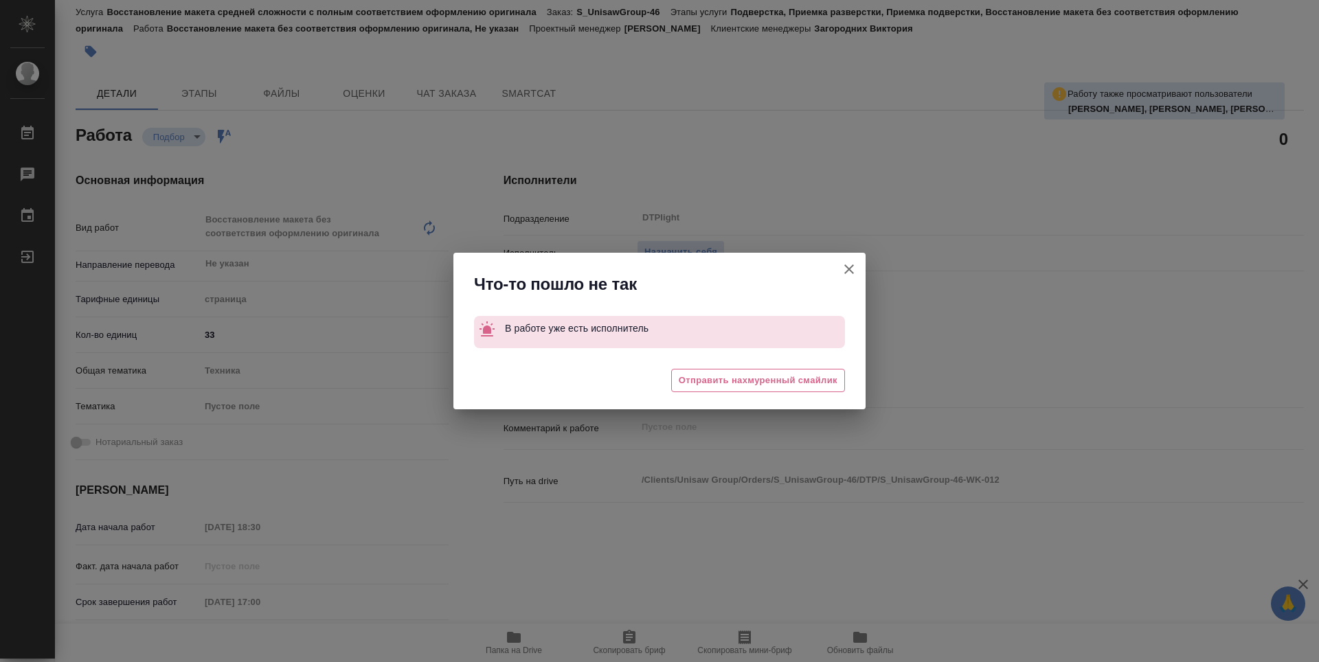
click at [851, 269] on icon "button" at bounding box center [849, 269] width 16 height 16
type textarea "x"
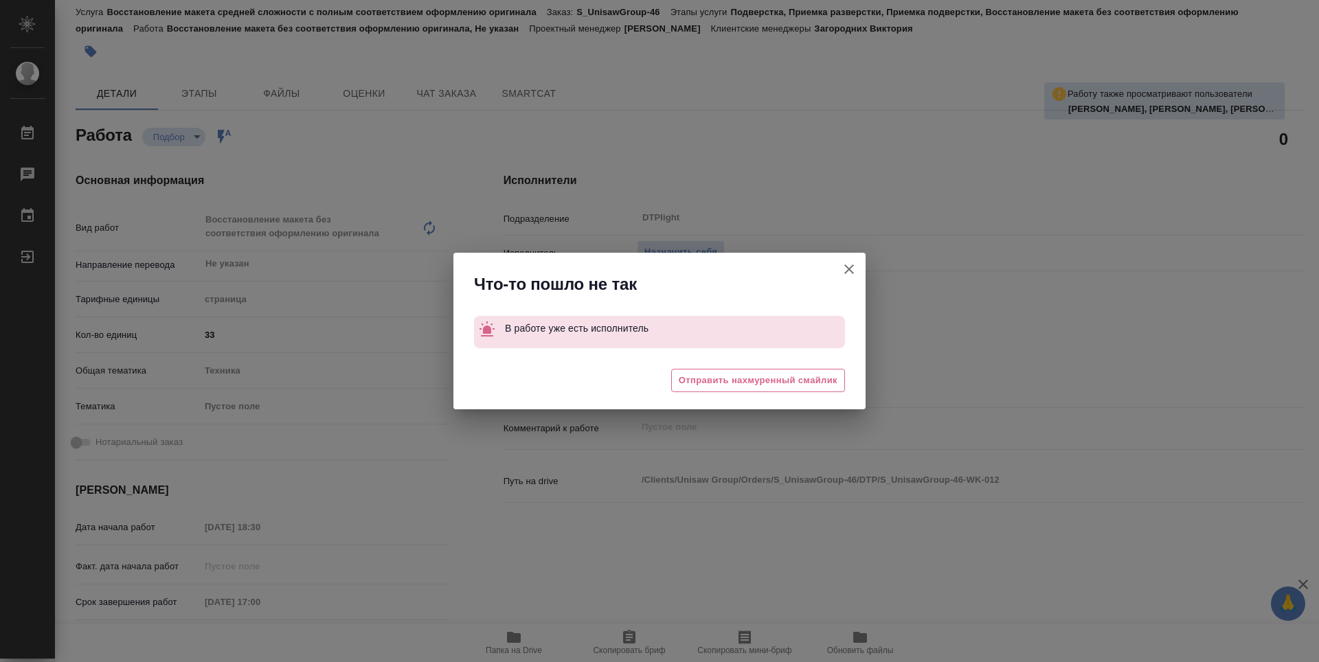
type textarea "x"
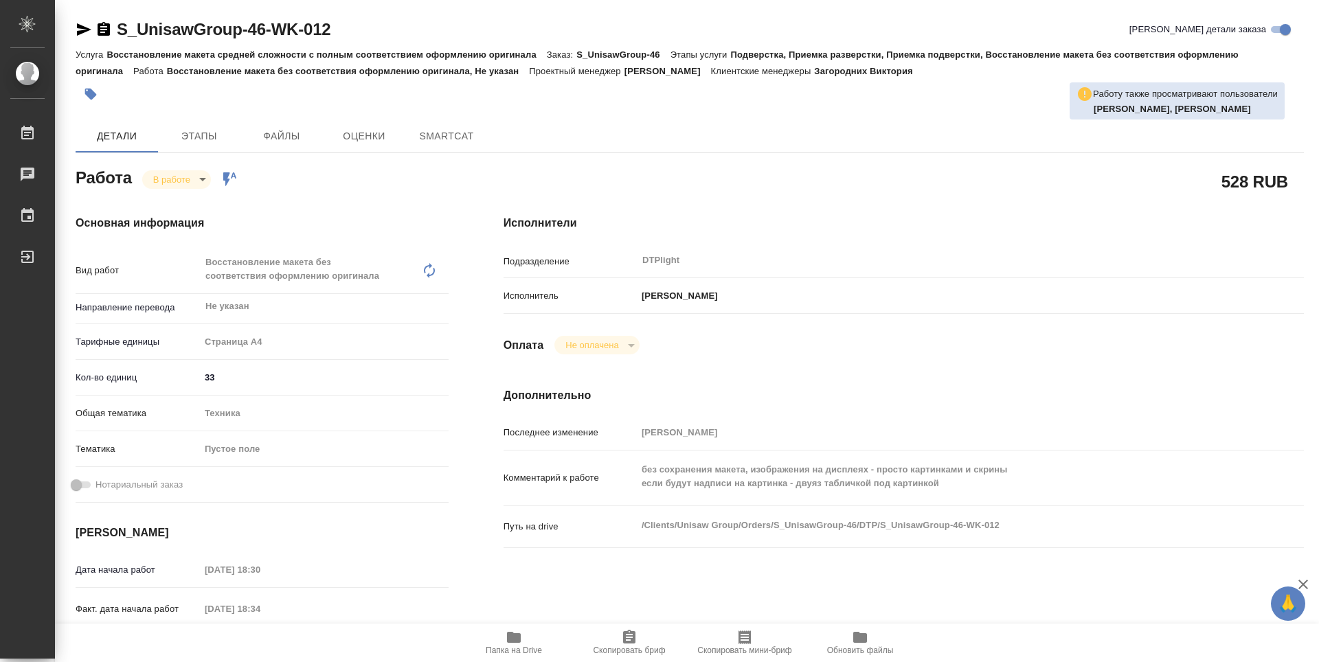
type textarea "x"
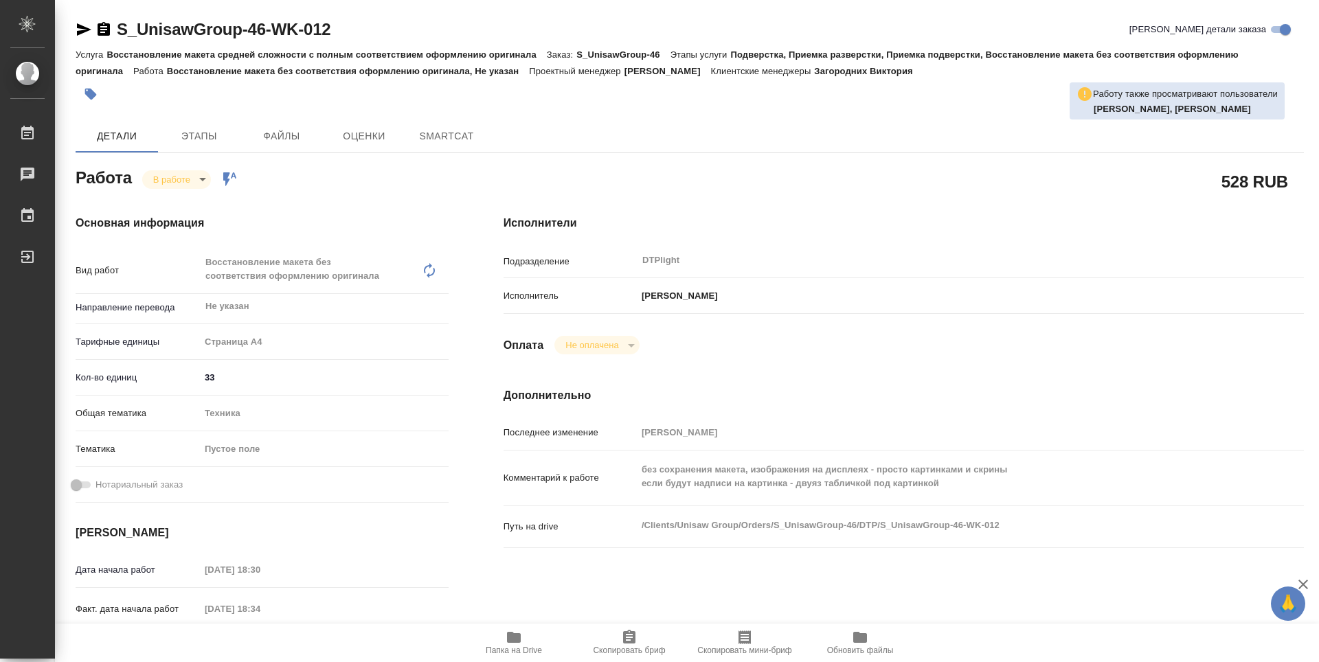
type textarea "x"
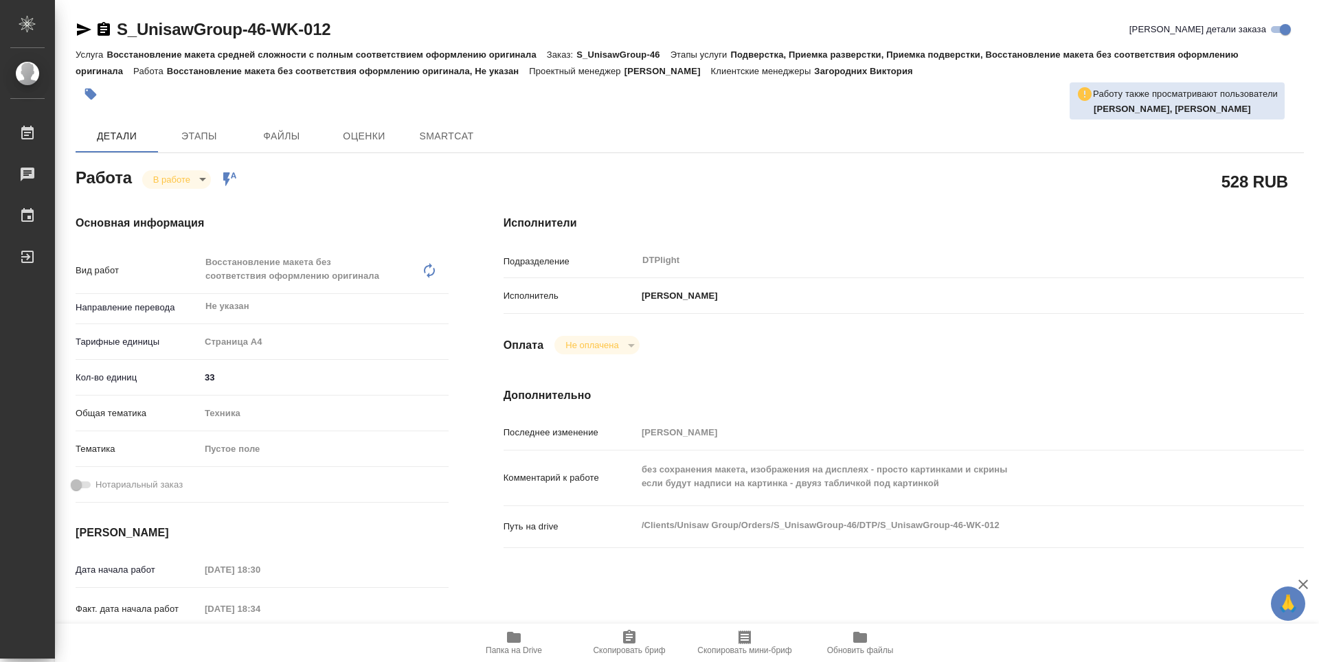
type textarea "x"
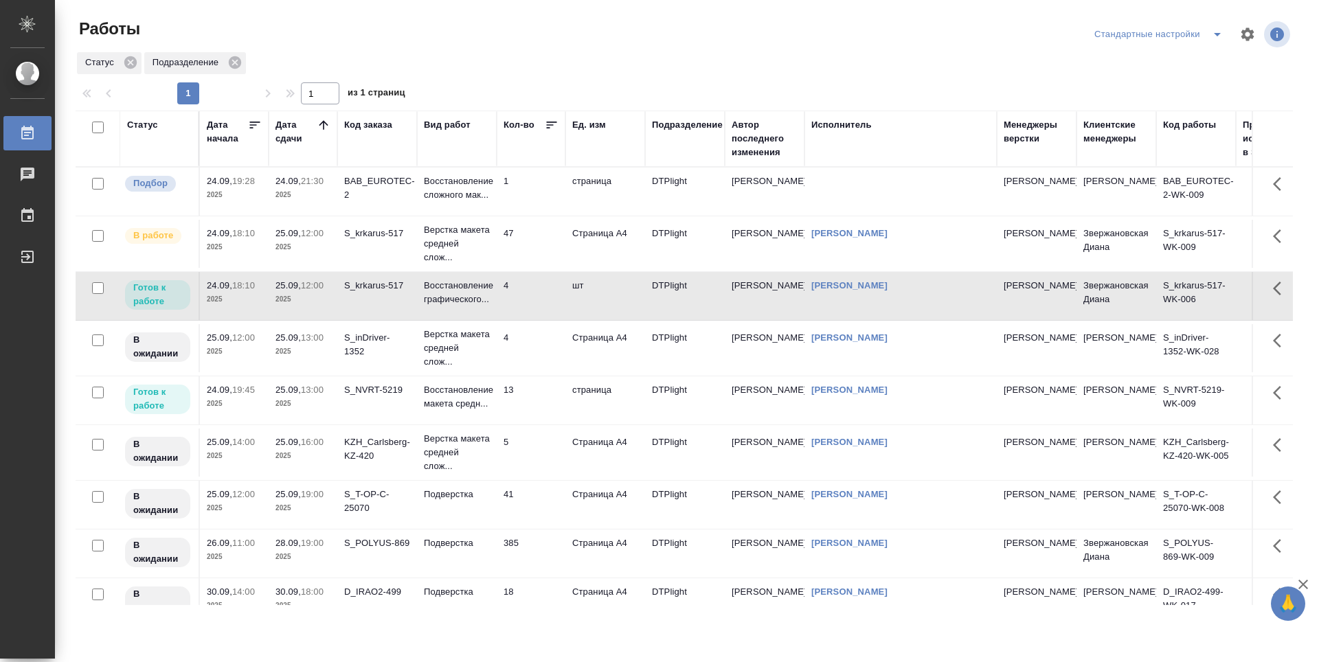
click at [526, 400] on td "13" at bounding box center [531, 400] width 69 height 48
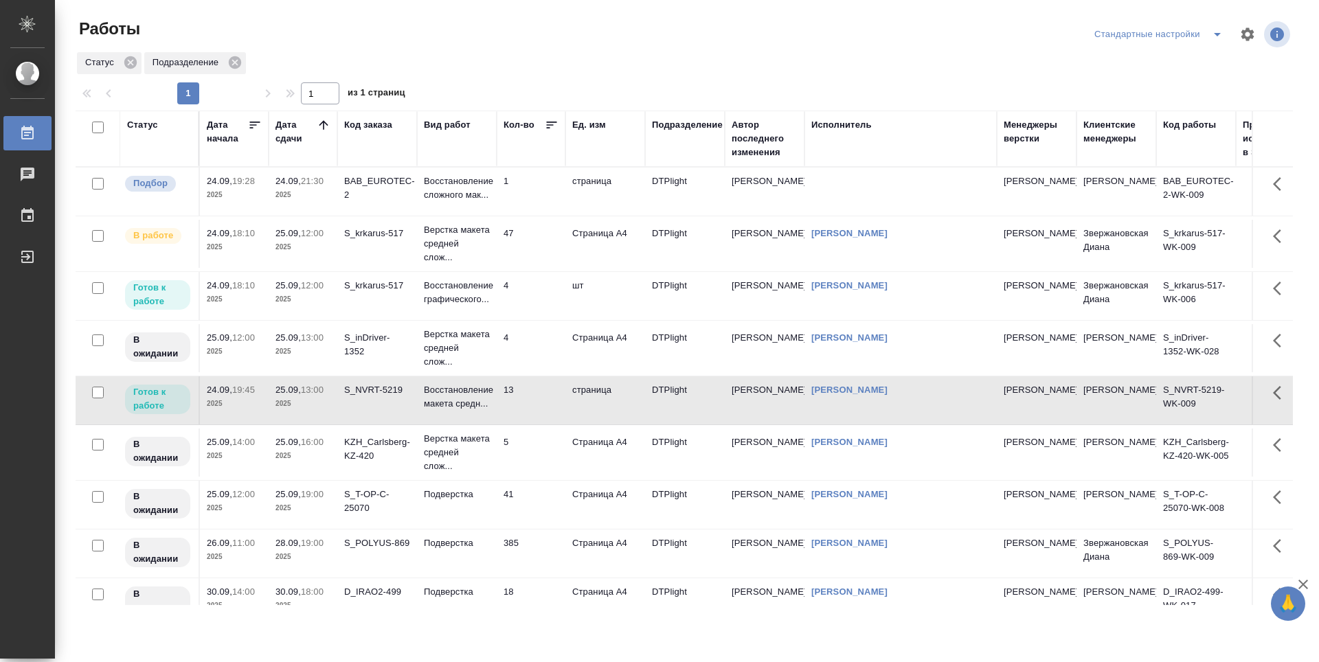
drag, startPoint x: 530, startPoint y: 339, endPoint x: 529, endPoint y: 332, distance: 7.0
click at [530, 338] on td "4" at bounding box center [531, 348] width 69 height 48
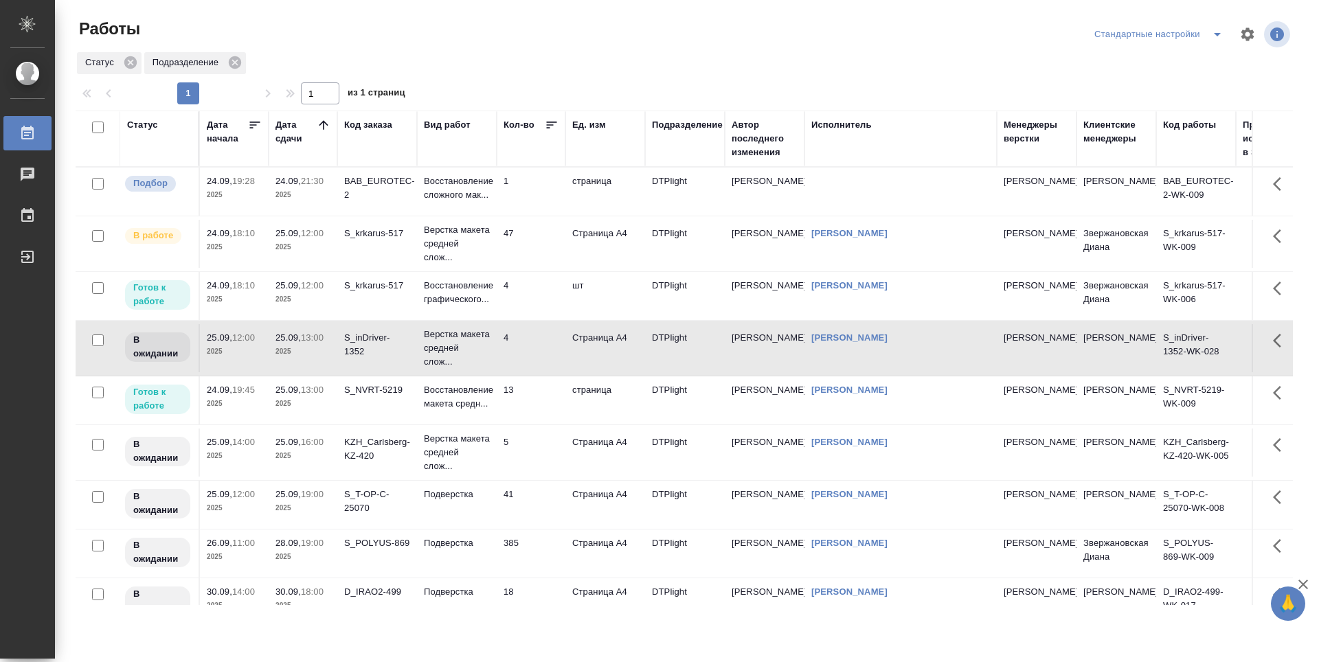
click at [526, 292] on td "4" at bounding box center [531, 296] width 69 height 48
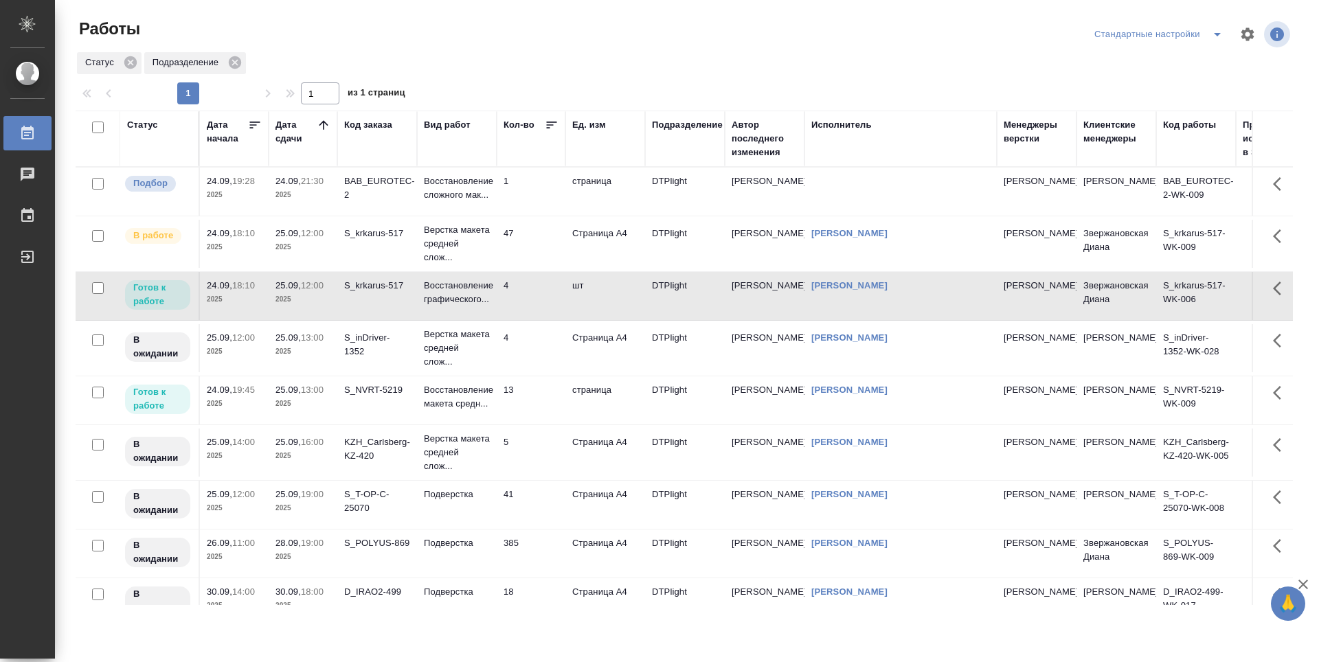
click at [528, 244] on td "47" at bounding box center [531, 244] width 69 height 48
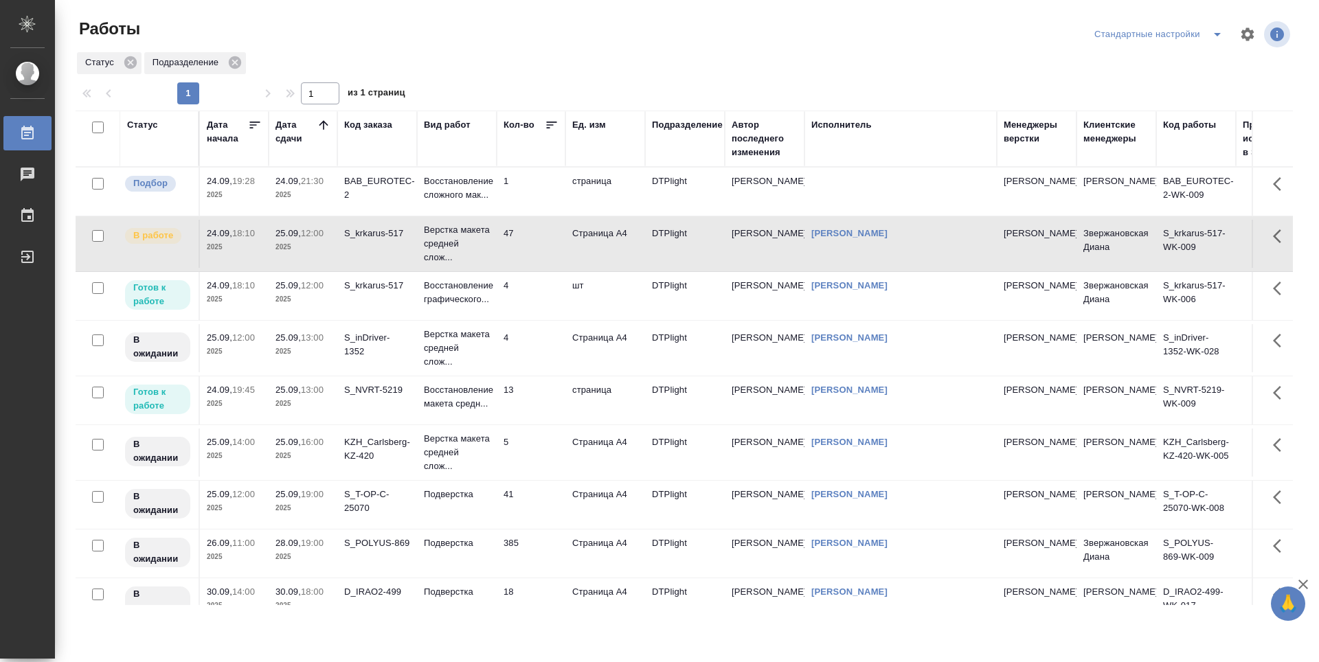
click at [533, 501] on td "41" at bounding box center [531, 505] width 69 height 48
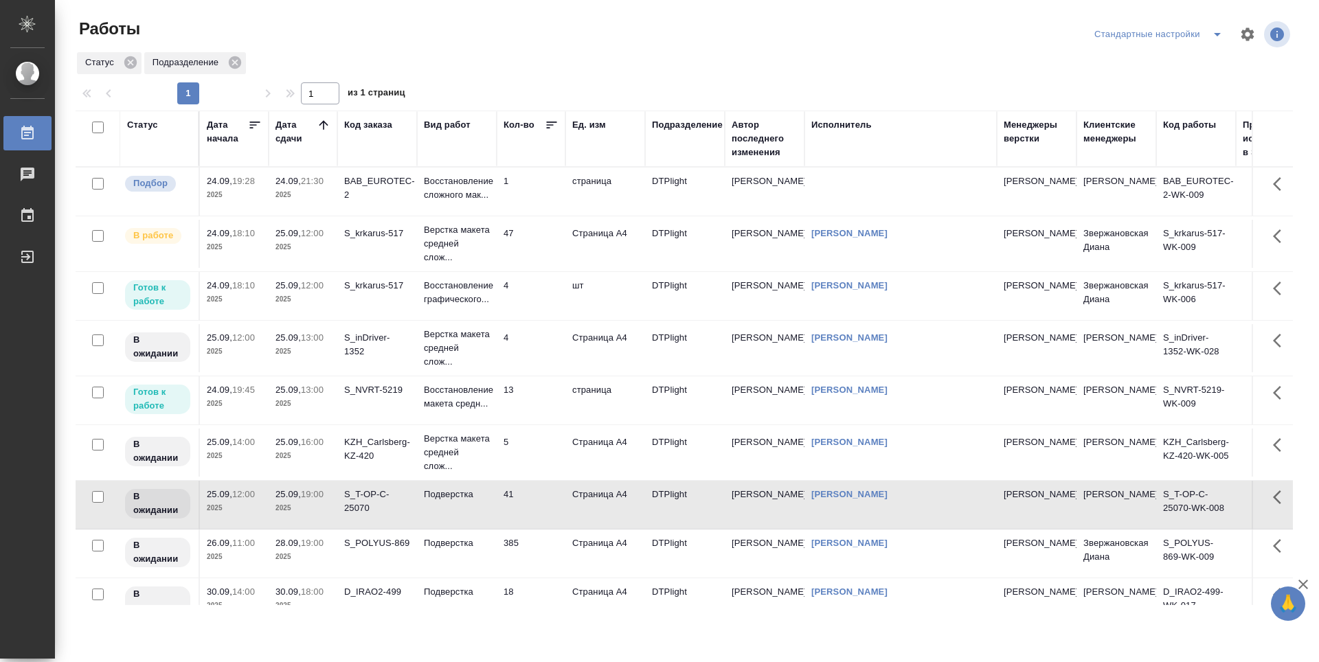
click at [535, 455] on td "5" at bounding box center [531, 453] width 69 height 48
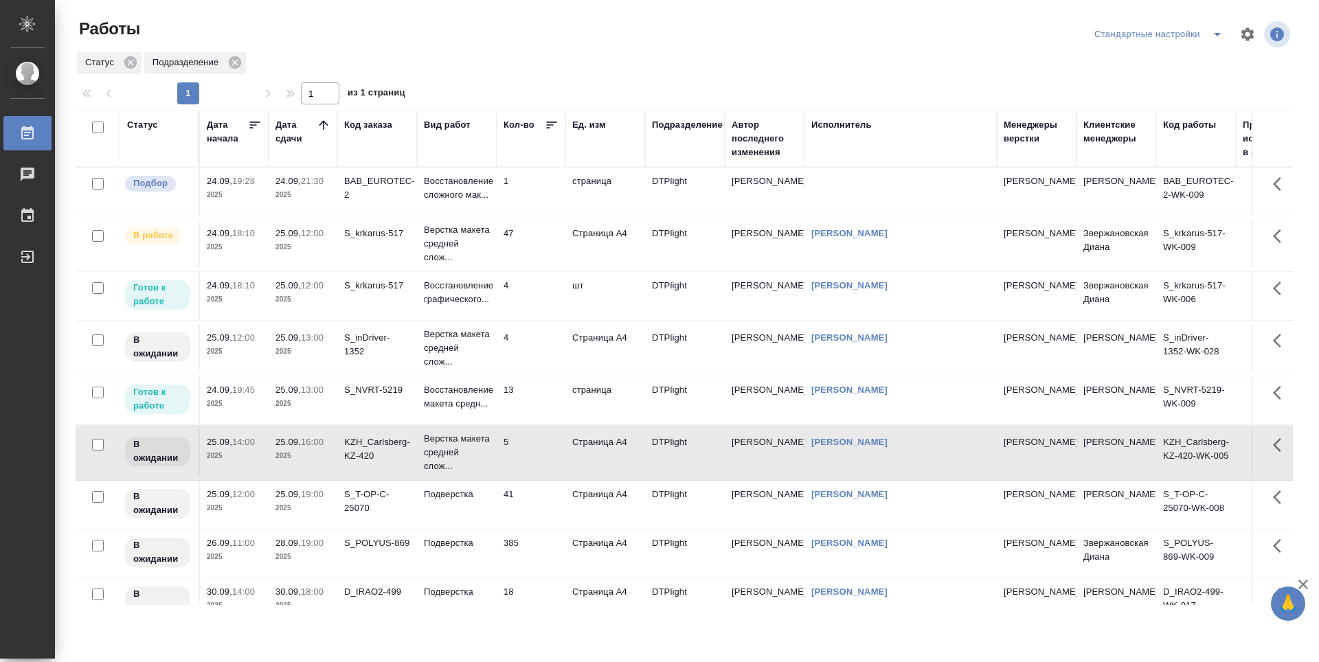
click at [539, 406] on td "13" at bounding box center [531, 400] width 69 height 48
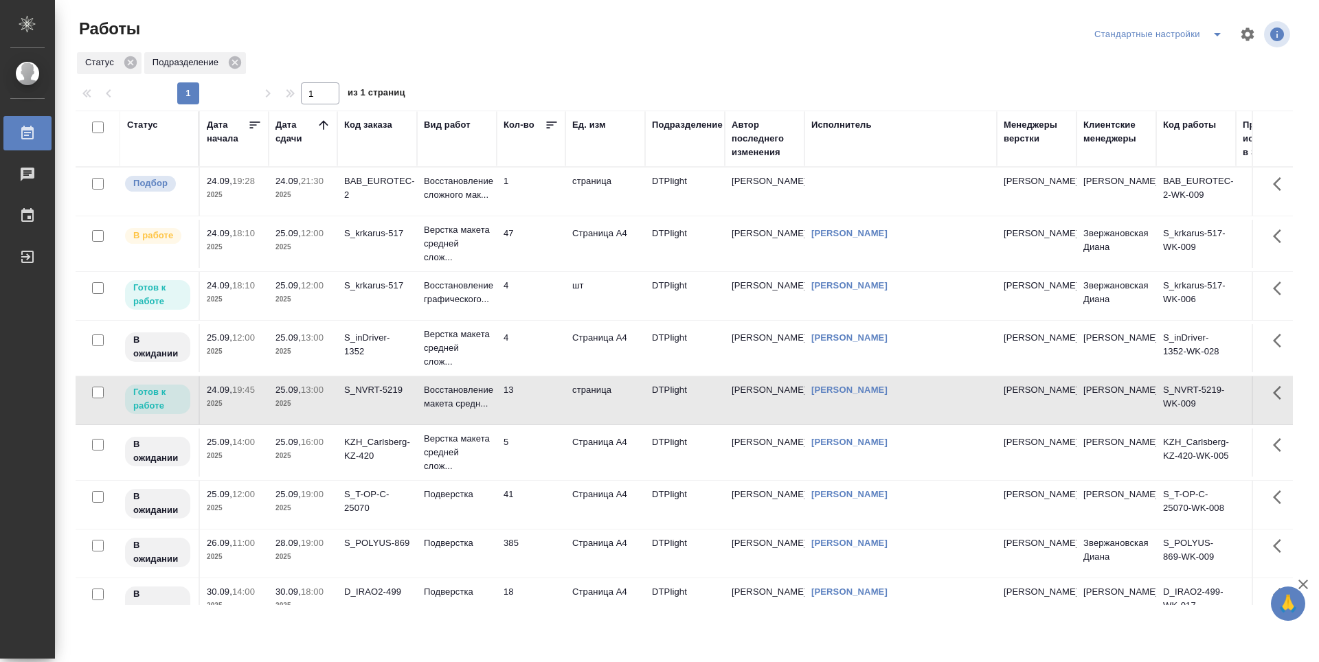
click at [530, 343] on td "4" at bounding box center [531, 348] width 69 height 48
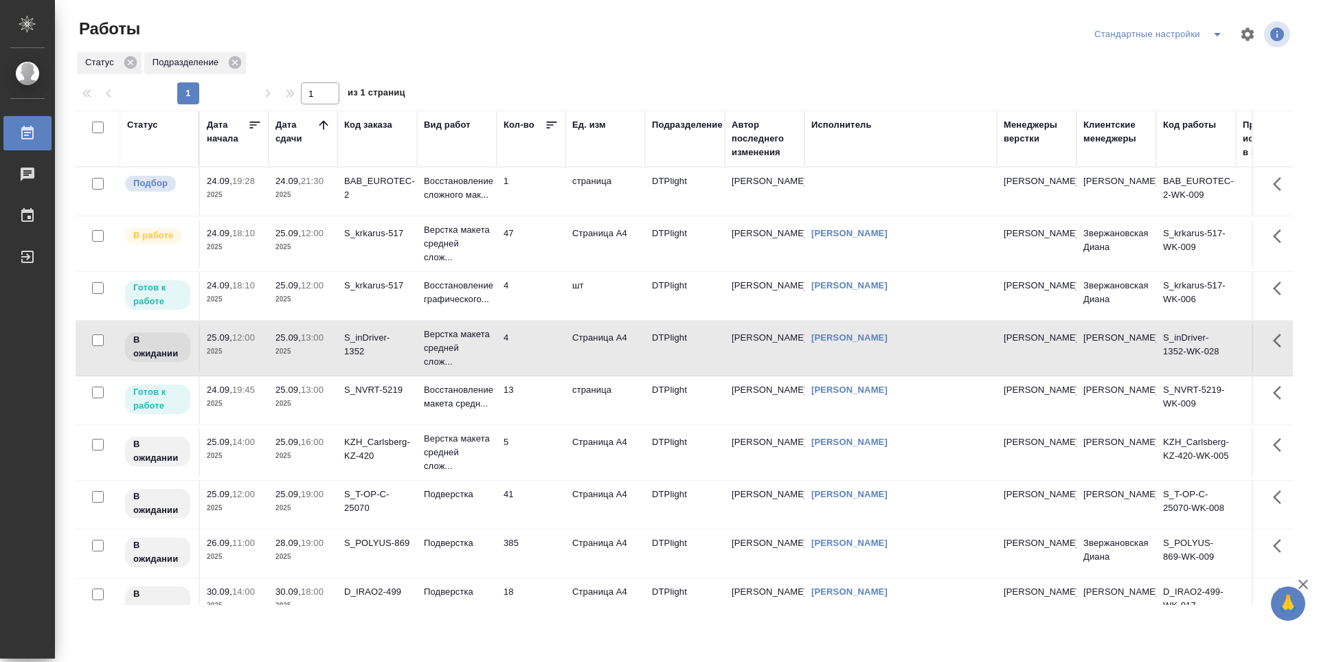
click at [530, 298] on td "4" at bounding box center [531, 296] width 69 height 48
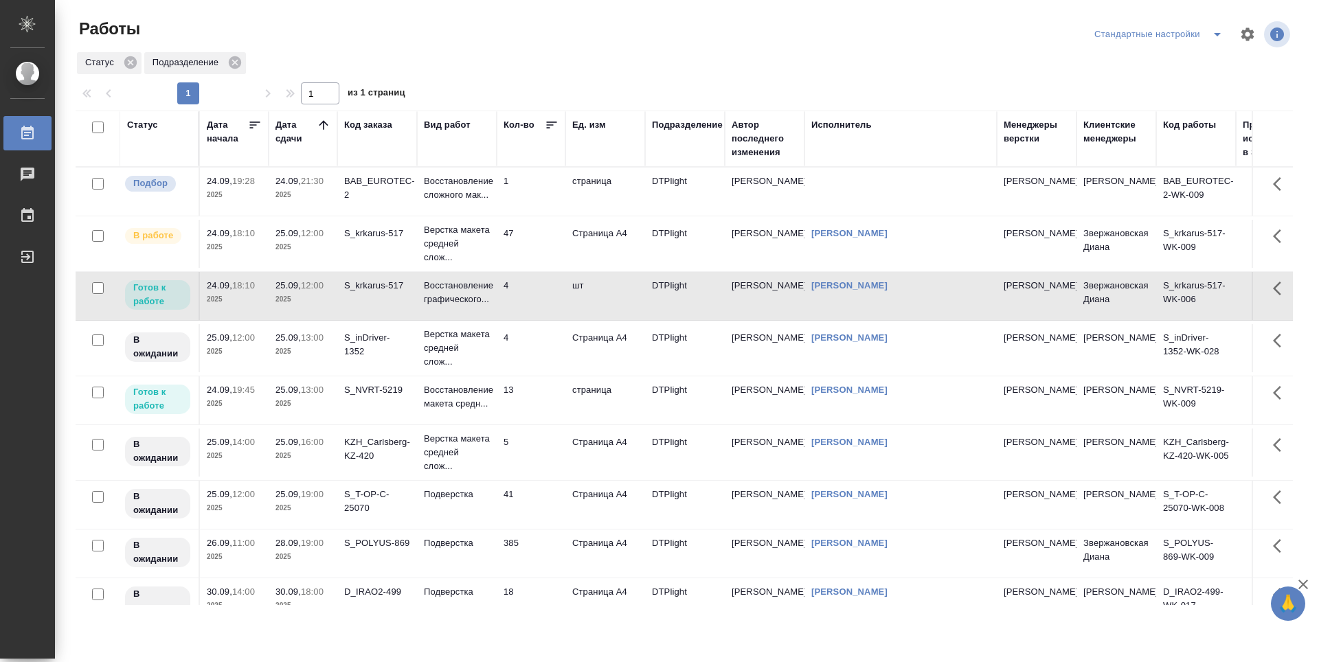
click at [534, 242] on td "47" at bounding box center [531, 244] width 69 height 48
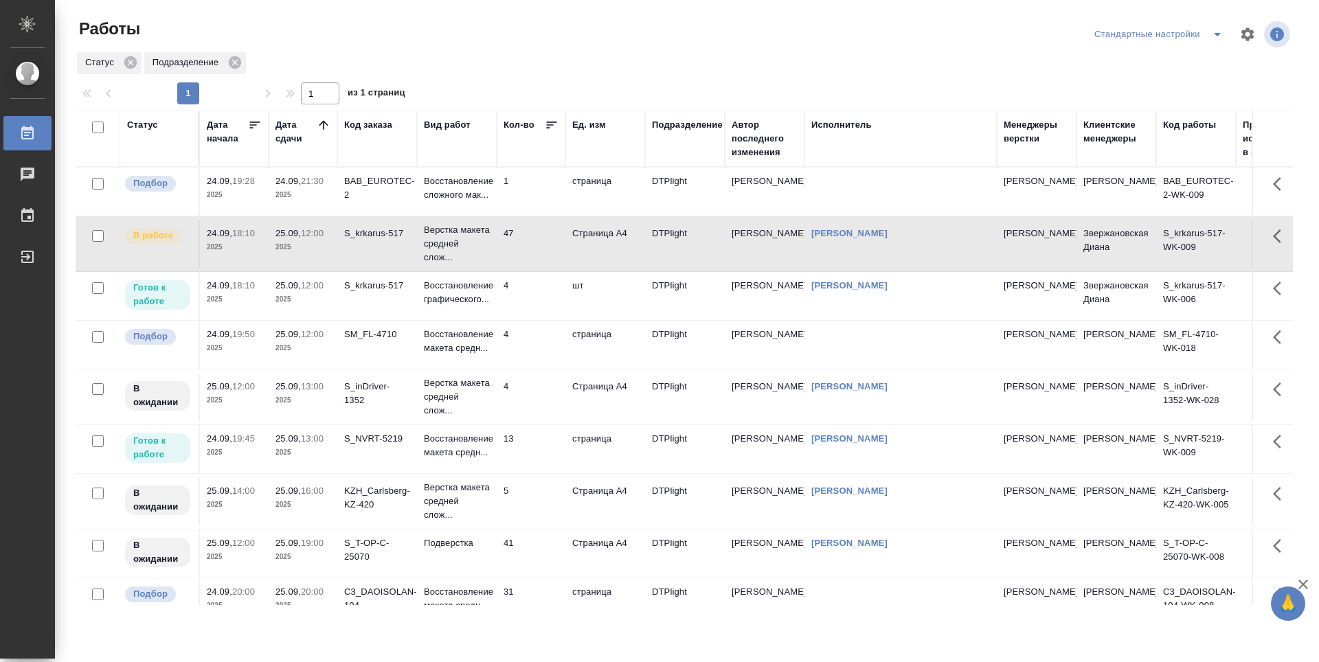
click at [541, 291] on td "4" at bounding box center [531, 296] width 69 height 48
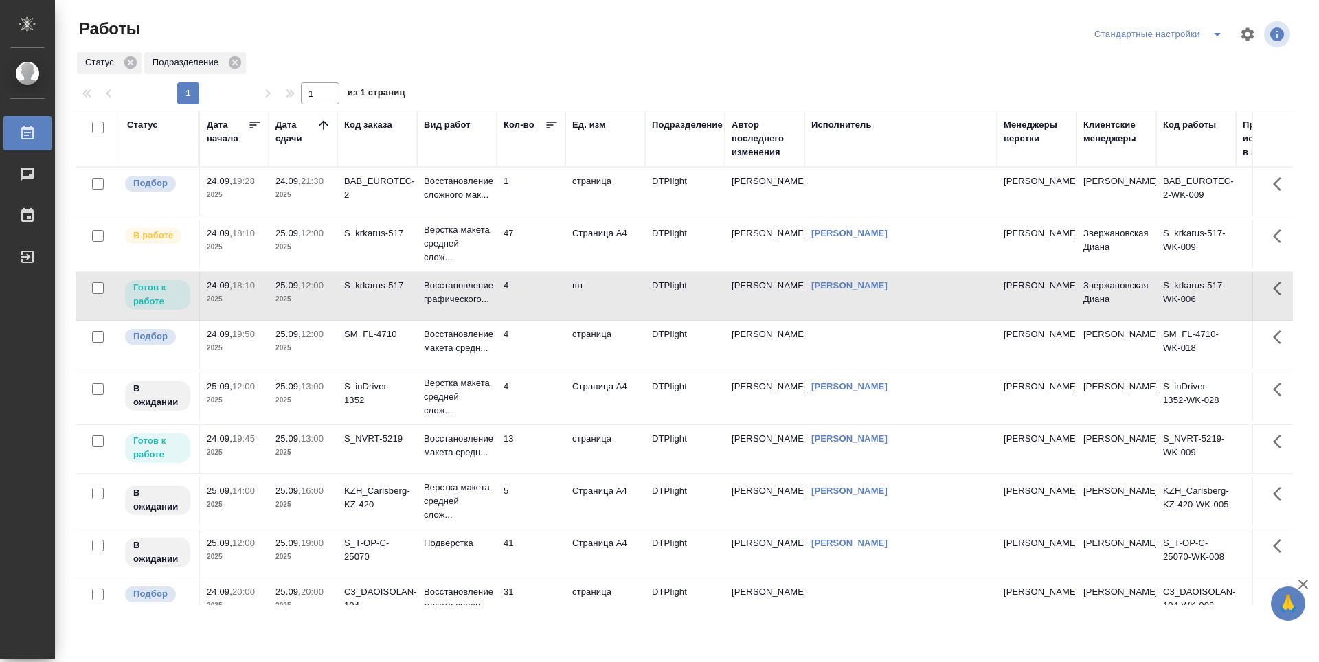
click at [547, 238] on td "47" at bounding box center [531, 244] width 69 height 48
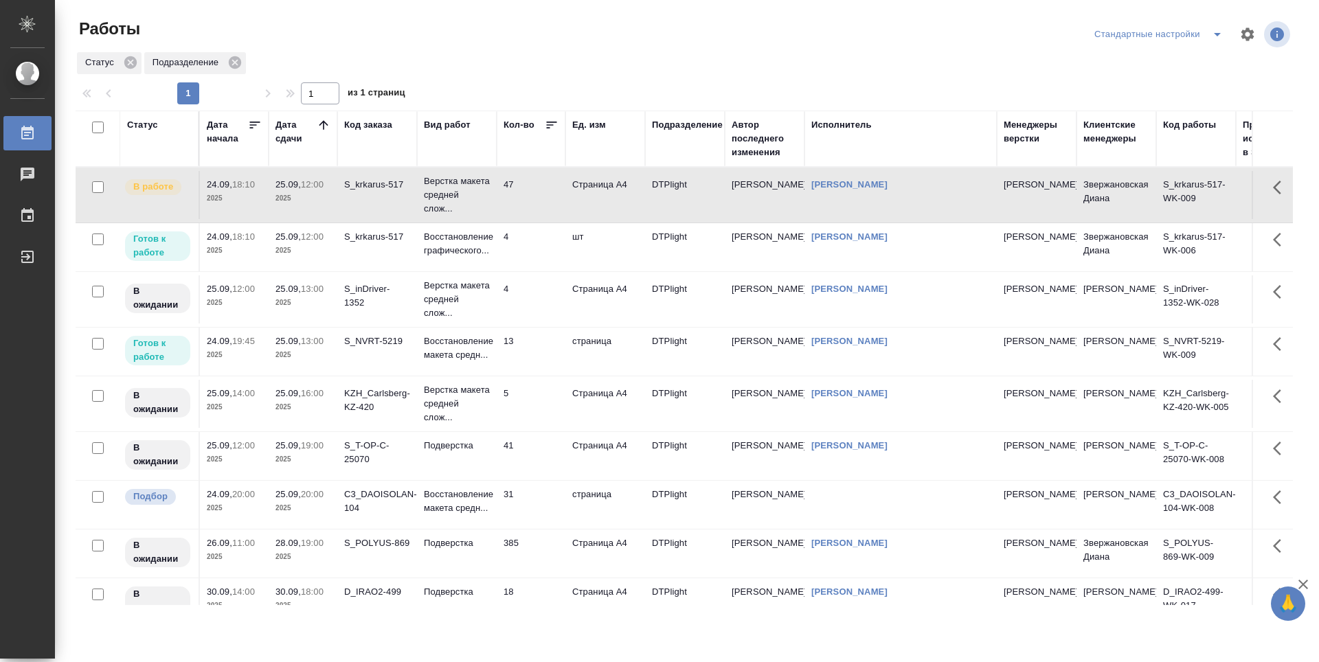
click at [540, 254] on td "4" at bounding box center [531, 247] width 69 height 48
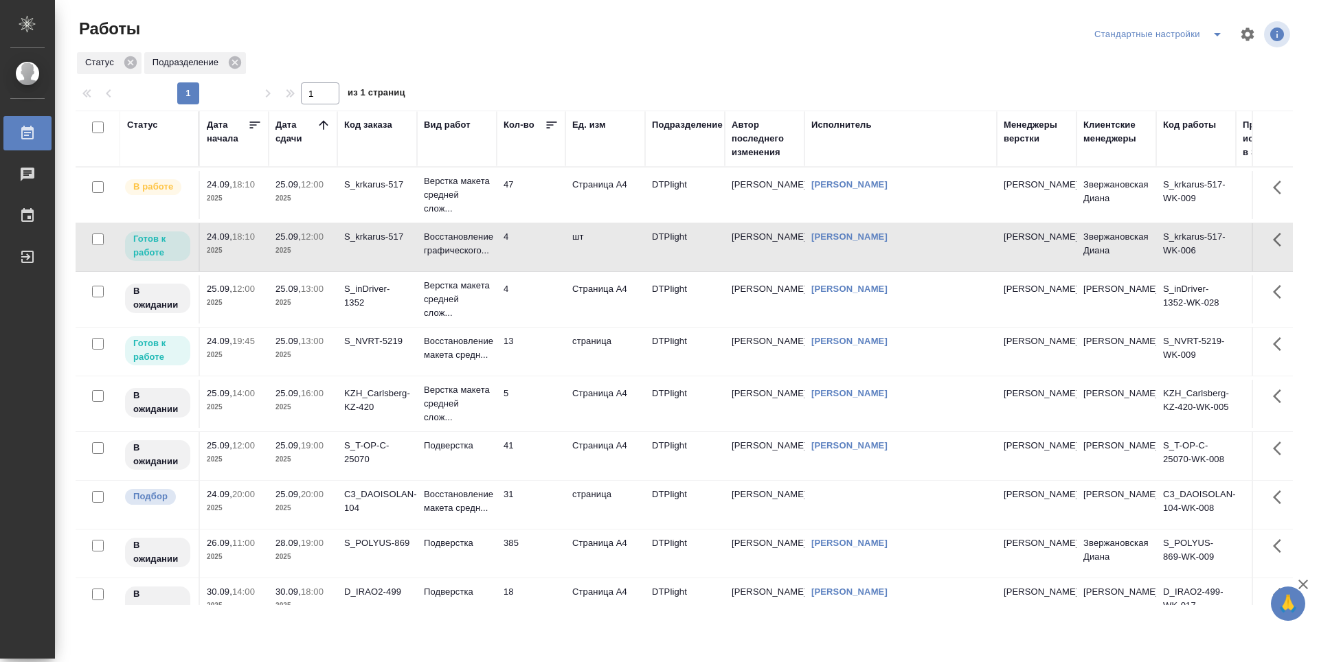
click at [533, 319] on td "4" at bounding box center [531, 299] width 69 height 48
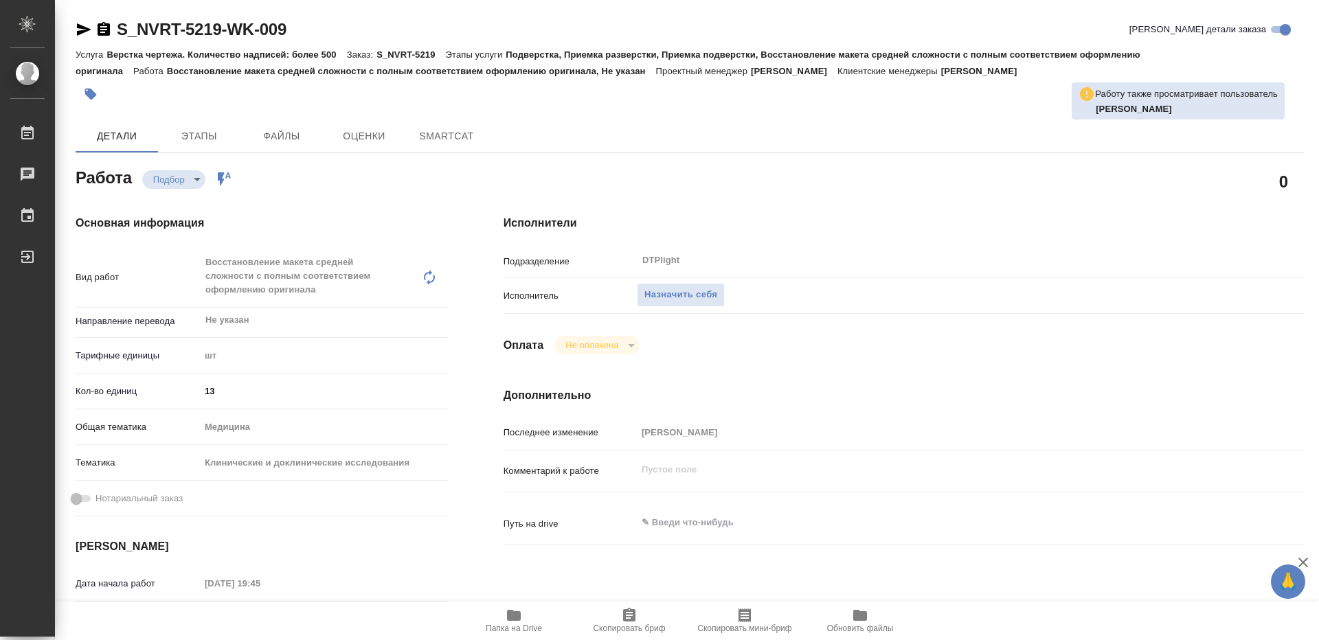
type textarea "x"
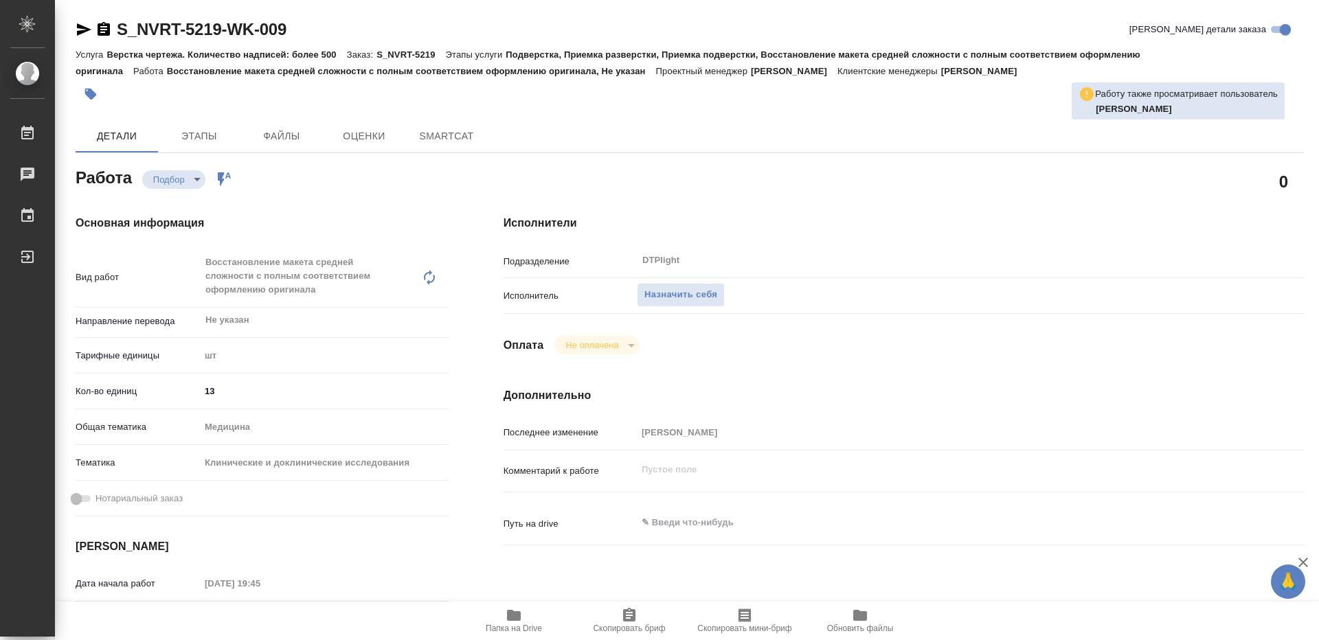
type textarea "x"
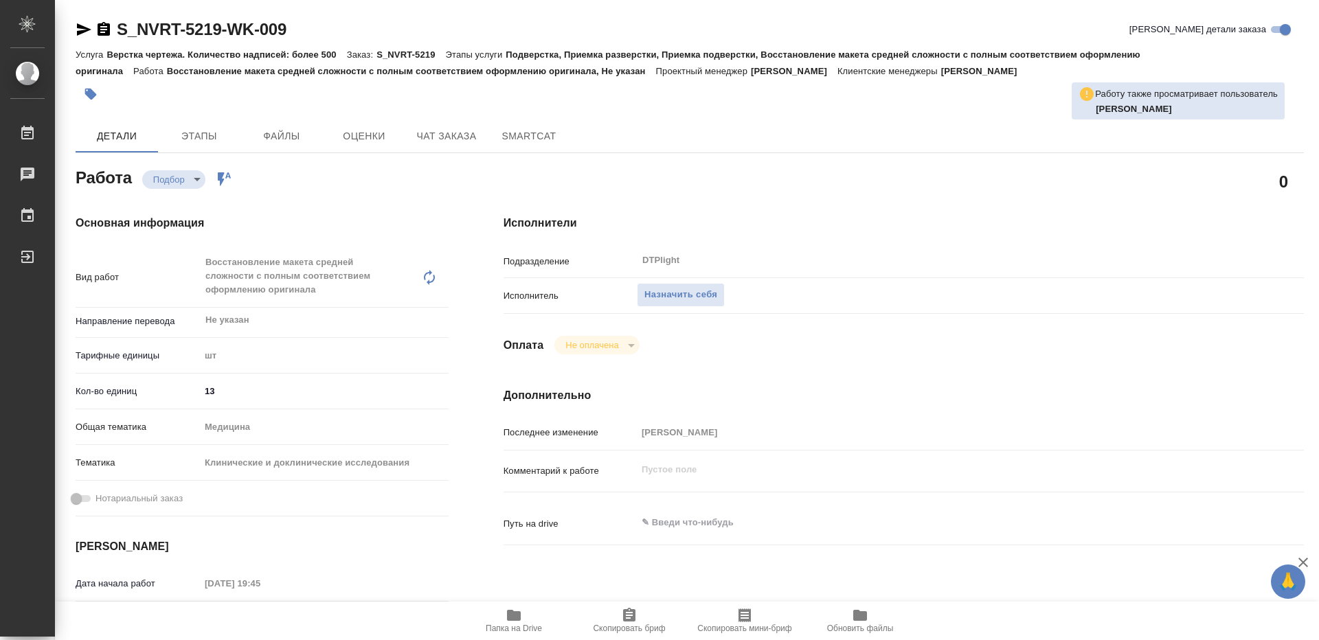
click at [521, 613] on icon "button" at bounding box center [513, 615] width 16 height 16
type textarea "x"
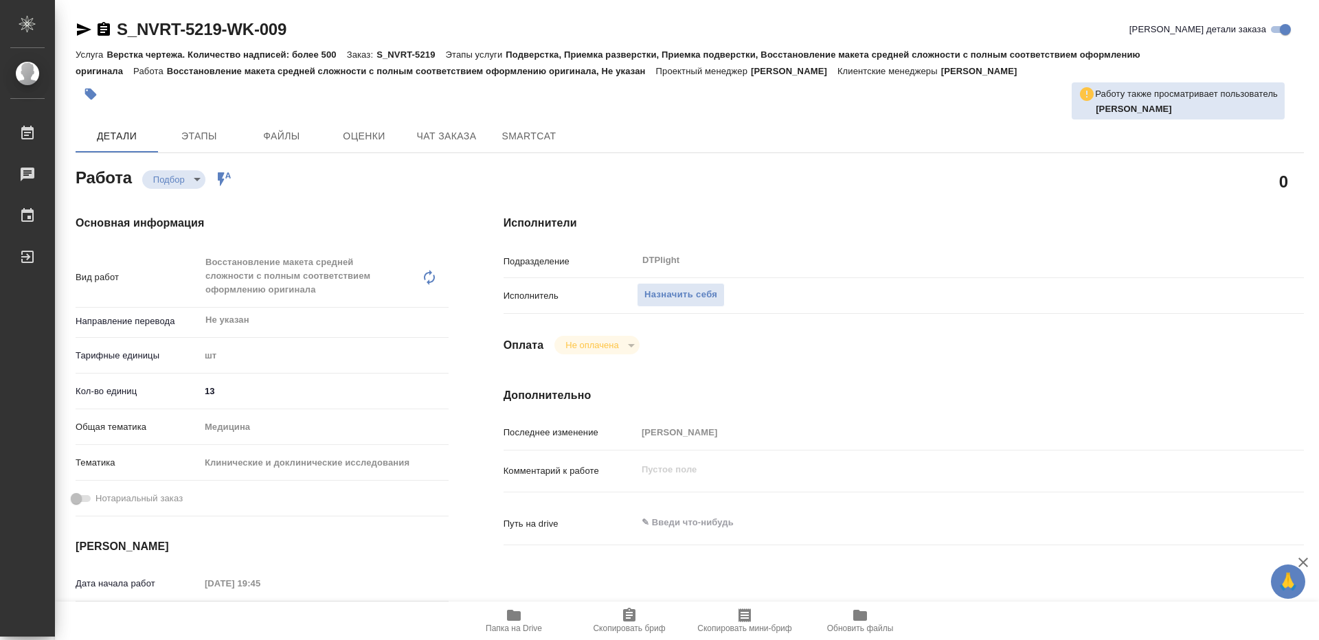
type textarea "x"
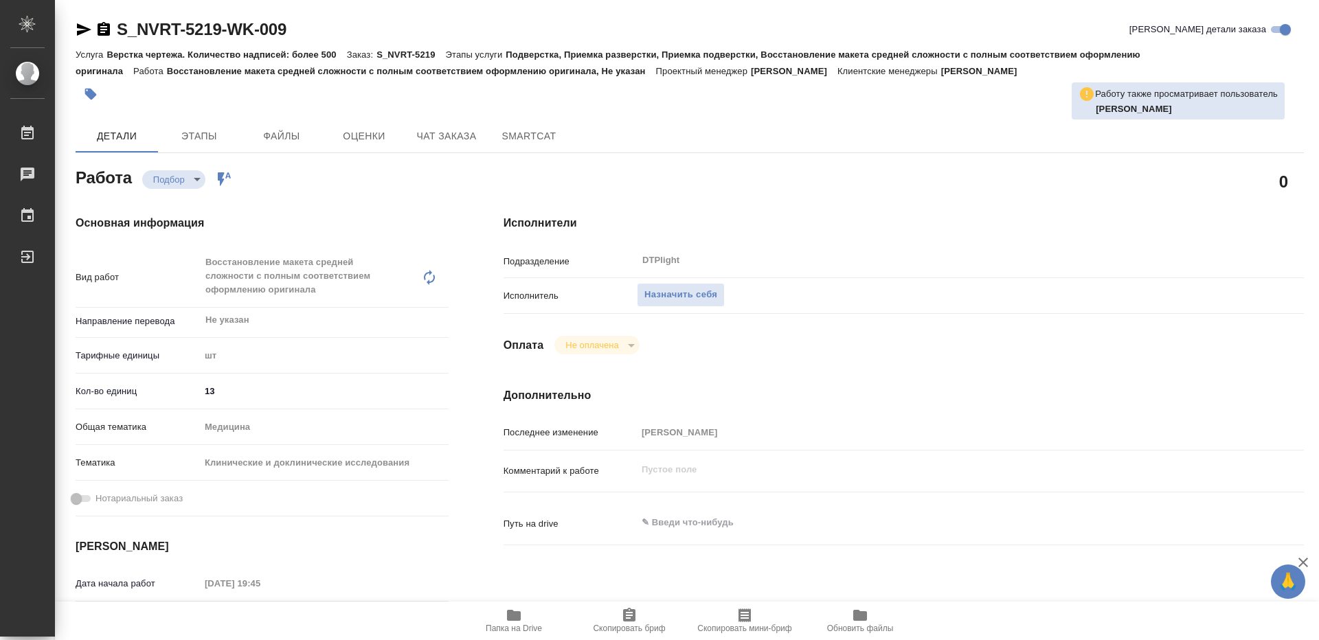
type textarea "x"
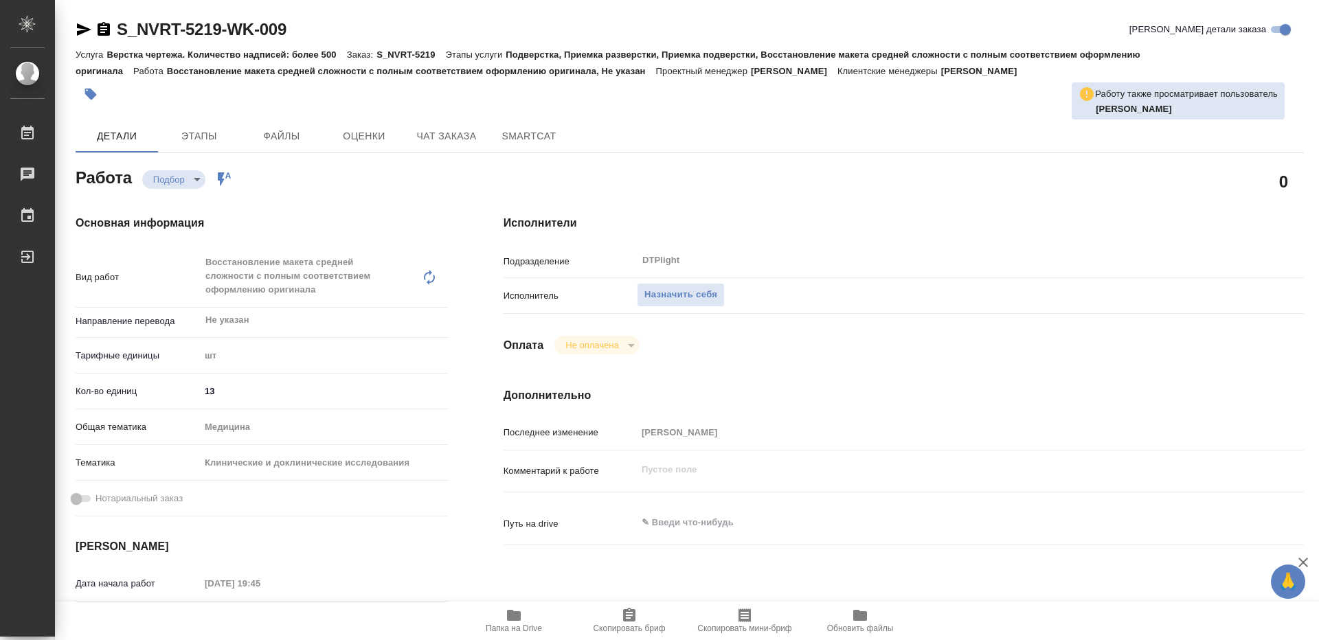
type textarea "x"
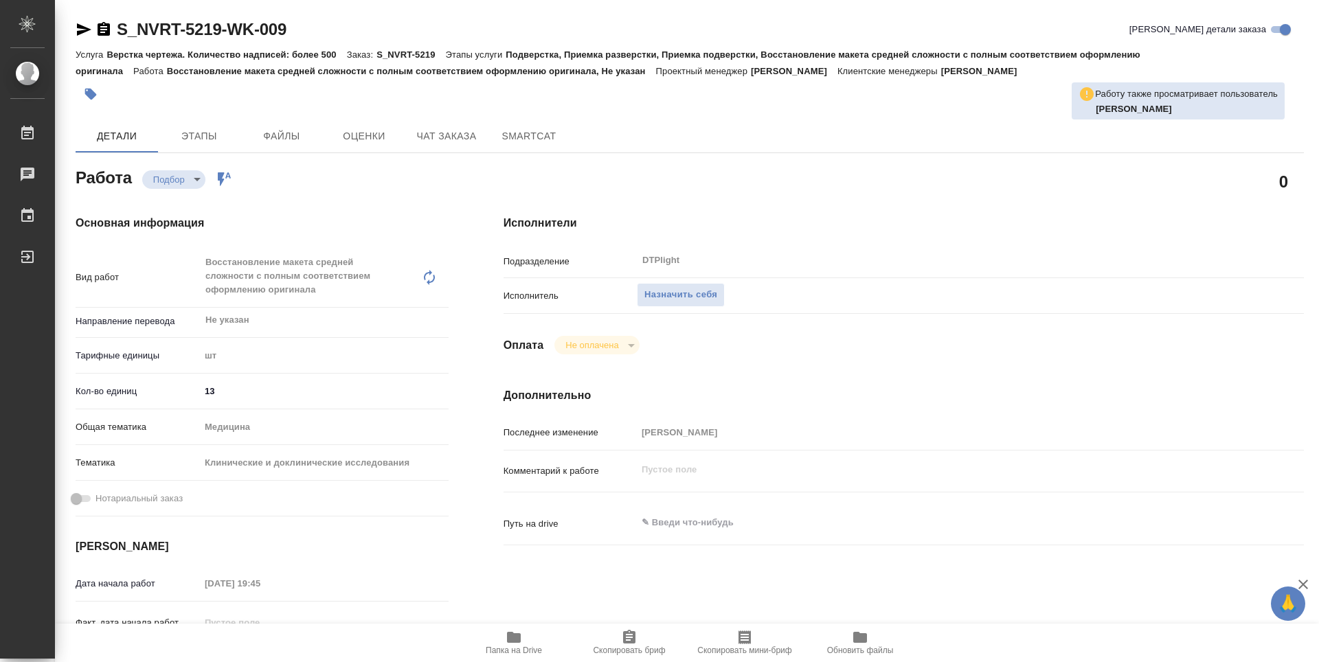
type textarea "x"
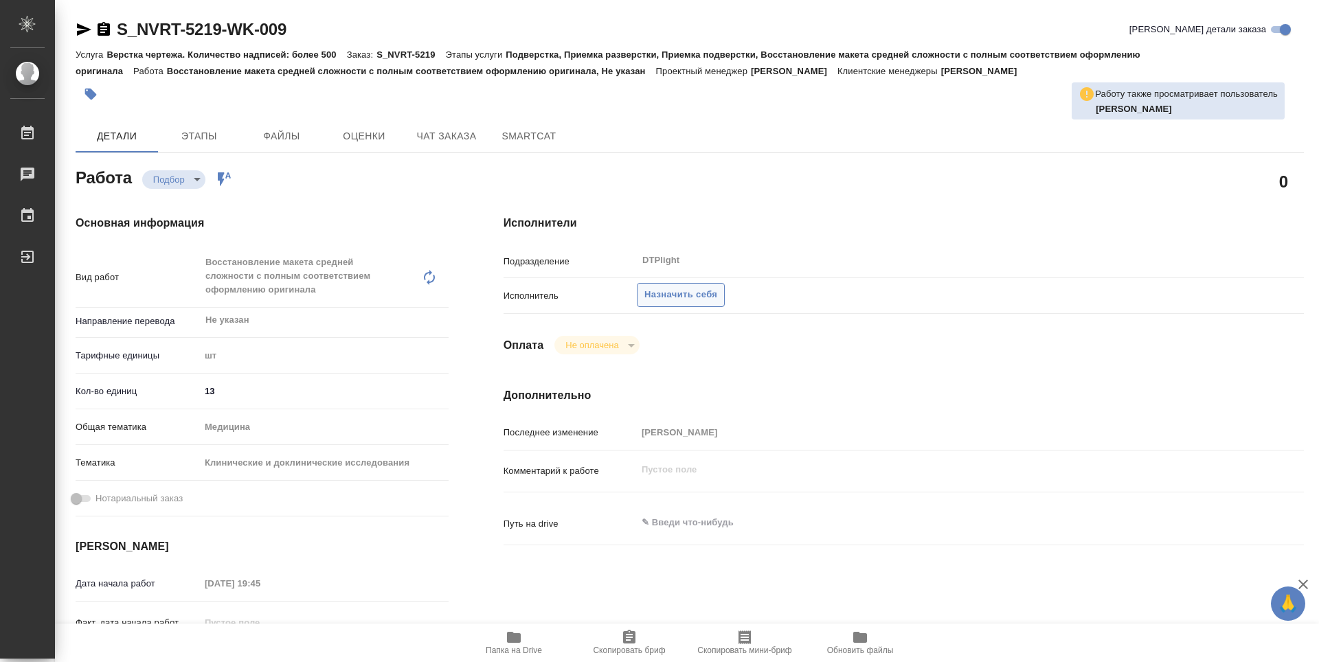
click at [661, 291] on span "Назначить себя" at bounding box center [680, 295] width 73 height 16
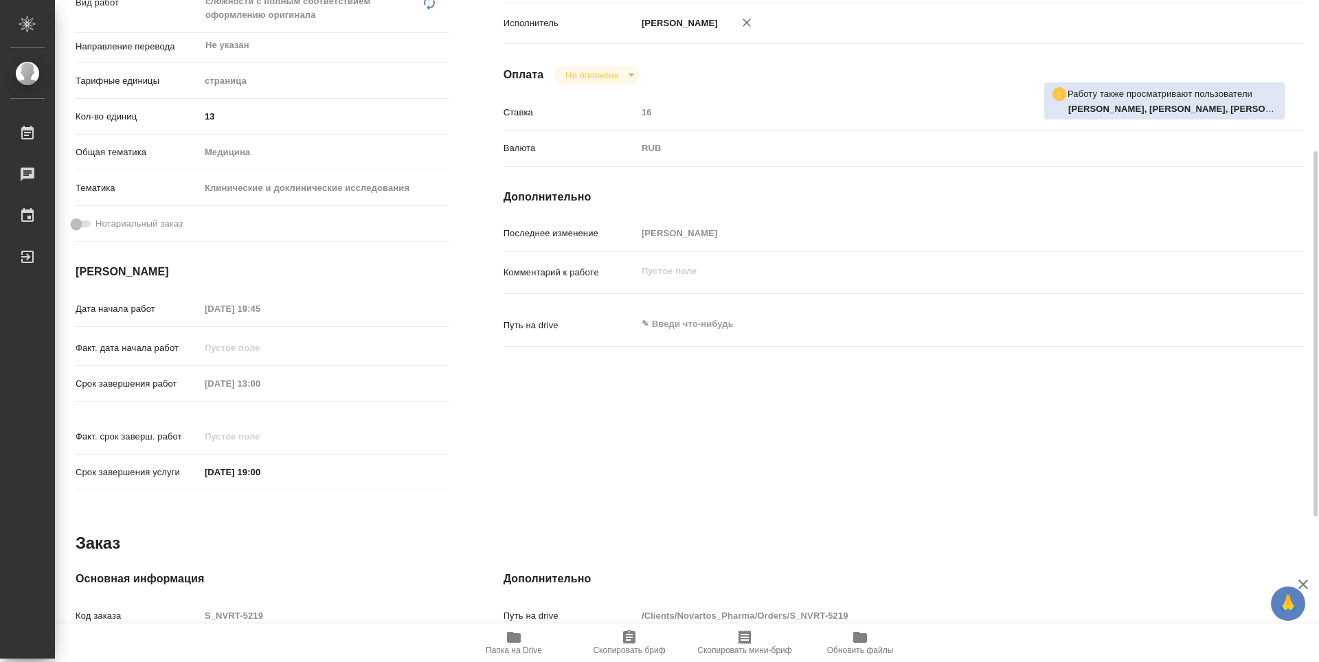
scroll to position [69, 0]
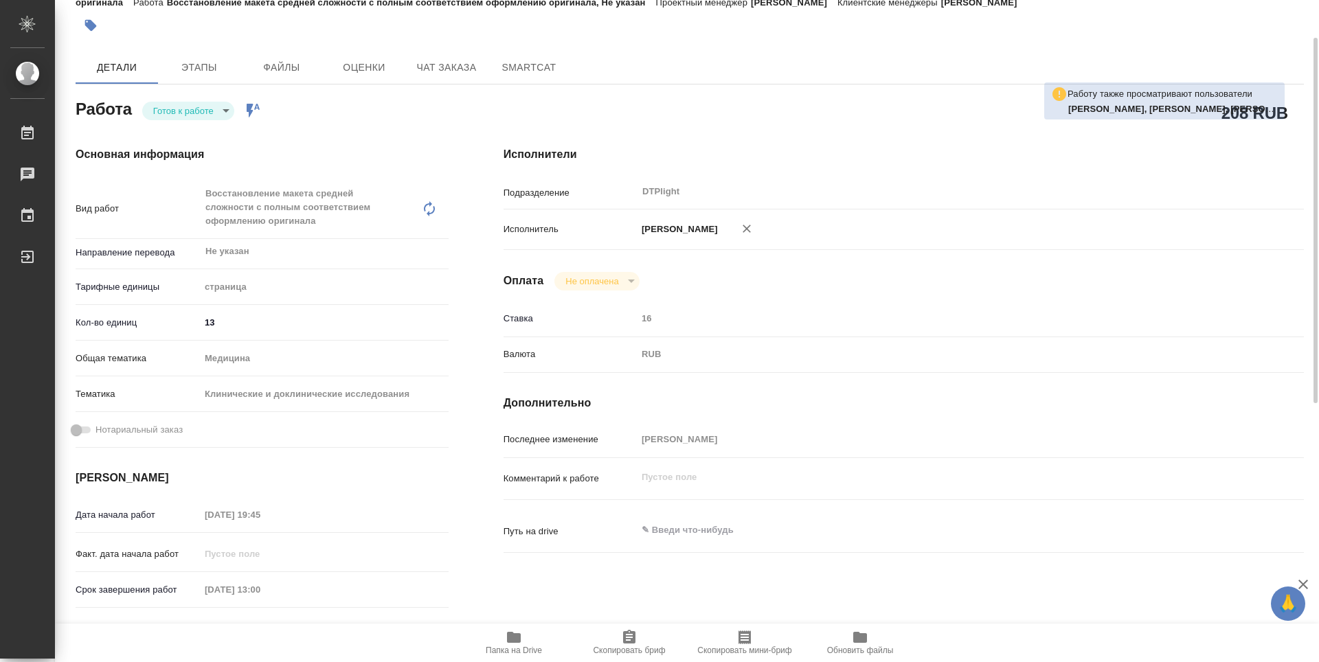
click at [226, 109] on body "🙏 .cls-1 fill:#fff; AWATERA Guselnikov Roman Работы Чаты График Выйти S_NVRT-52…" at bounding box center [659, 331] width 1319 height 662
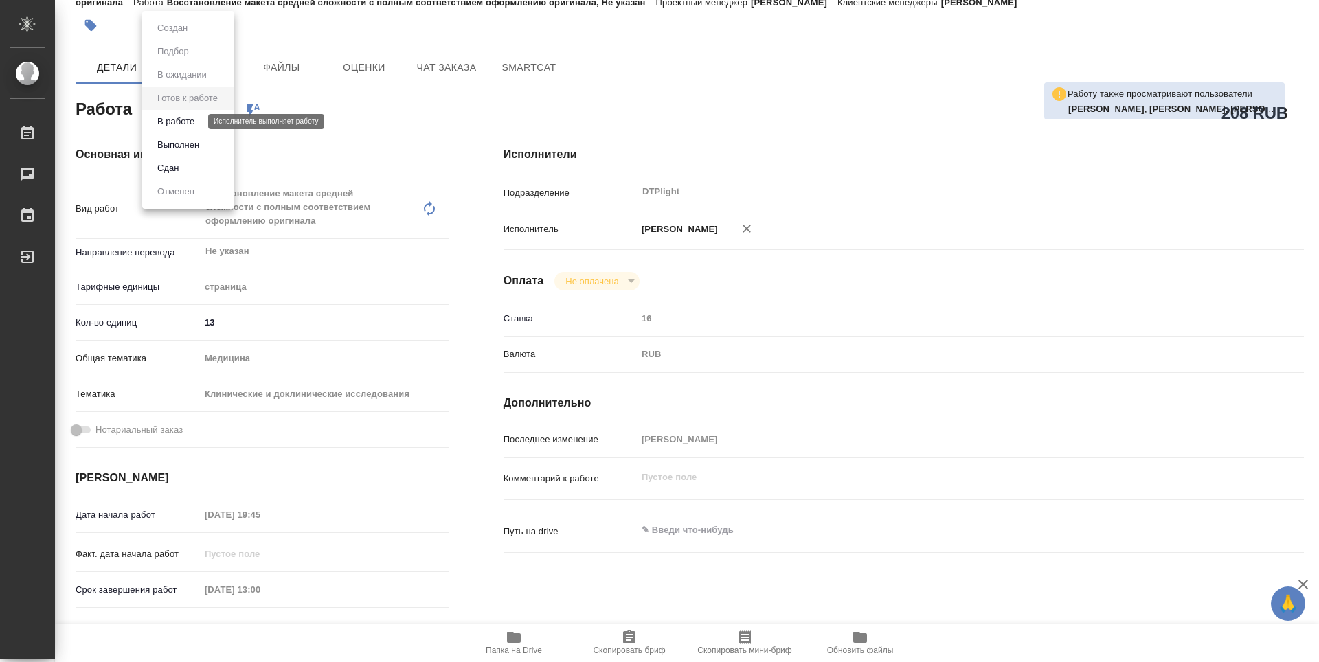
click at [184, 115] on button "В работе" at bounding box center [175, 121] width 45 height 15
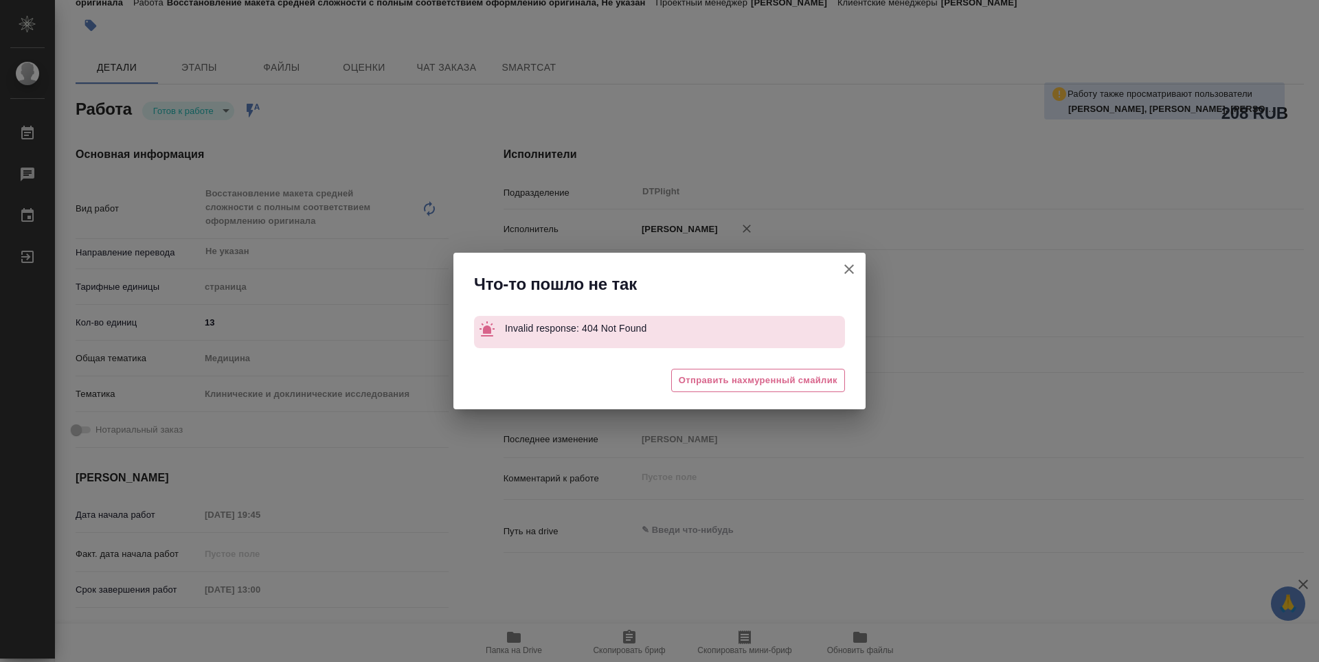
type textarea "x"
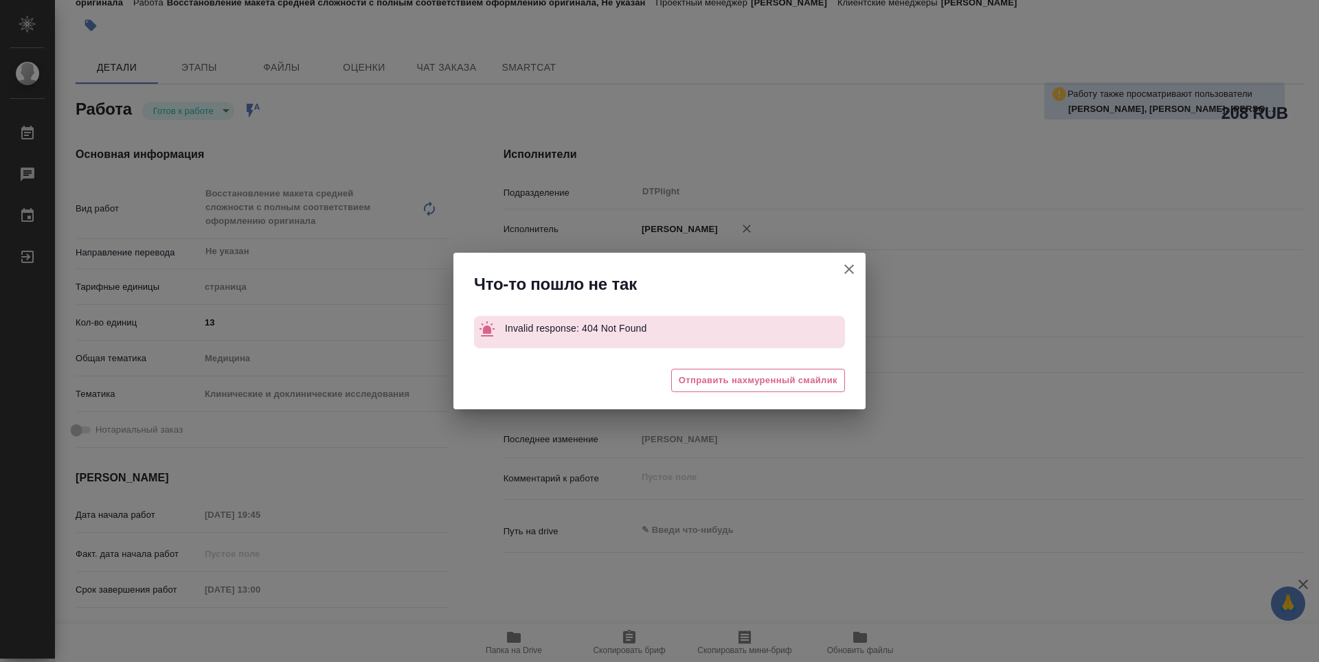
type textarea "x"
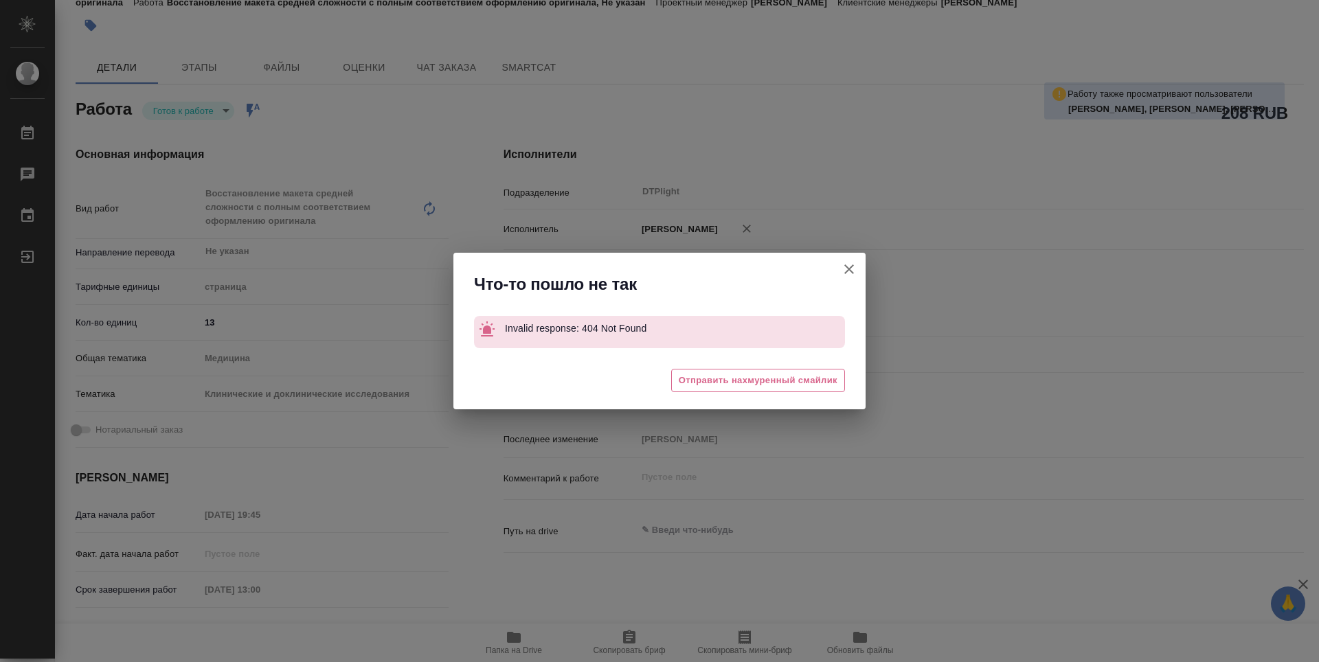
type textarea "x"
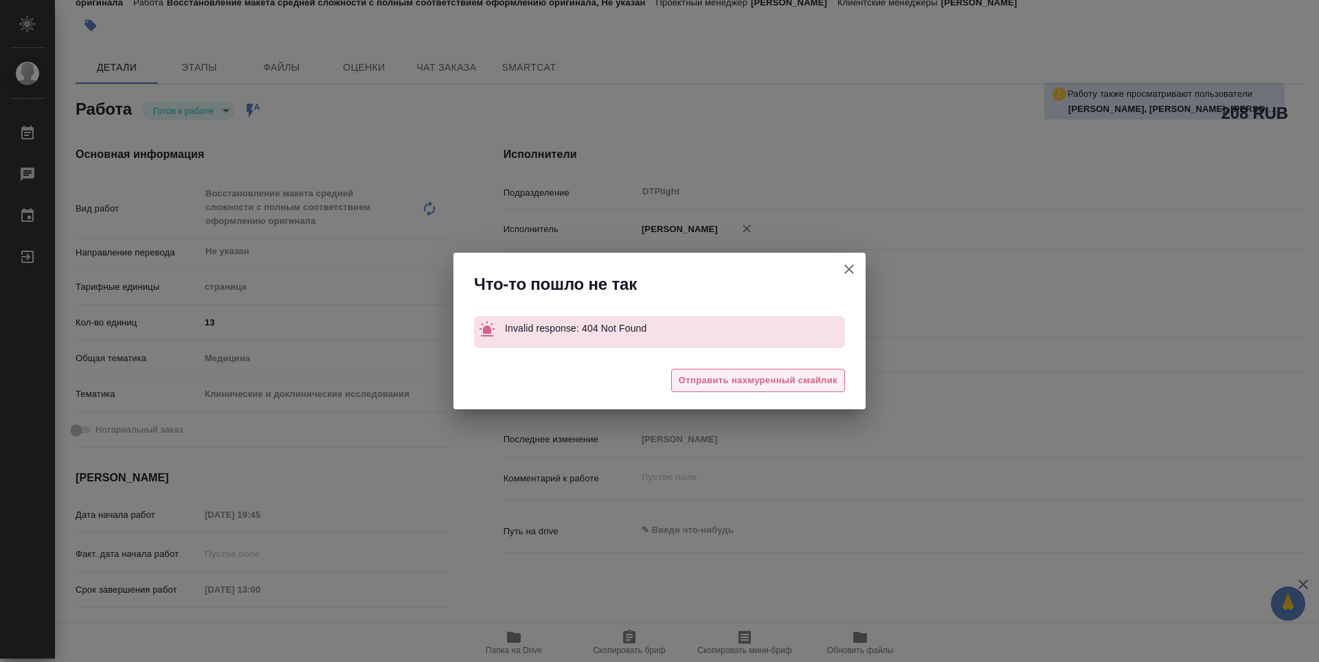
click at [798, 377] on span "Отправить нахмуренный смайлик" at bounding box center [758, 381] width 159 height 16
click at [846, 272] on icon "button" at bounding box center [849, 269] width 10 height 10
type textarea "x"
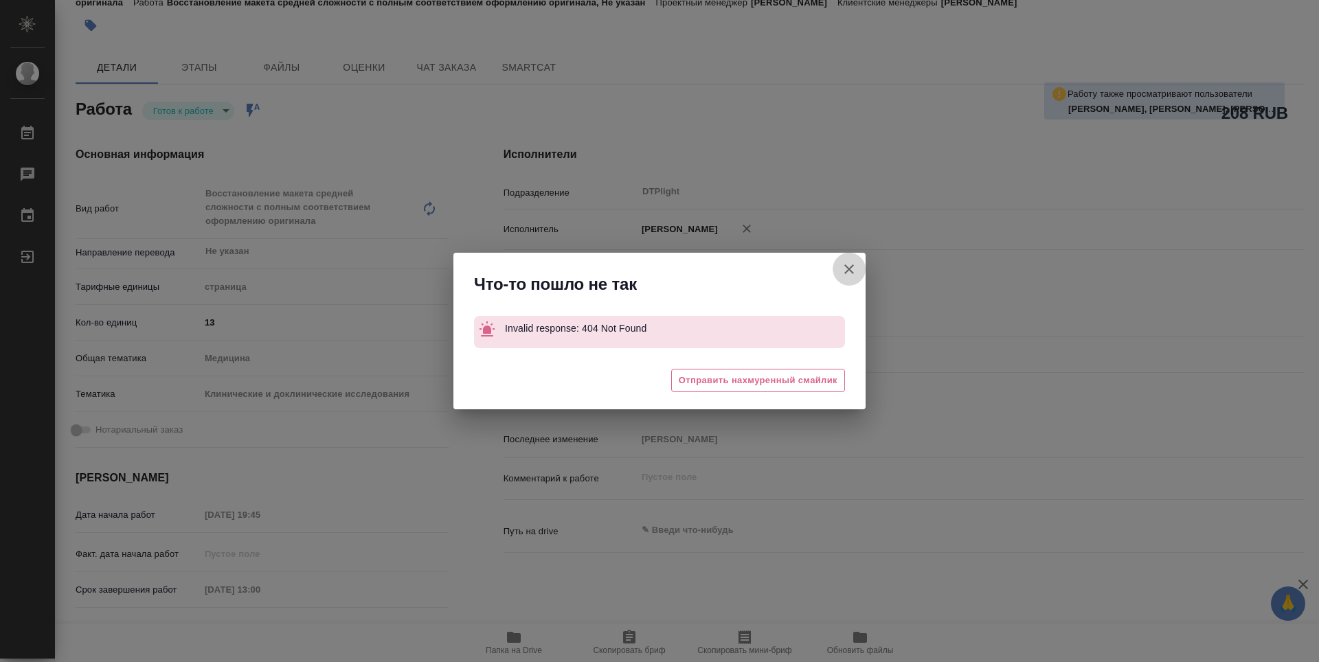
type textarea "x"
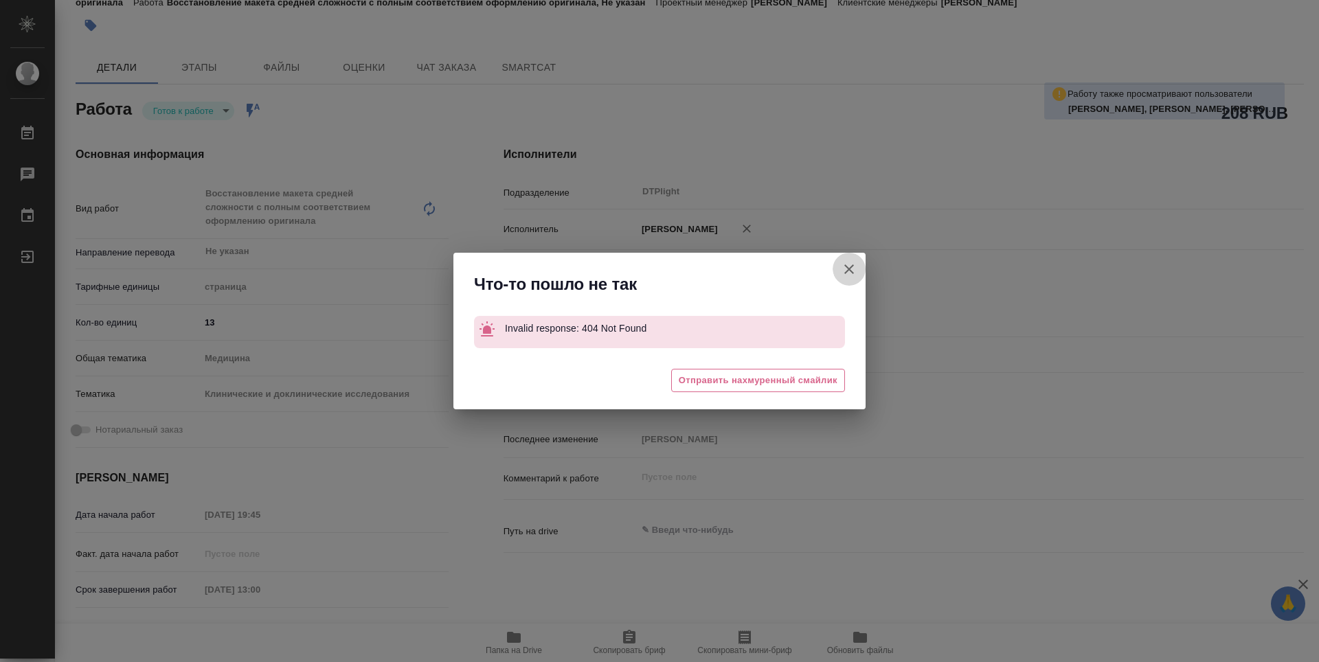
type textarea "x"
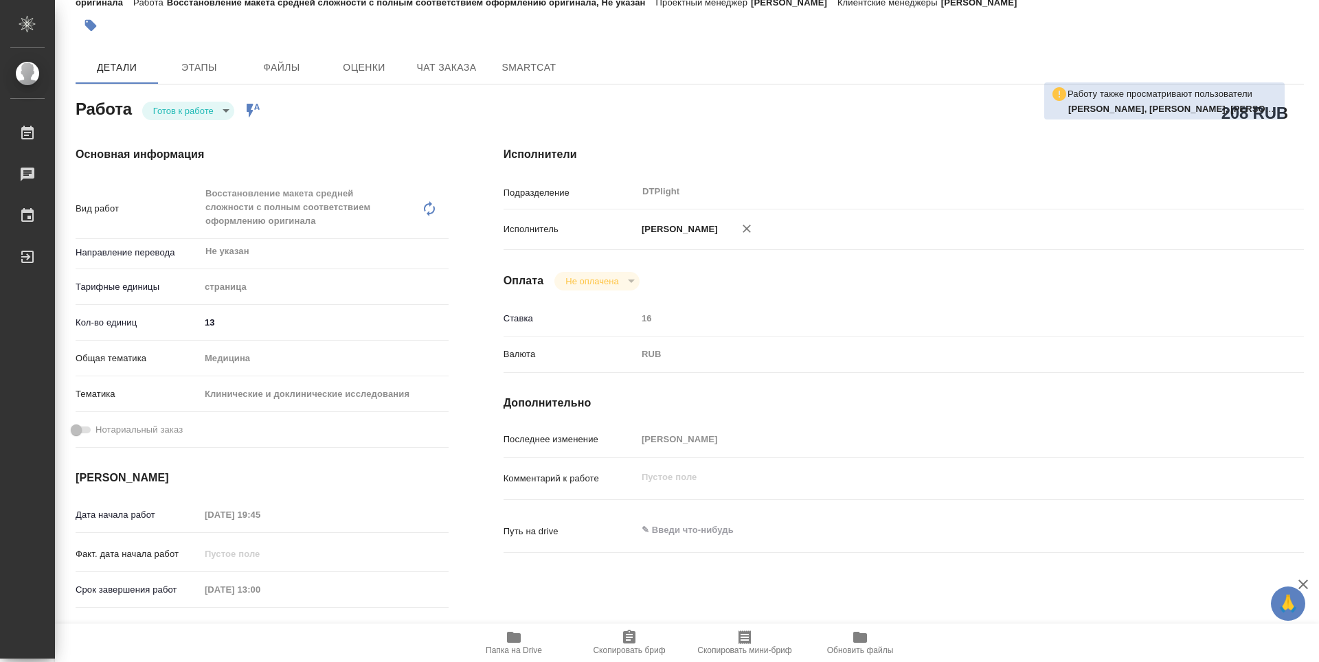
type textarea "x"
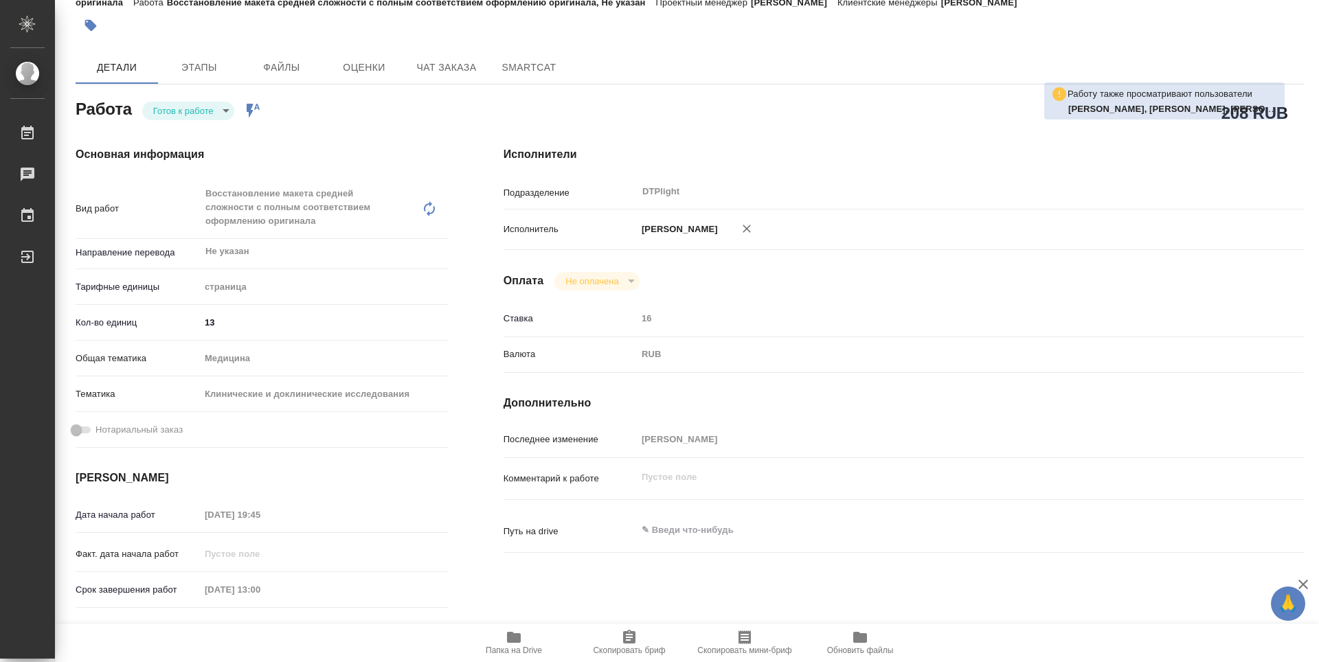
type textarea "x"
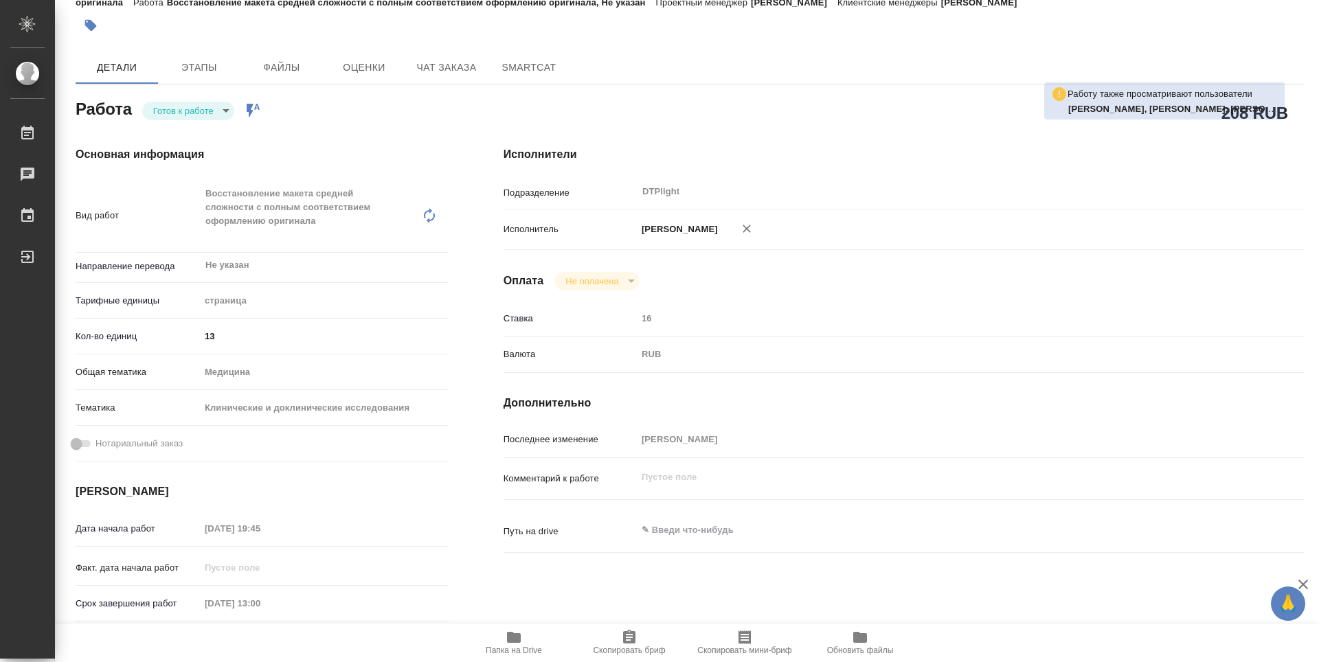
type textarea "x"
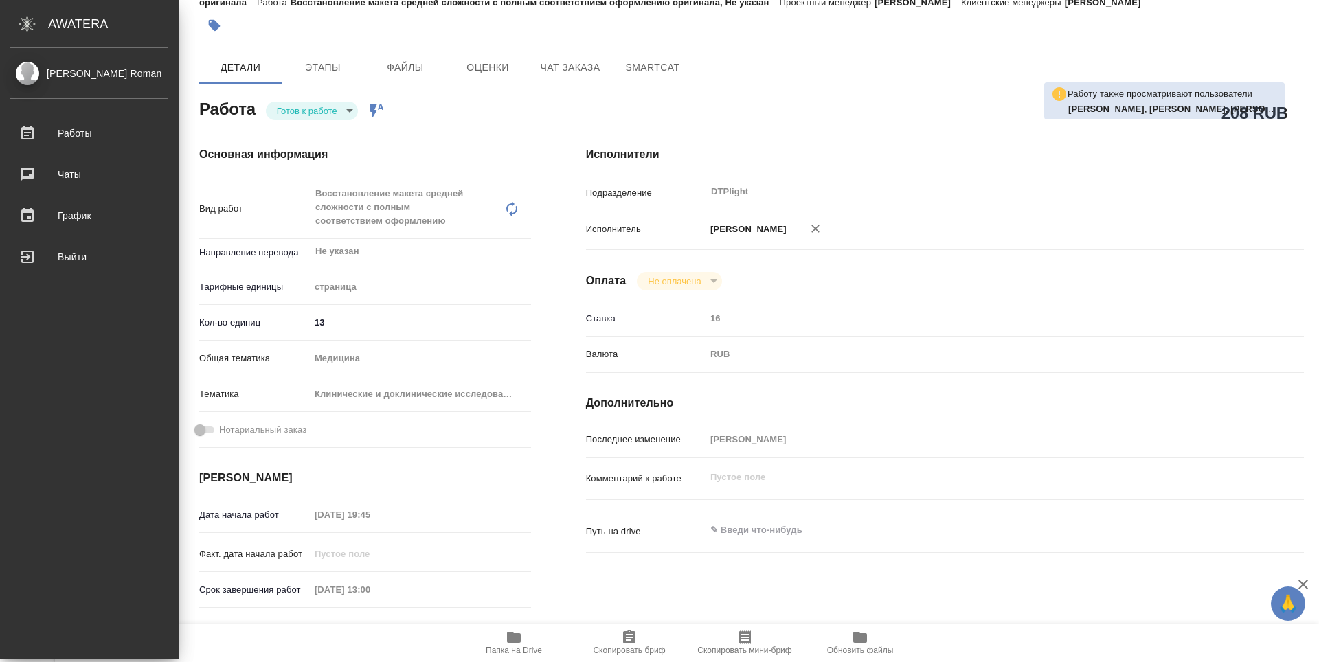
type textarea "x"
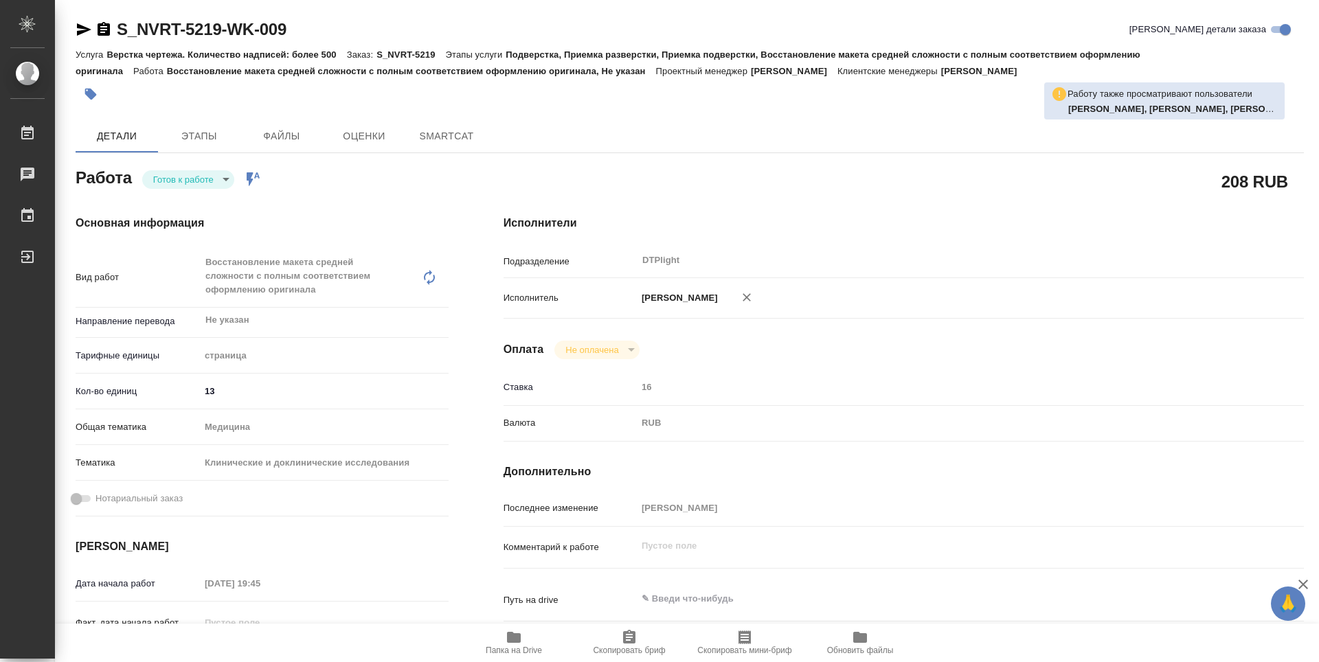
type textarea "x"
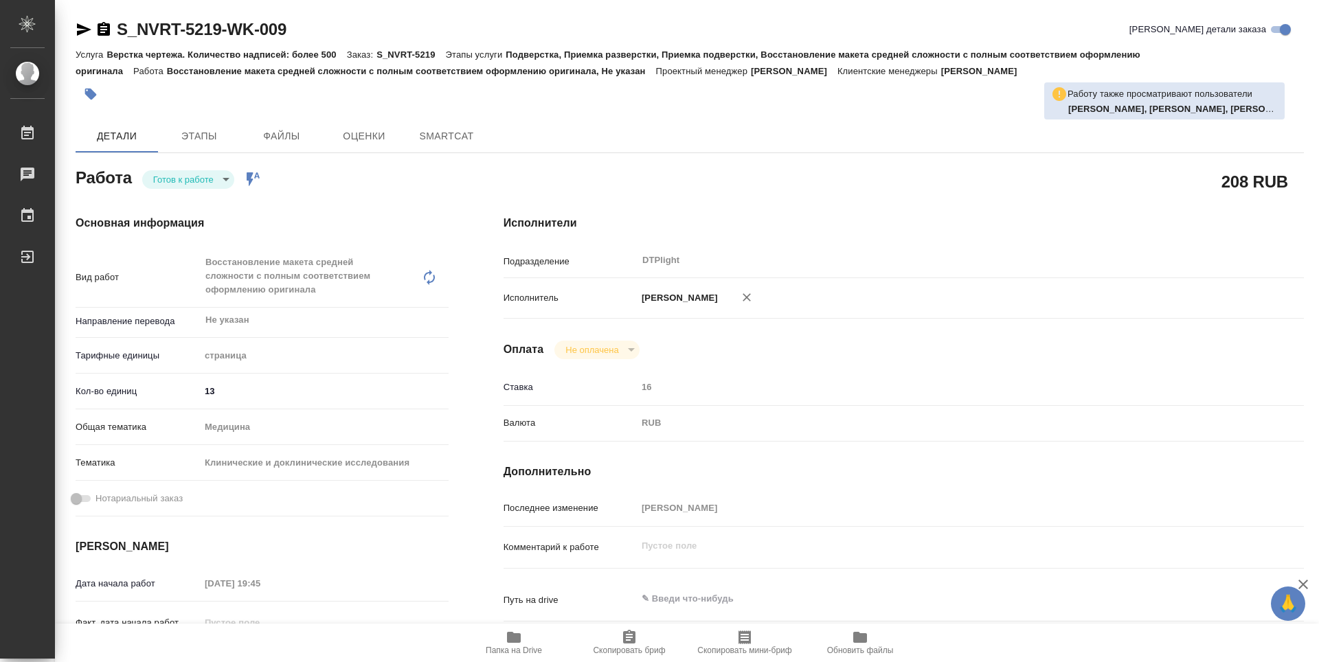
type textarea "x"
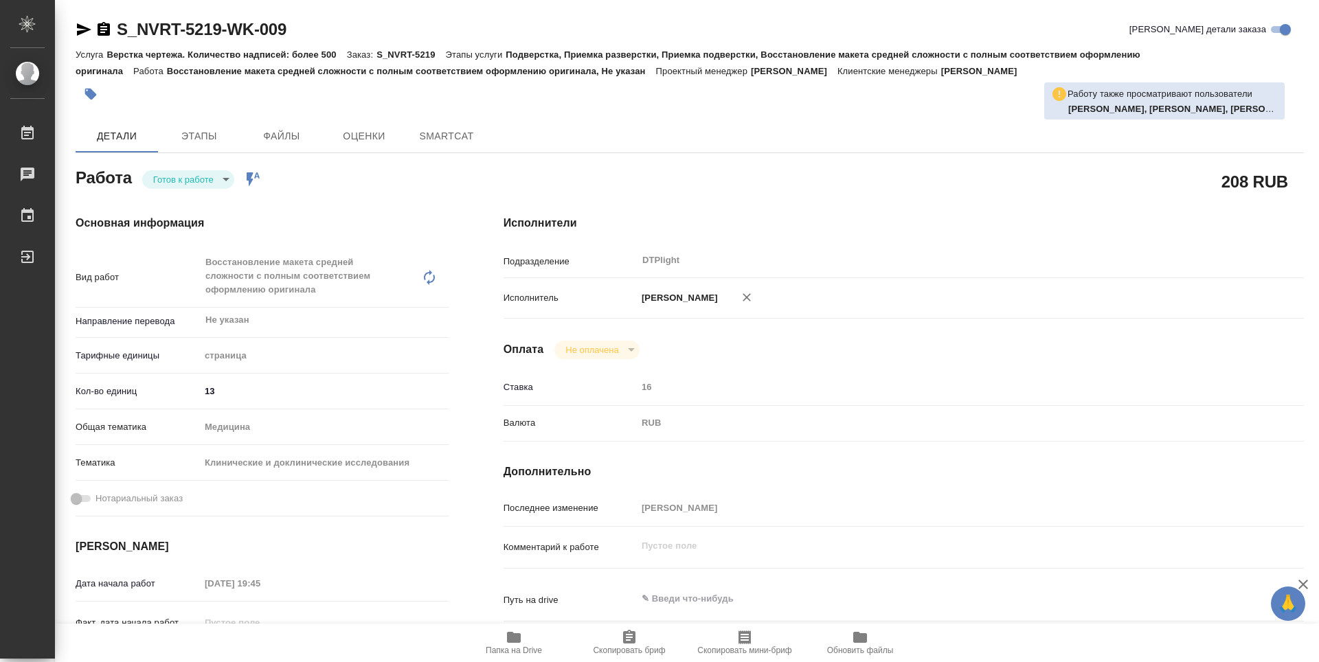
type textarea "x"
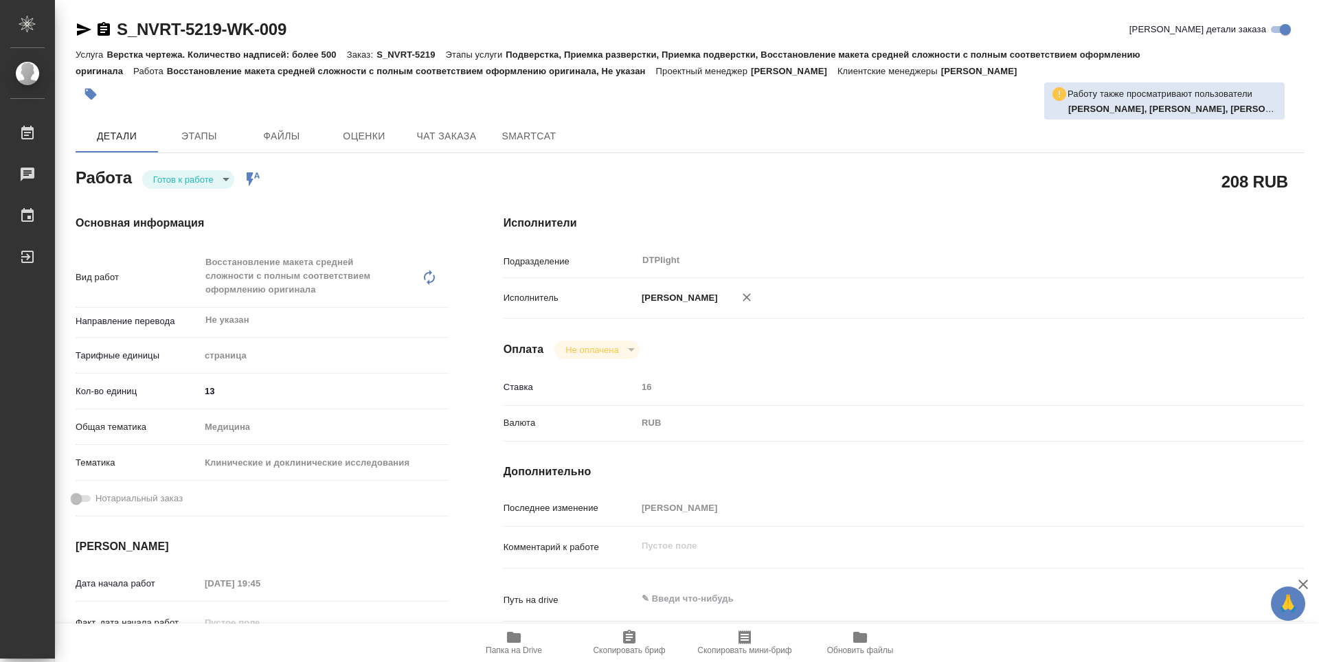
click at [229, 185] on body "🙏 .cls-1 fill:#fff; AWATERA Guselnikov Roman Работы Чаты График Выйти S_NVRT-52…" at bounding box center [659, 331] width 1319 height 662
type textarea "x"
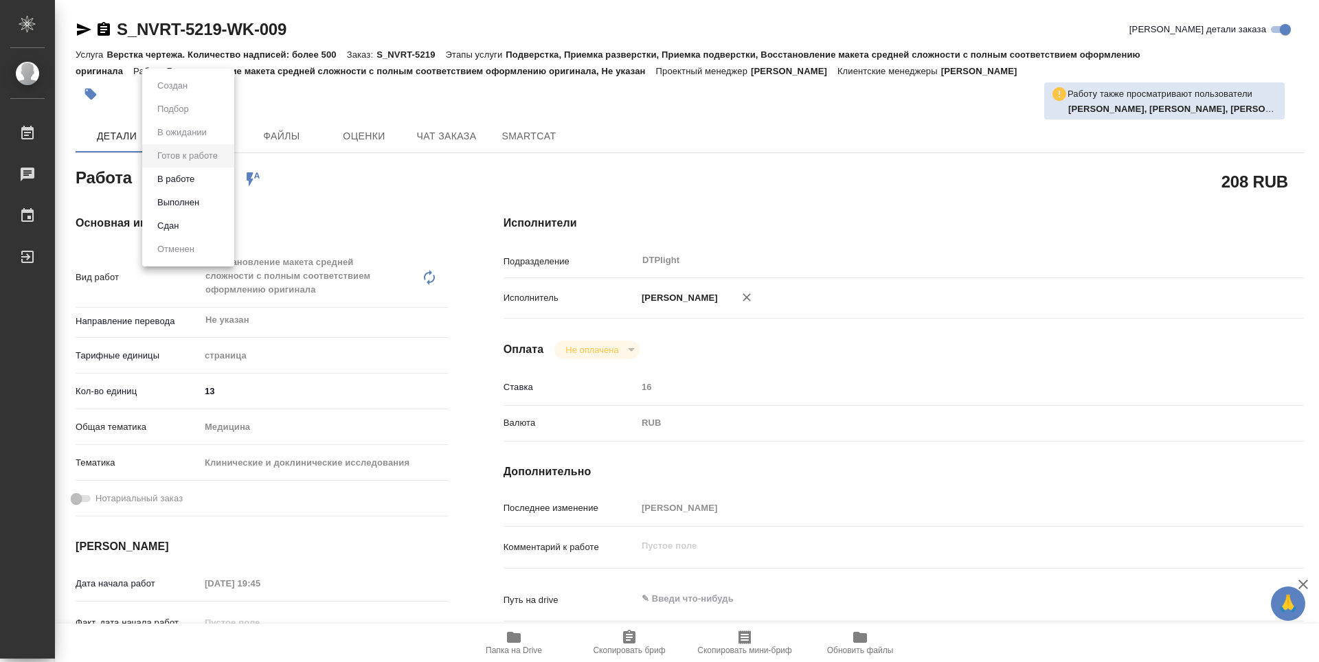
type textarea "x"
click at [170, 185] on button "В работе" at bounding box center [175, 179] width 45 height 15
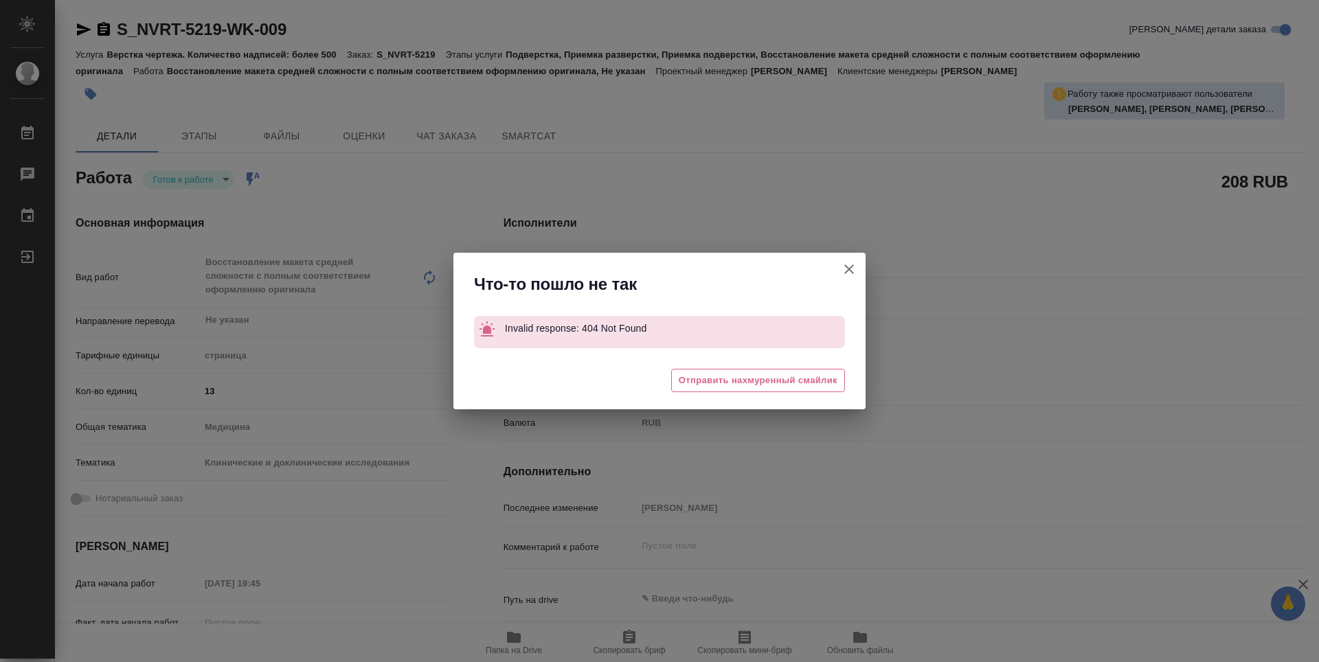
type textarea "x"
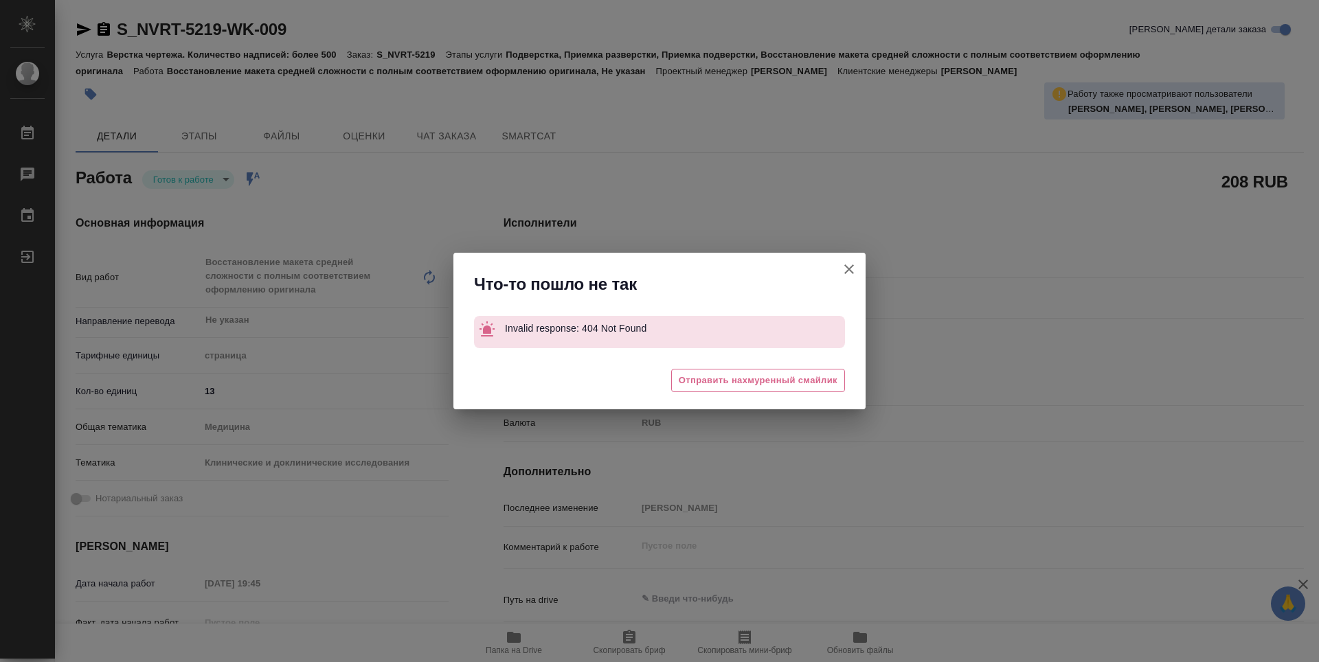
type textarea "x"
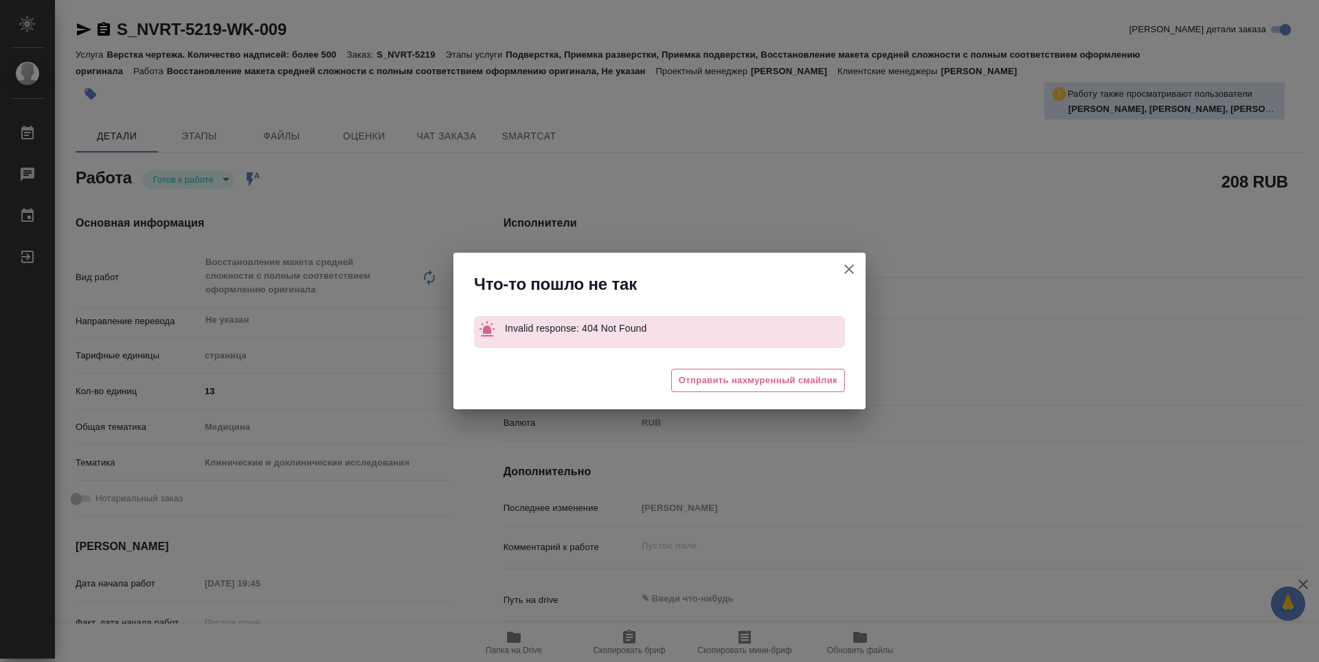
type textarea "x"
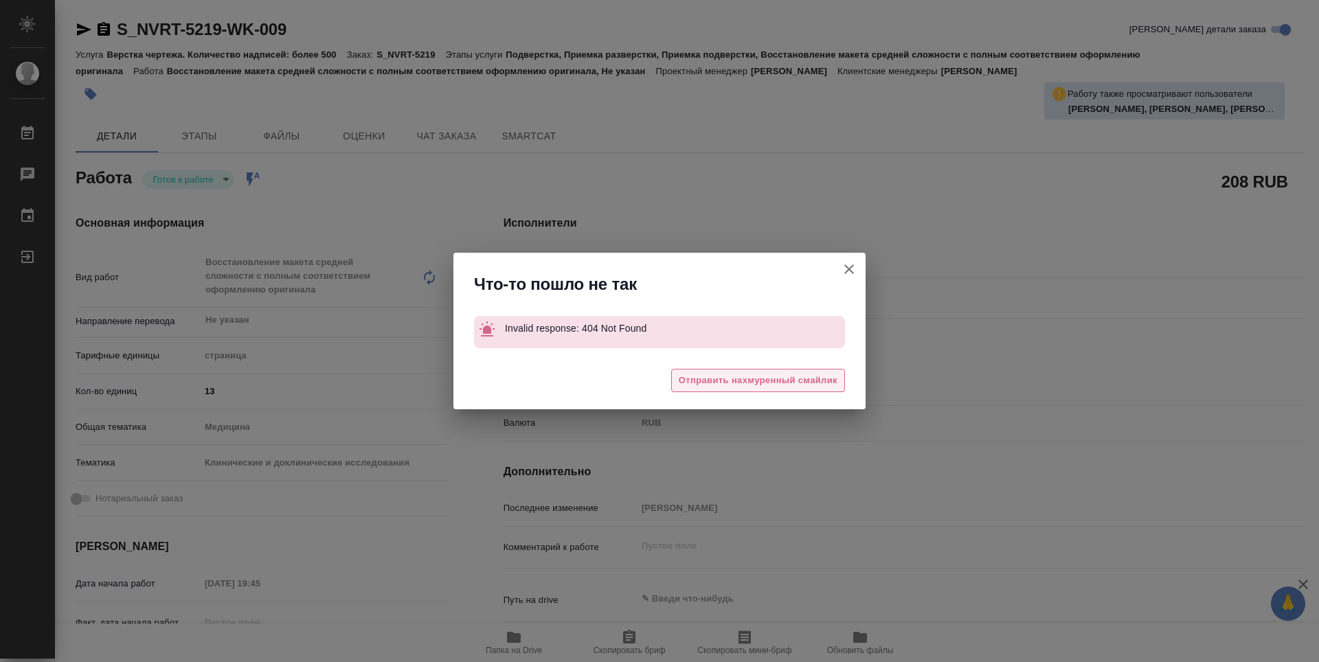
click at [794, 377] on span "Отправить нахмуренный смайлик" at bounding box center [758, 381] width 159 height 16
type textarea "x"
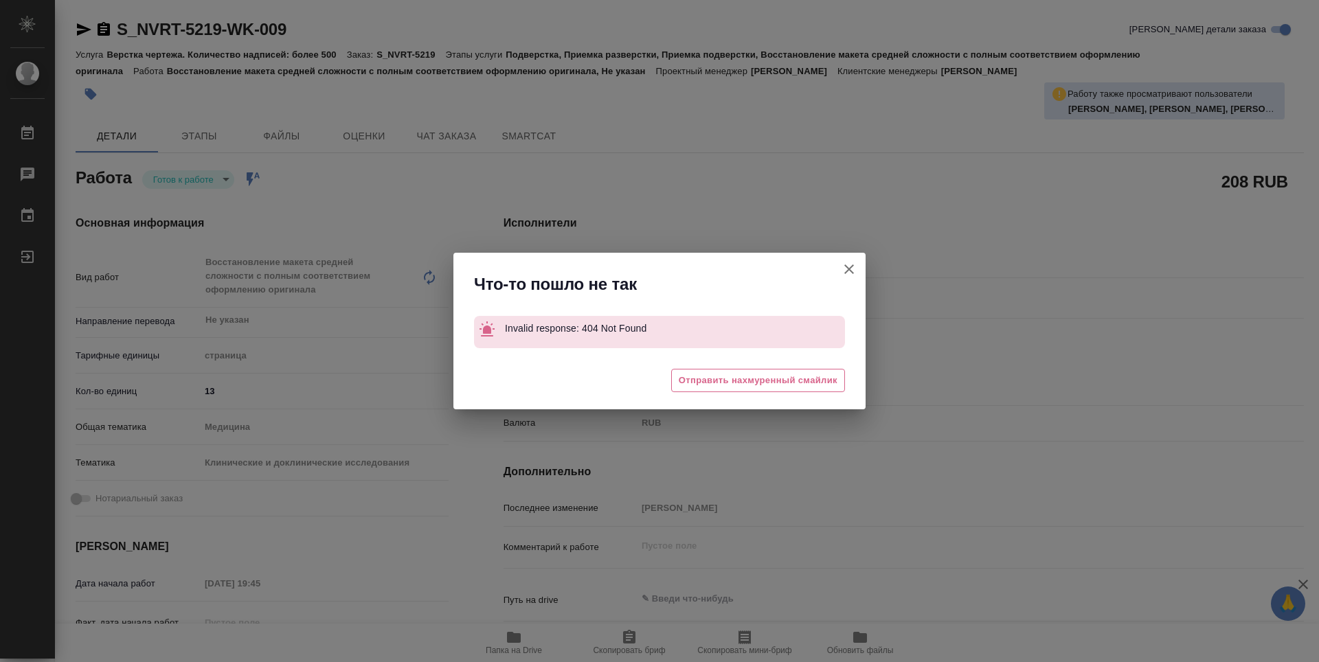
type textarea "x"
click at [853, 273] on icon "button" at bounding box center [849, 269] width 10 height 10
type textarea "x"
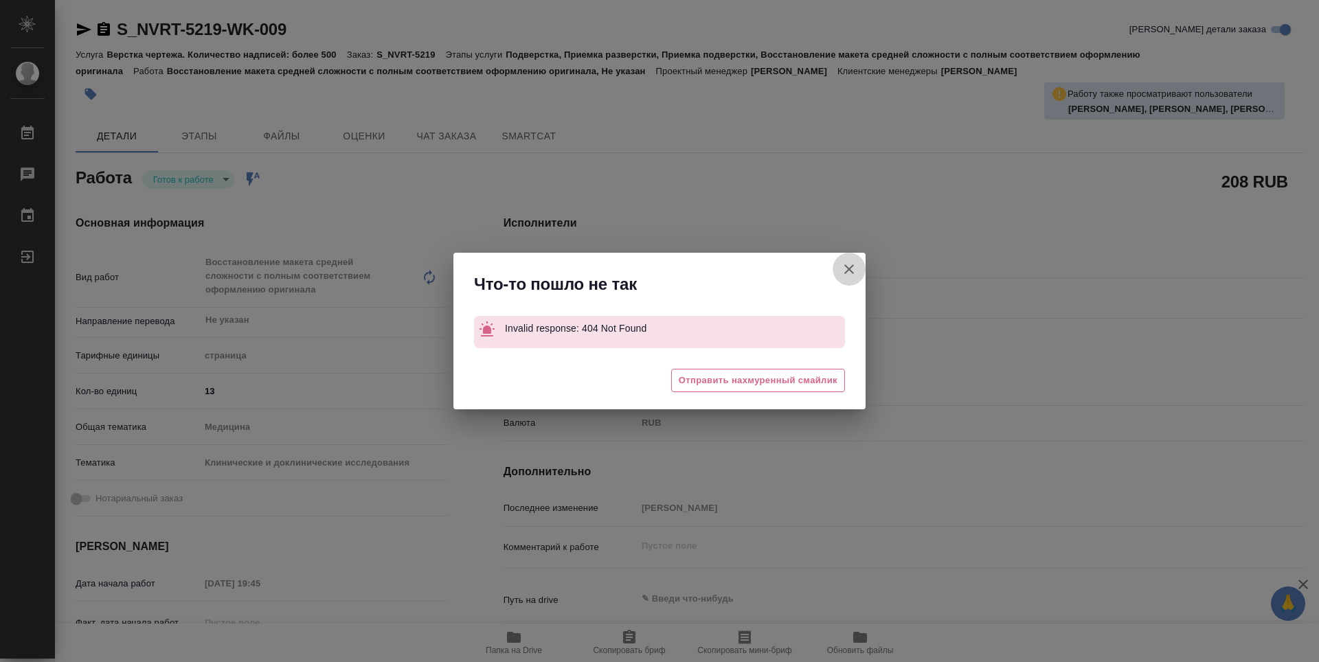
type textarea "x"
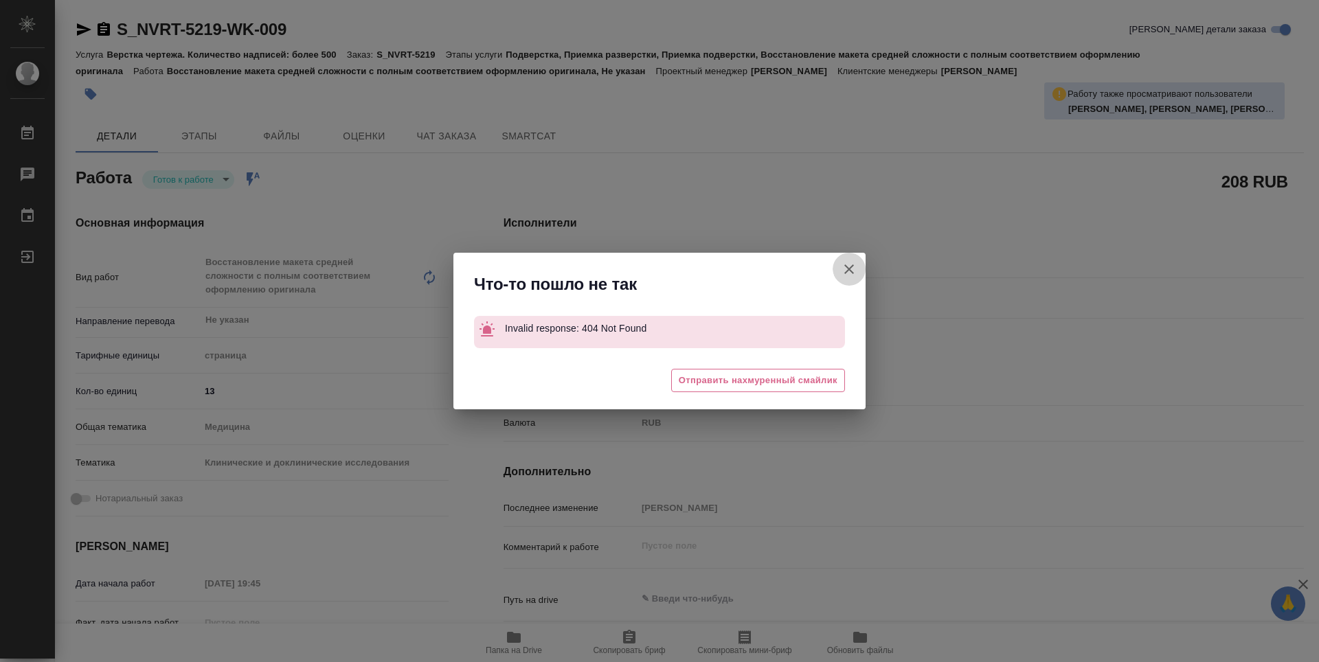
type textarea "x"
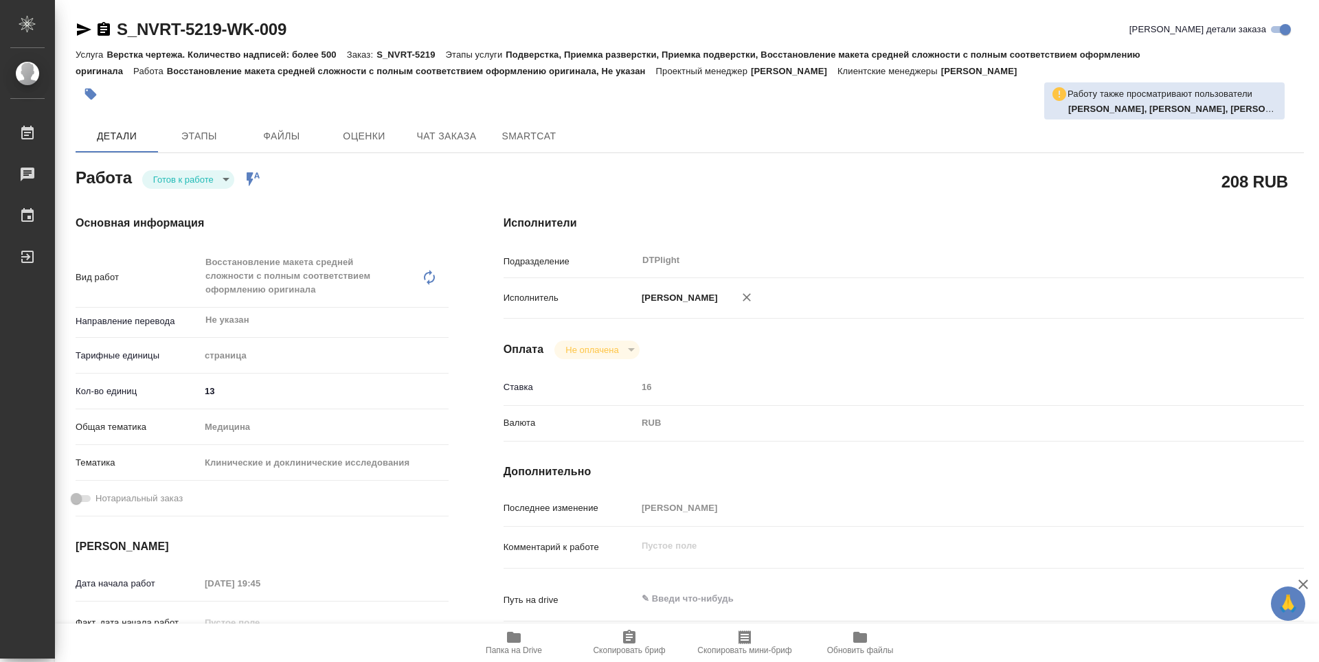
click at [100, 32] on icon "button" at bounding box center [104, 29] width 12 height 14
click at [230, 172] on body "🙏 .cls-1 fill:#fff; AWATERA Guselnikov Roman Работы 0 Чаты График Выйти S_NVRT-…" at bounding box center [659, 331] width 1319 height 662
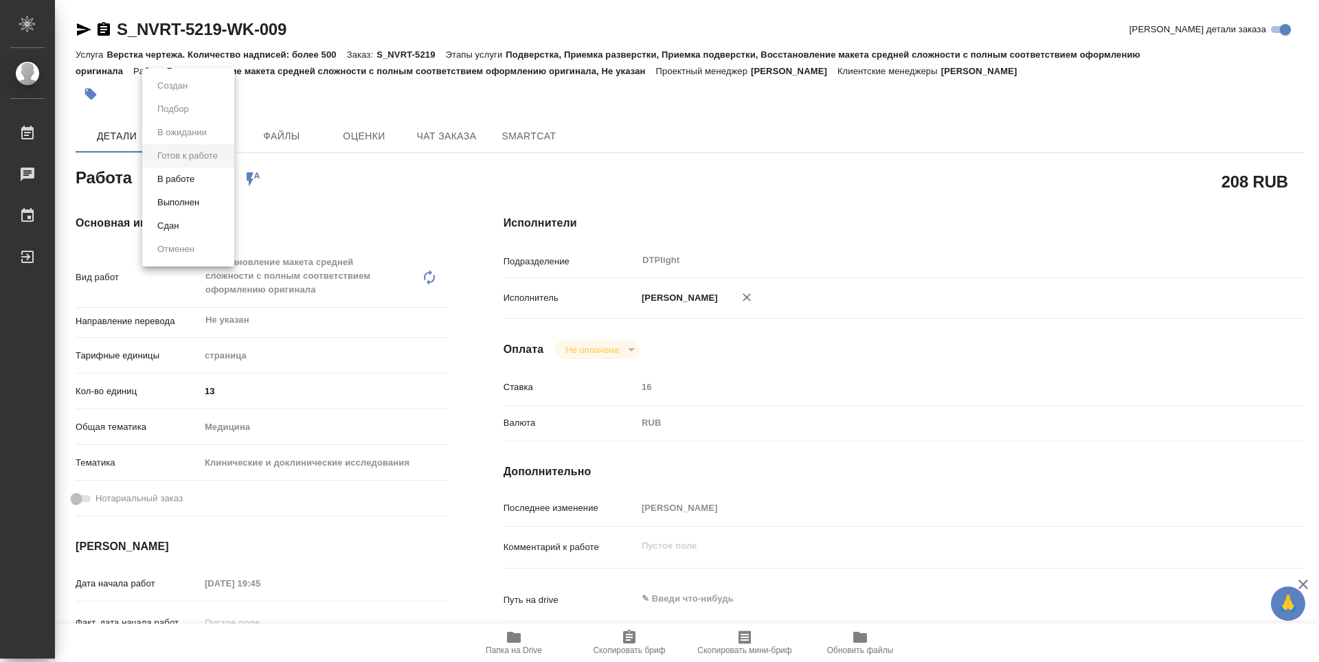
click at [192, 182] on button "В работе" at bounding box center [175, 179] width 45 height 15
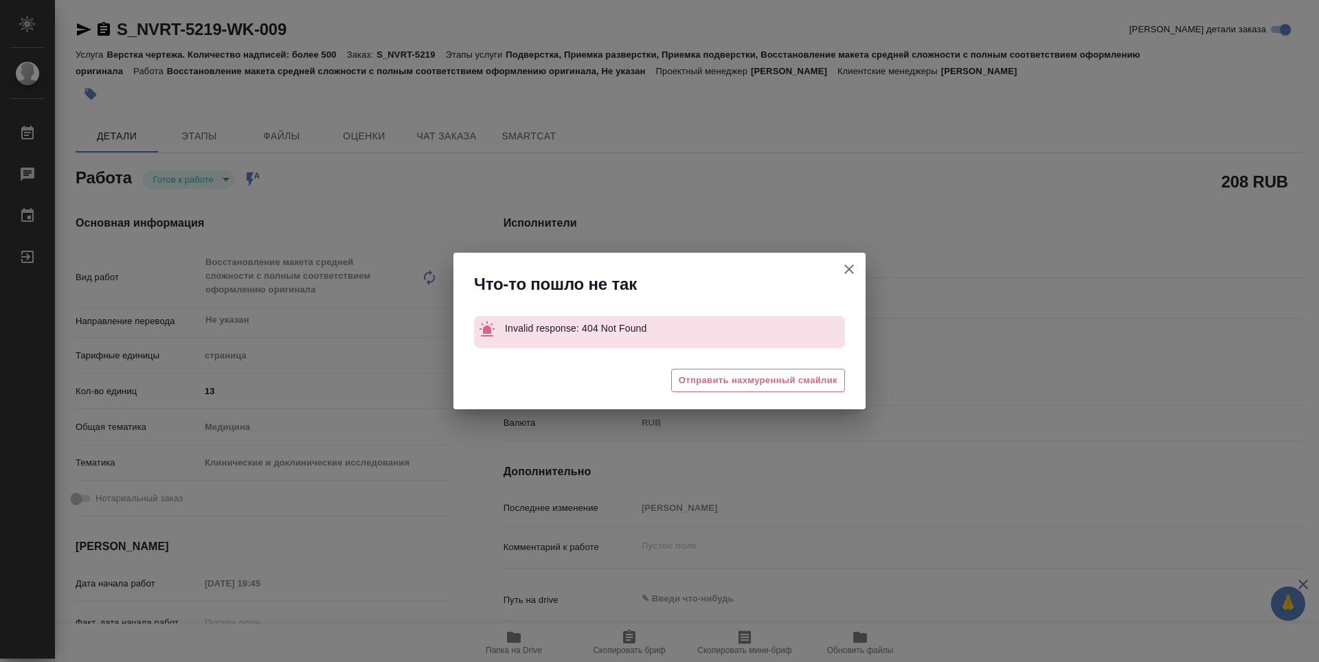
type textarea "x"
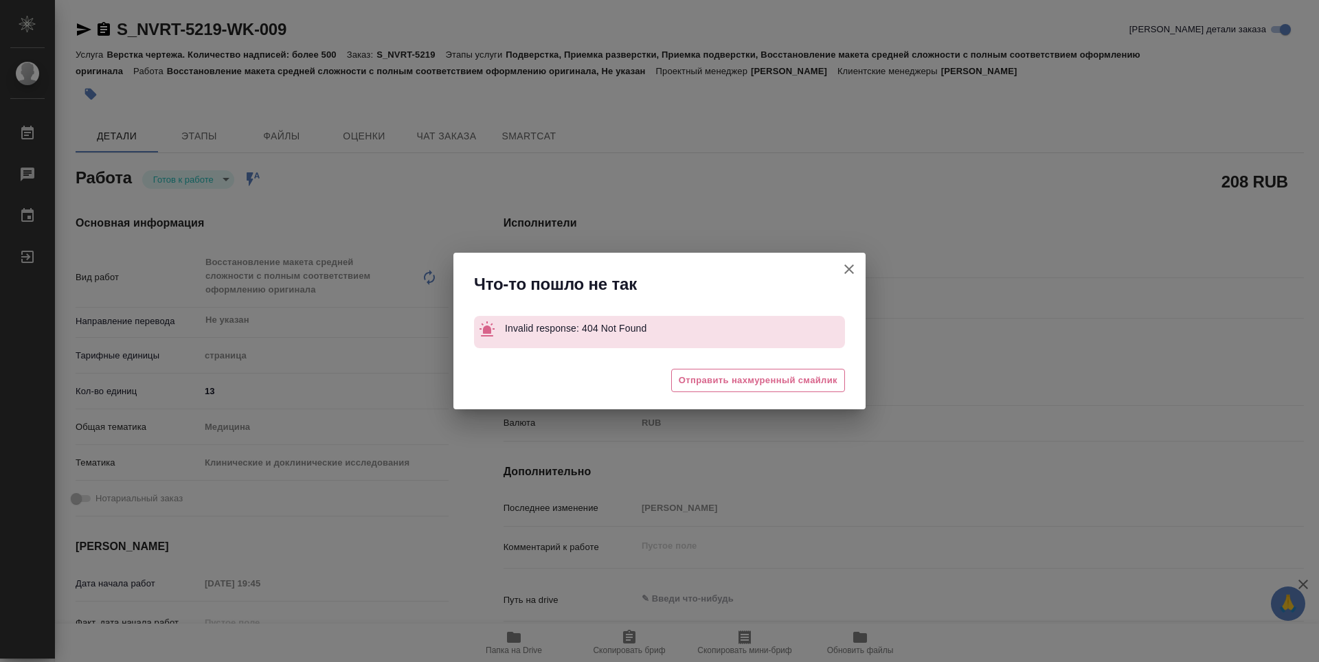
type textarea "x"
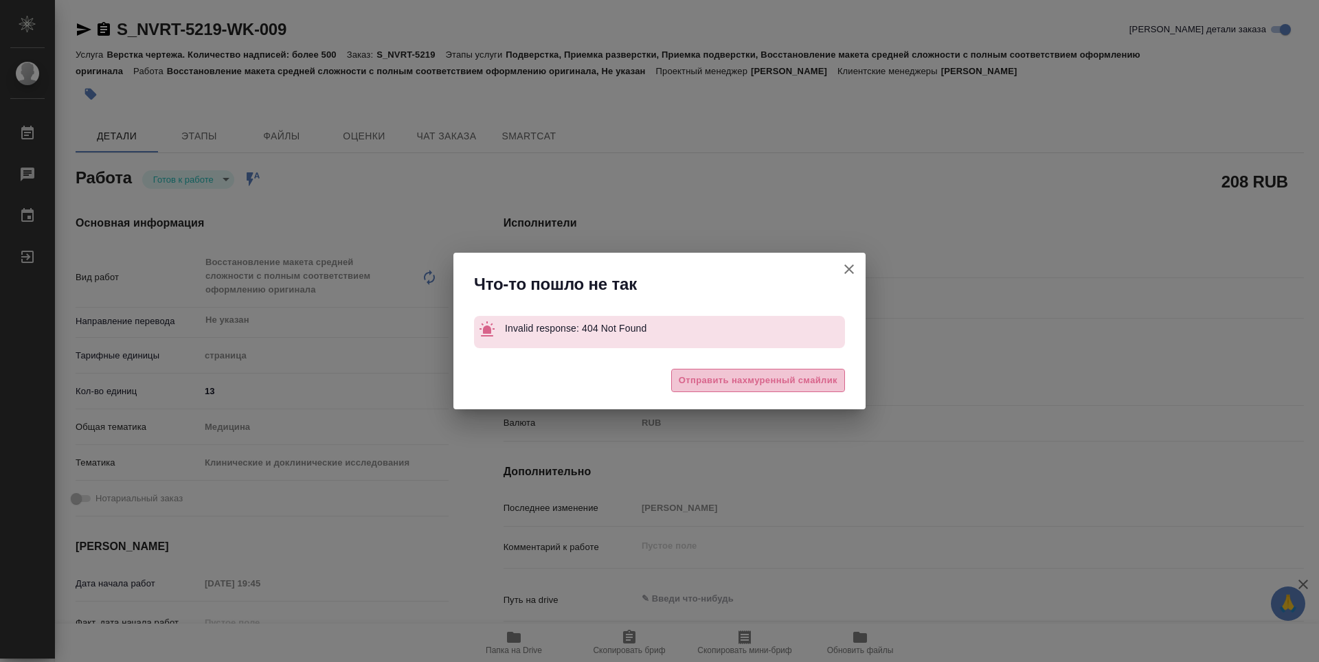
click at [772, 385] on span "Отправить нахмуренный смайлик" at bounding box center [758, 381] width 159 height 16
type textarea "x"
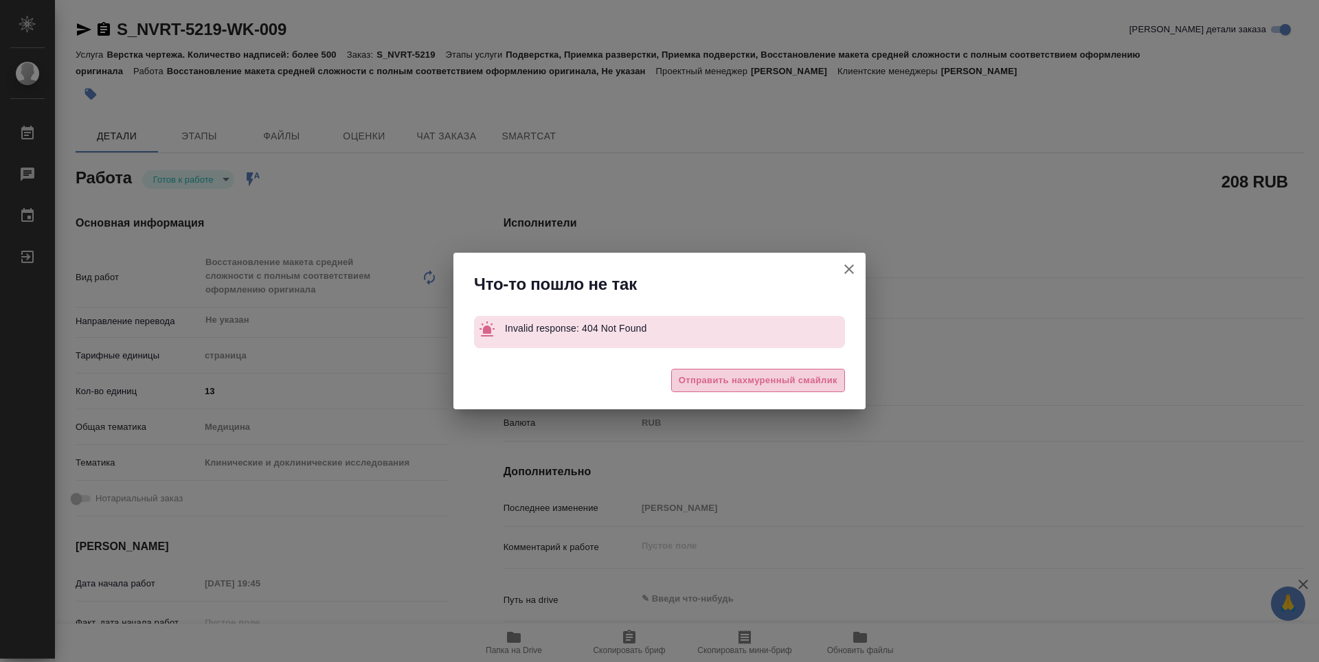
type textarea "x"
click at [856, 265] on icon "button" at bounding box center [849, 269] width 16 height 16
type textarea "x"
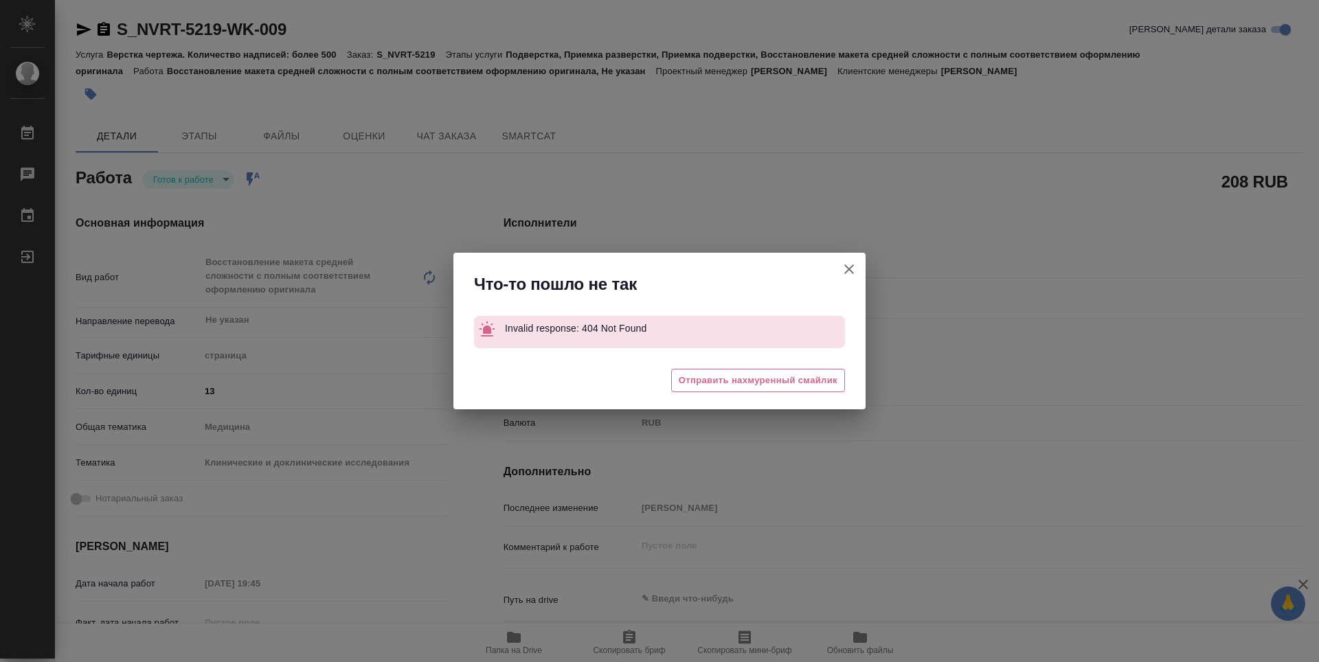
type textarea "x"
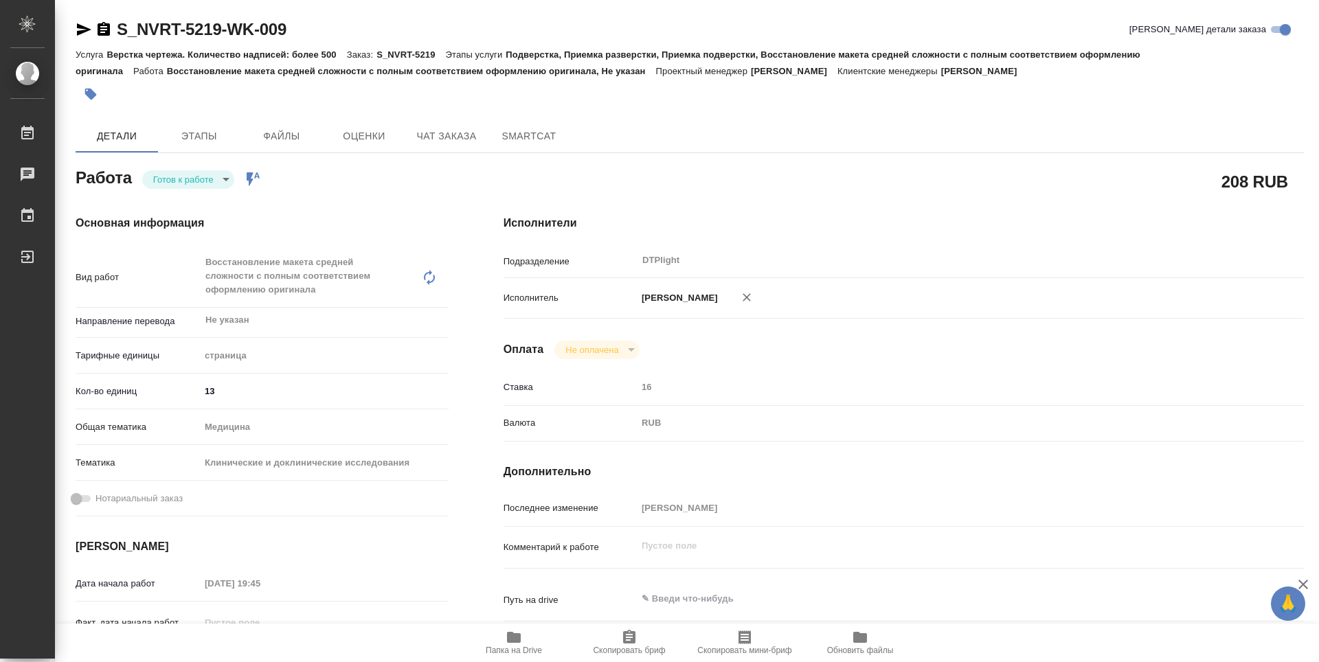
type textarea "x"
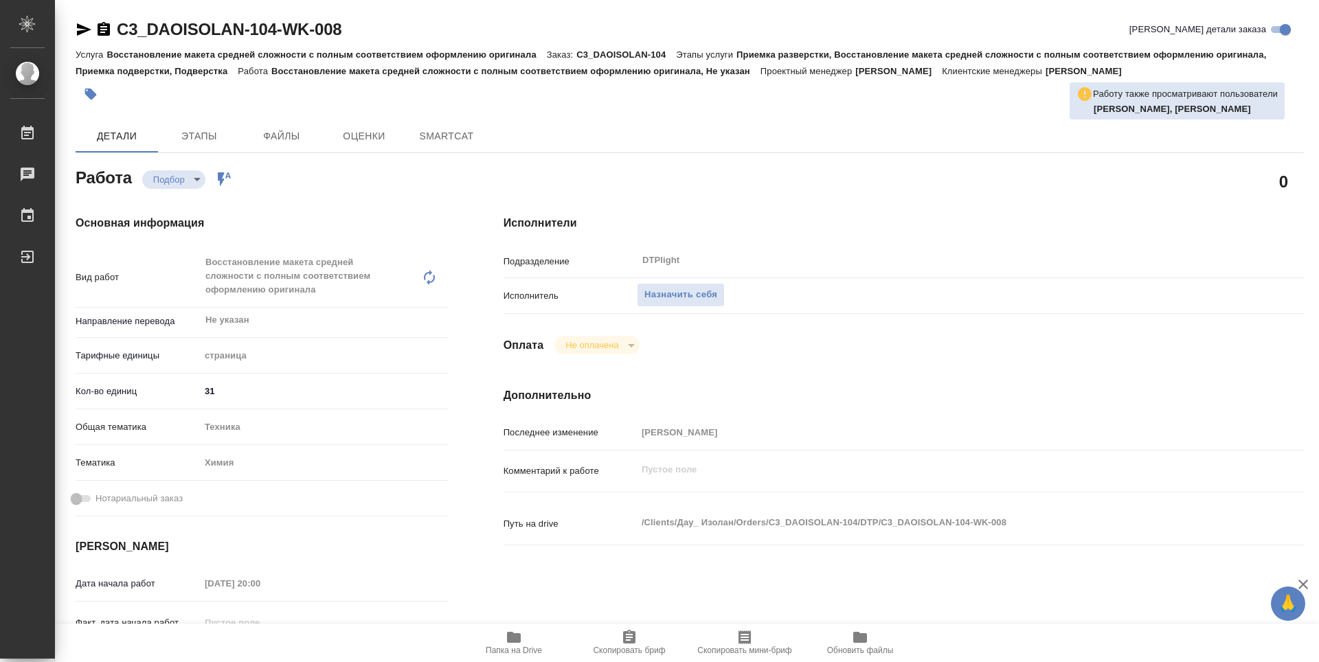
type textarea "x"
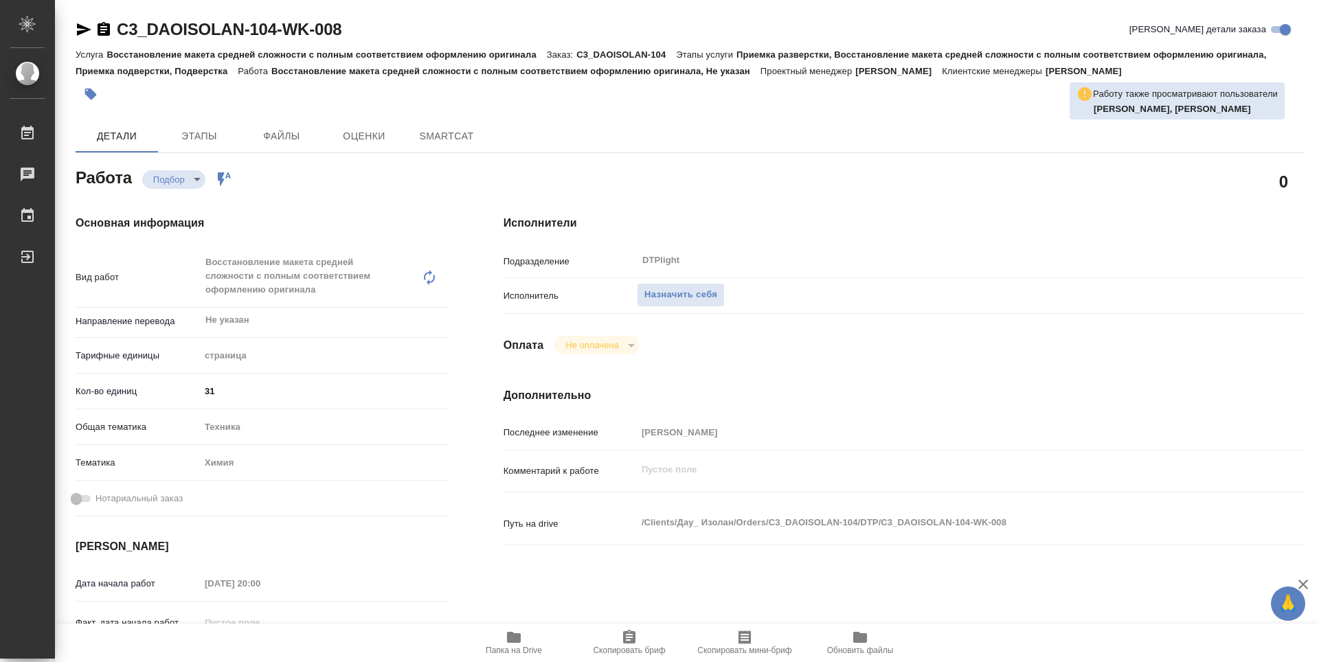
type textarea "x"
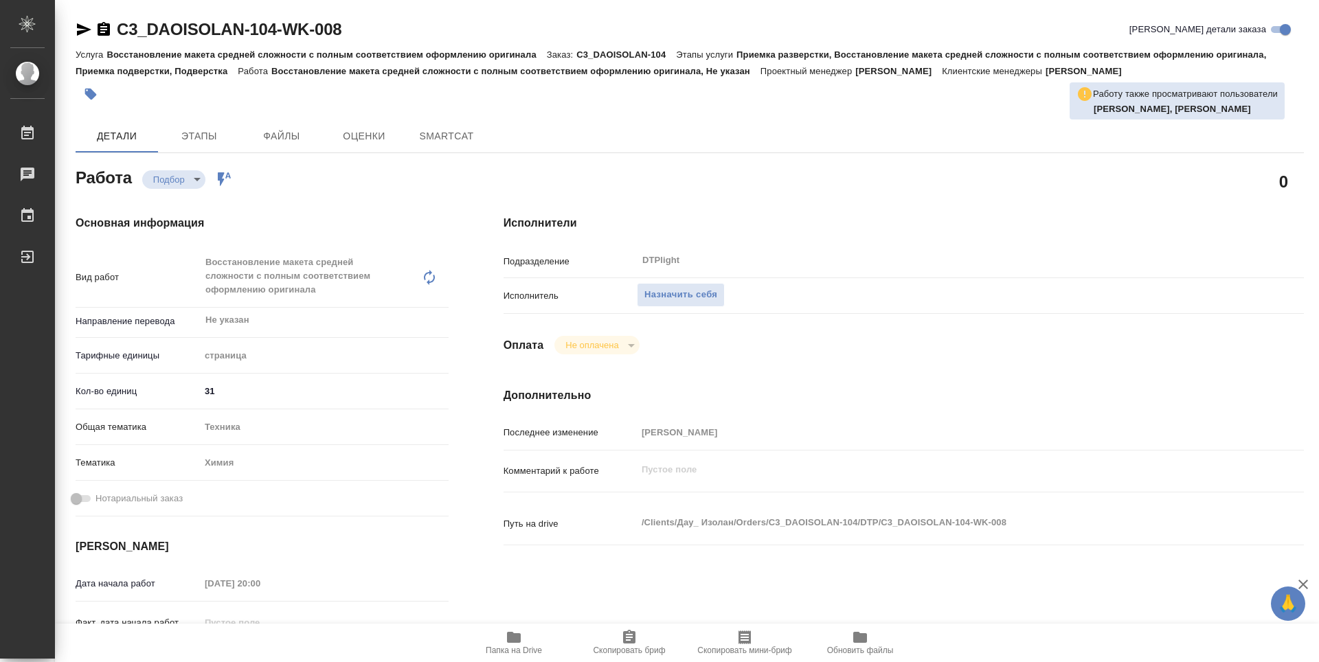
click at [523, 637] on span "Папка на Drive" at bounding box center [513, 642] width 99 height 26
type textarea "x"
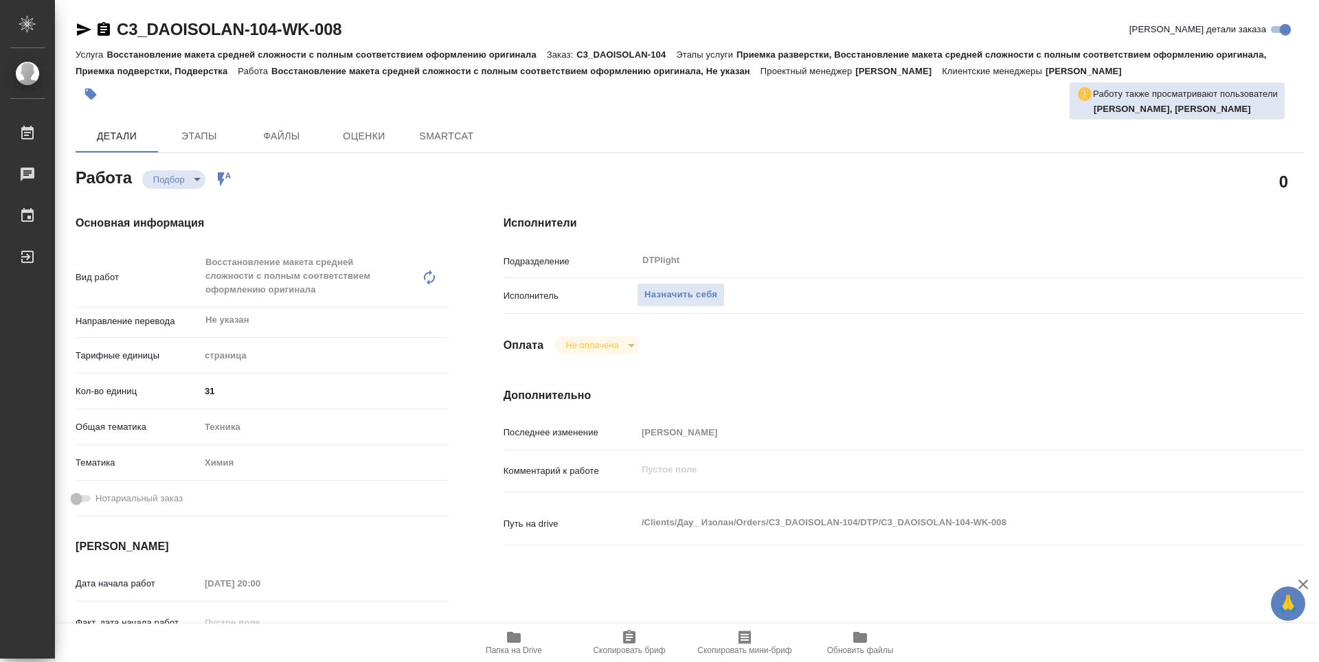
type textarea "x"
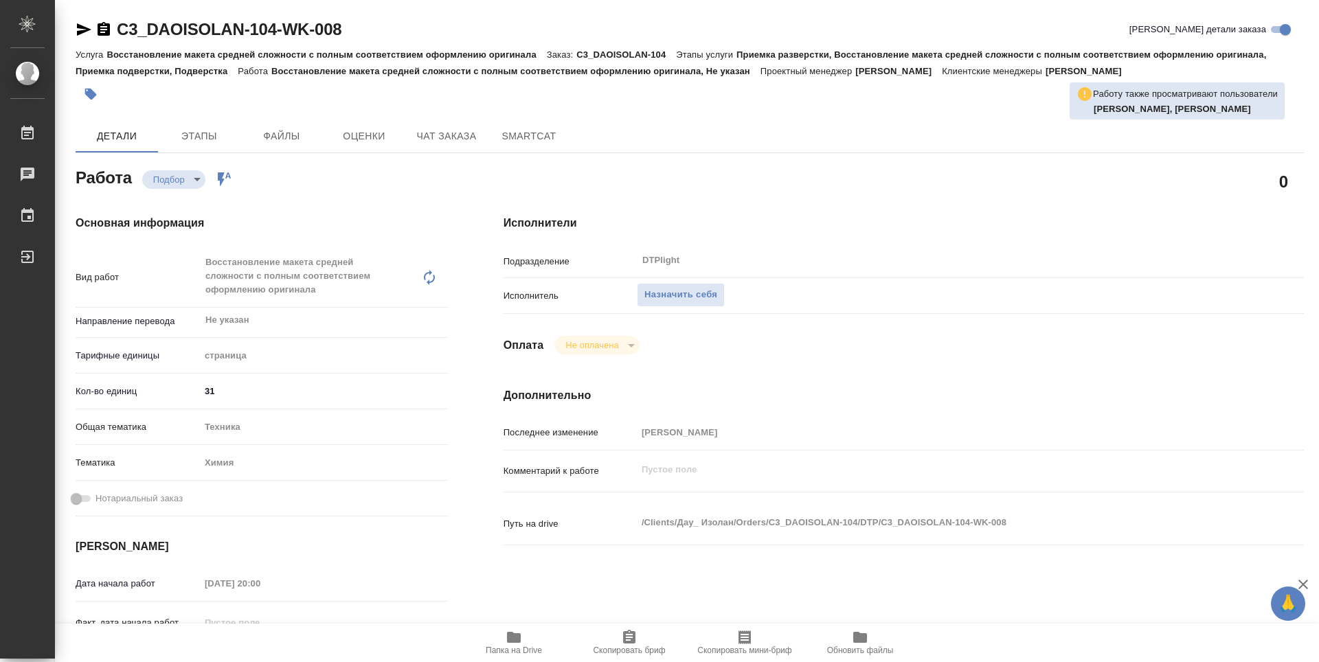
type textarea "x"
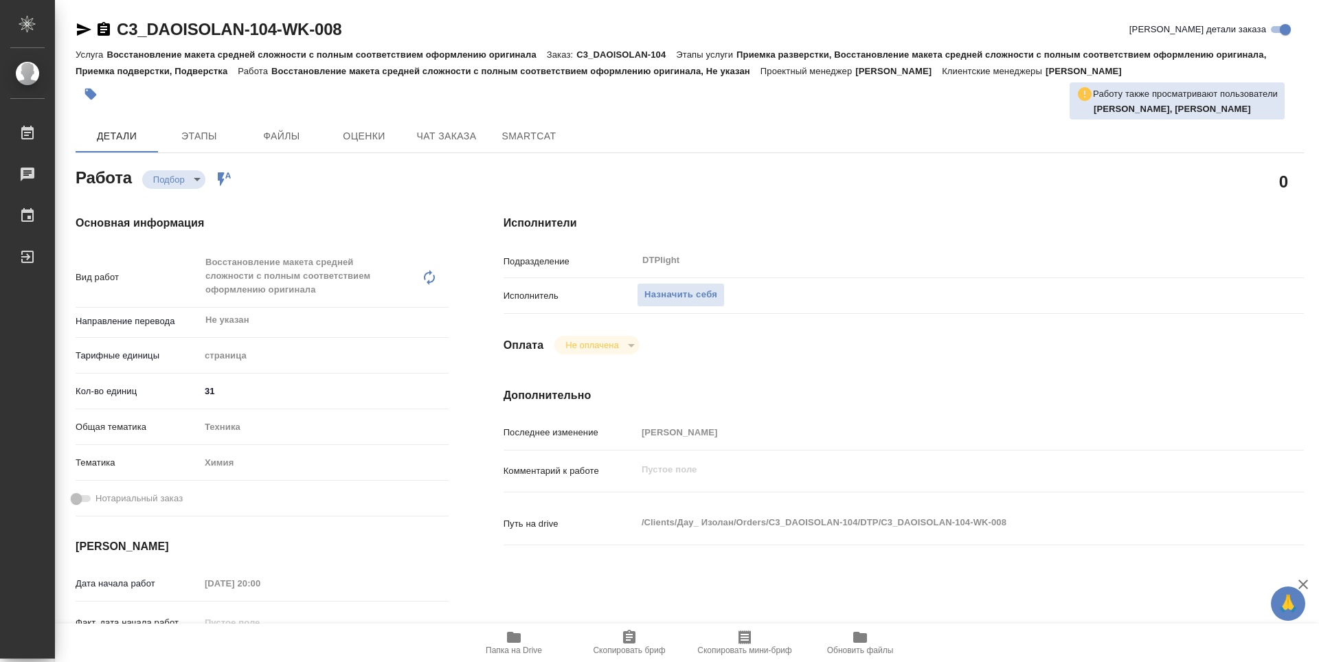
type textarea "x"
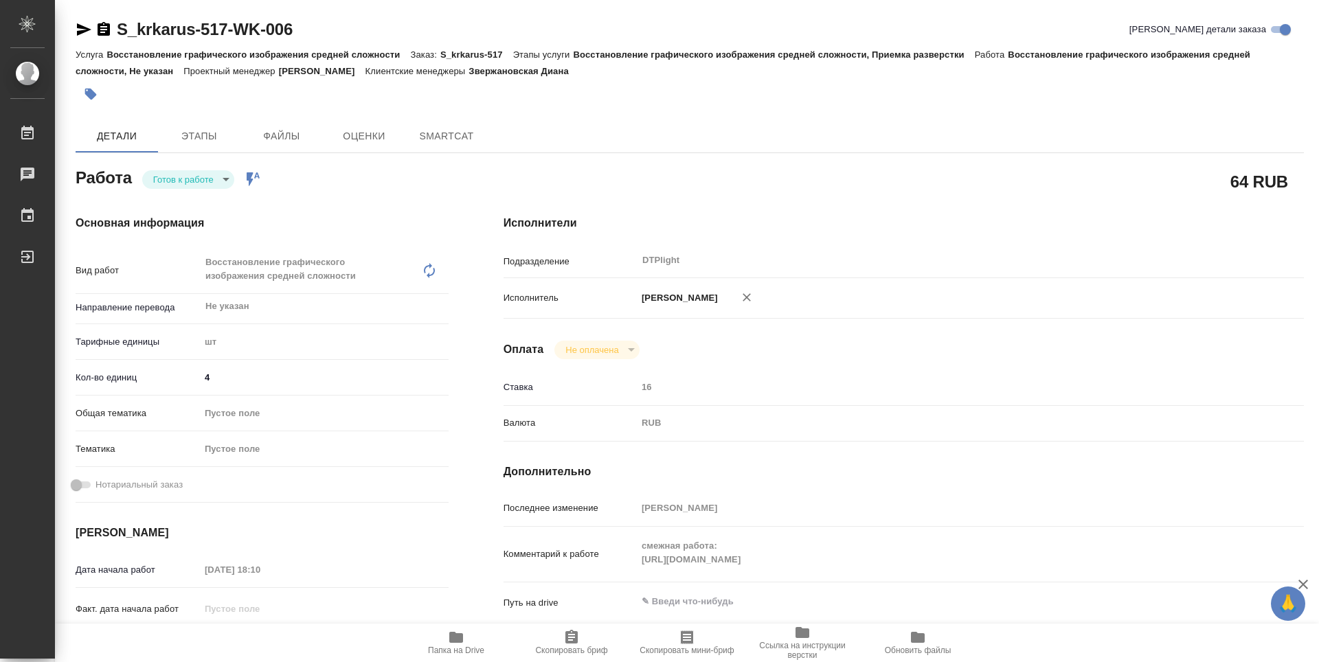
type textarea "x"
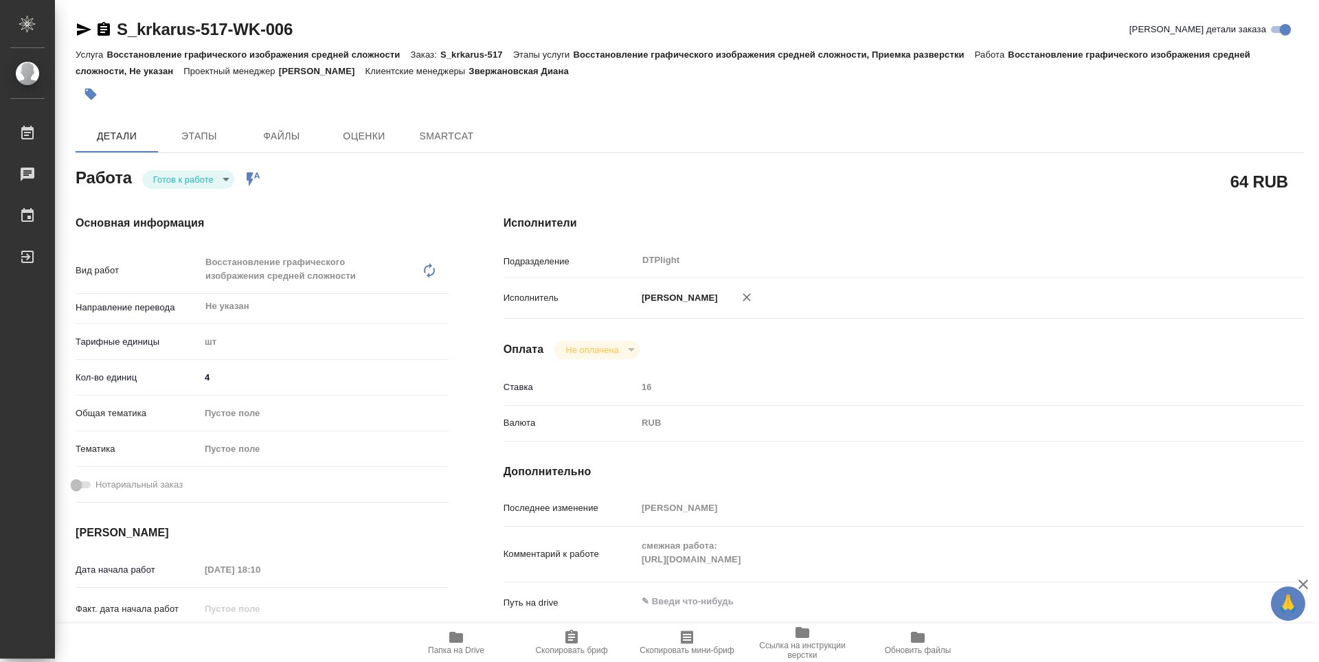
type textarea "x"
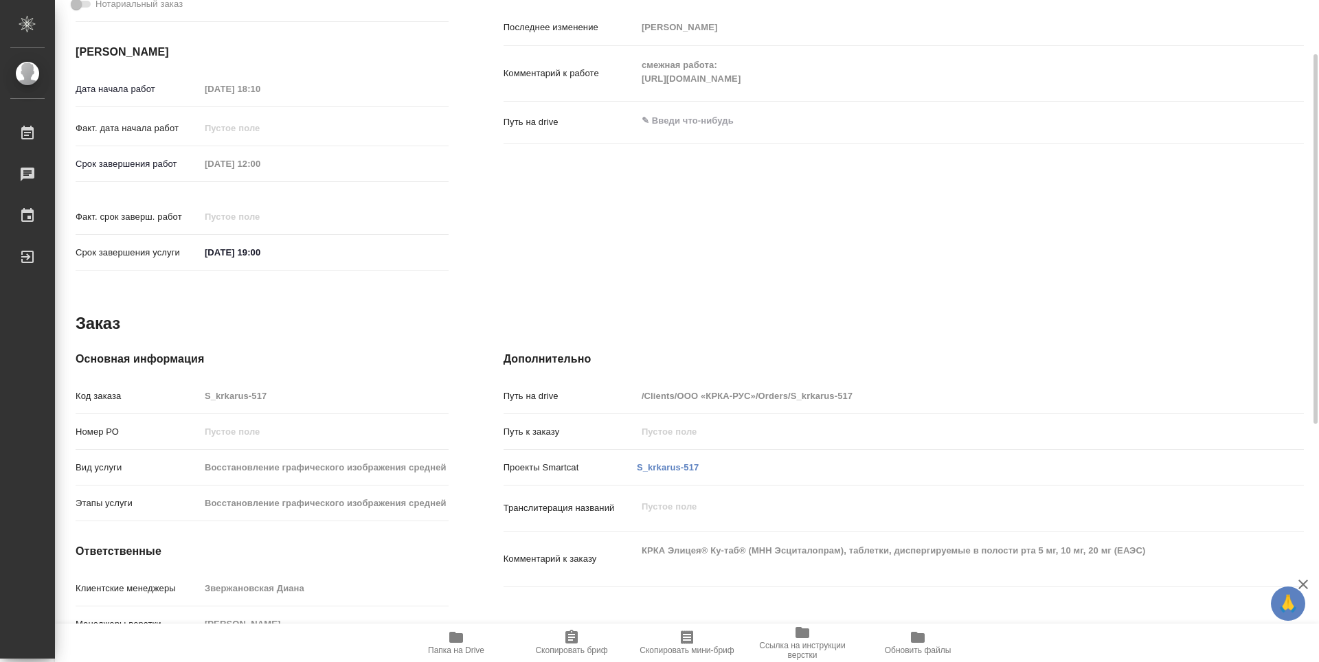
type textarea "x"
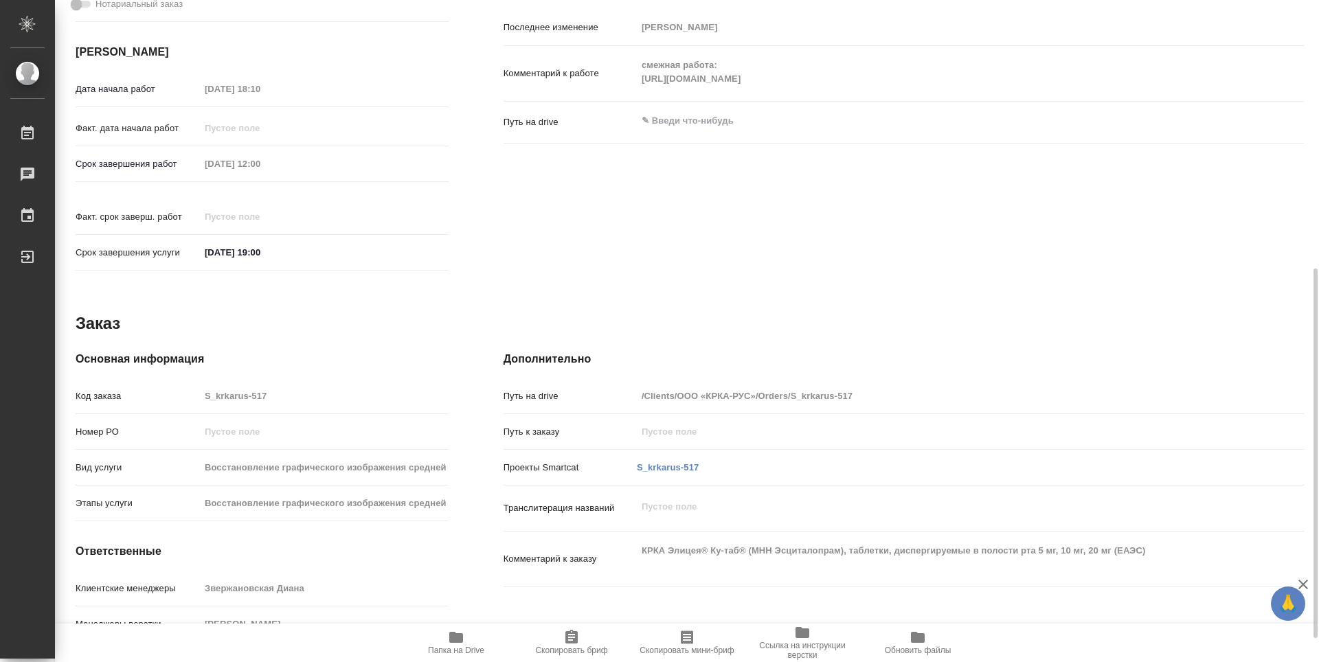
scroll to position [523, 0]
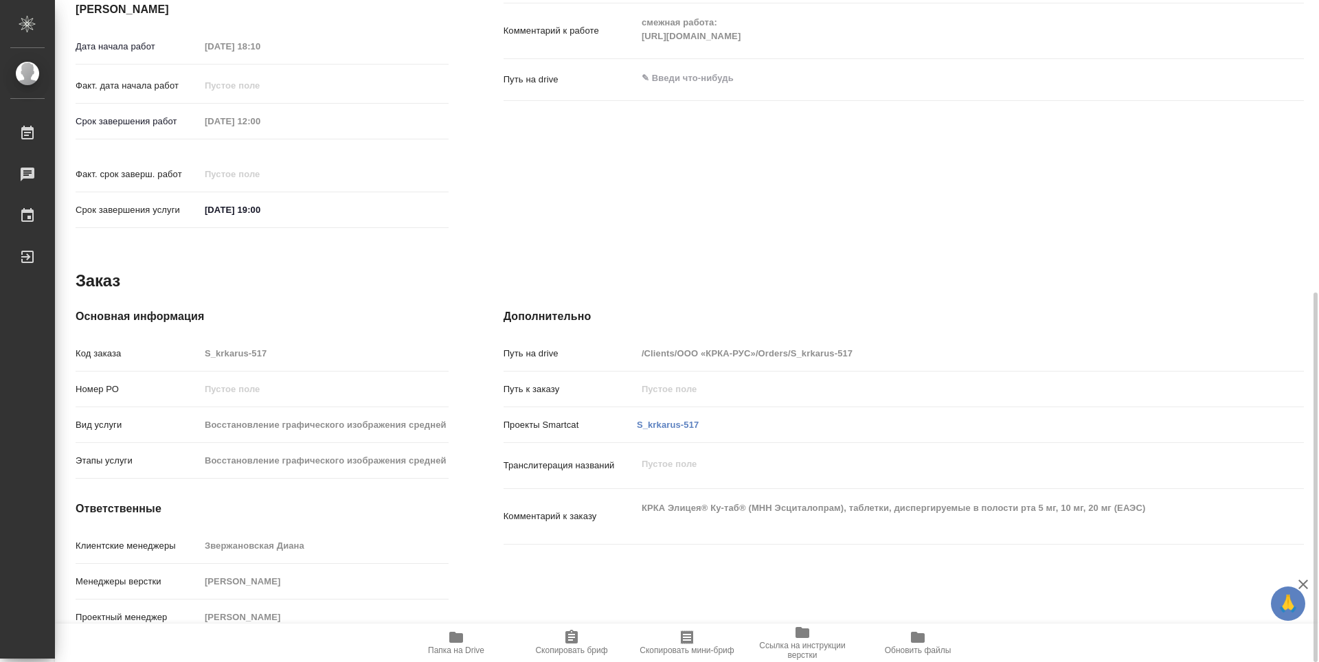
type textarea "x"
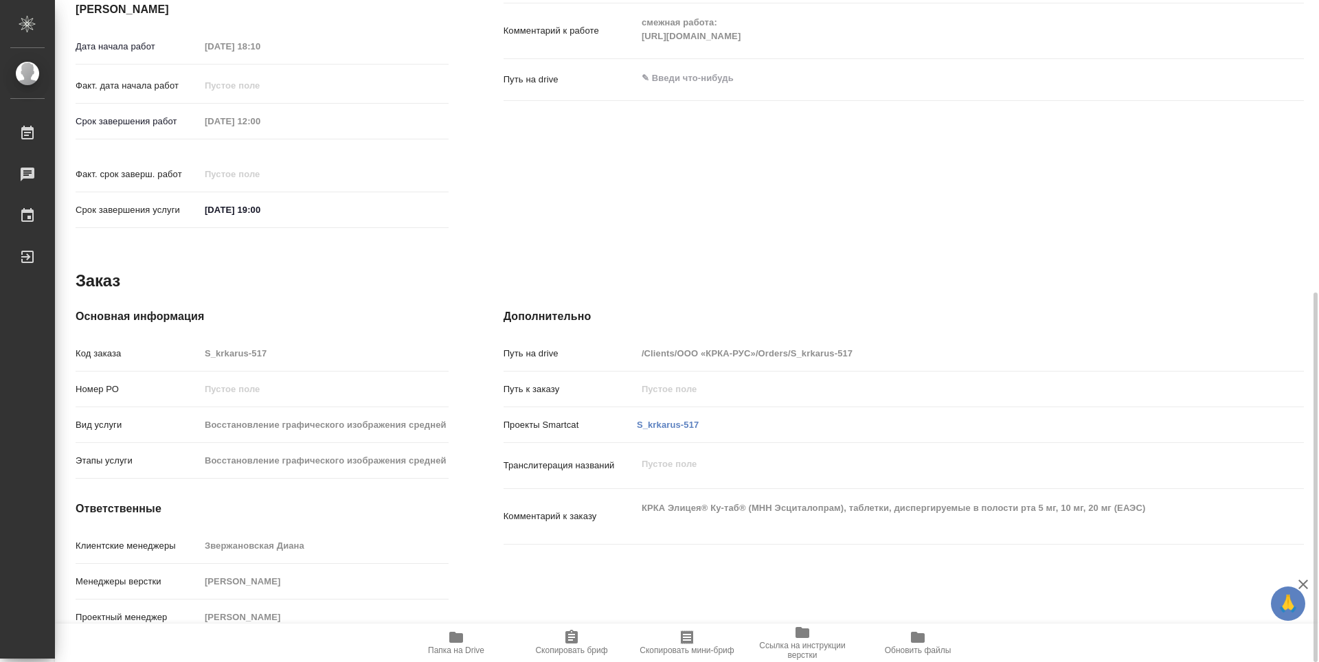
scroll to position [180, 0]
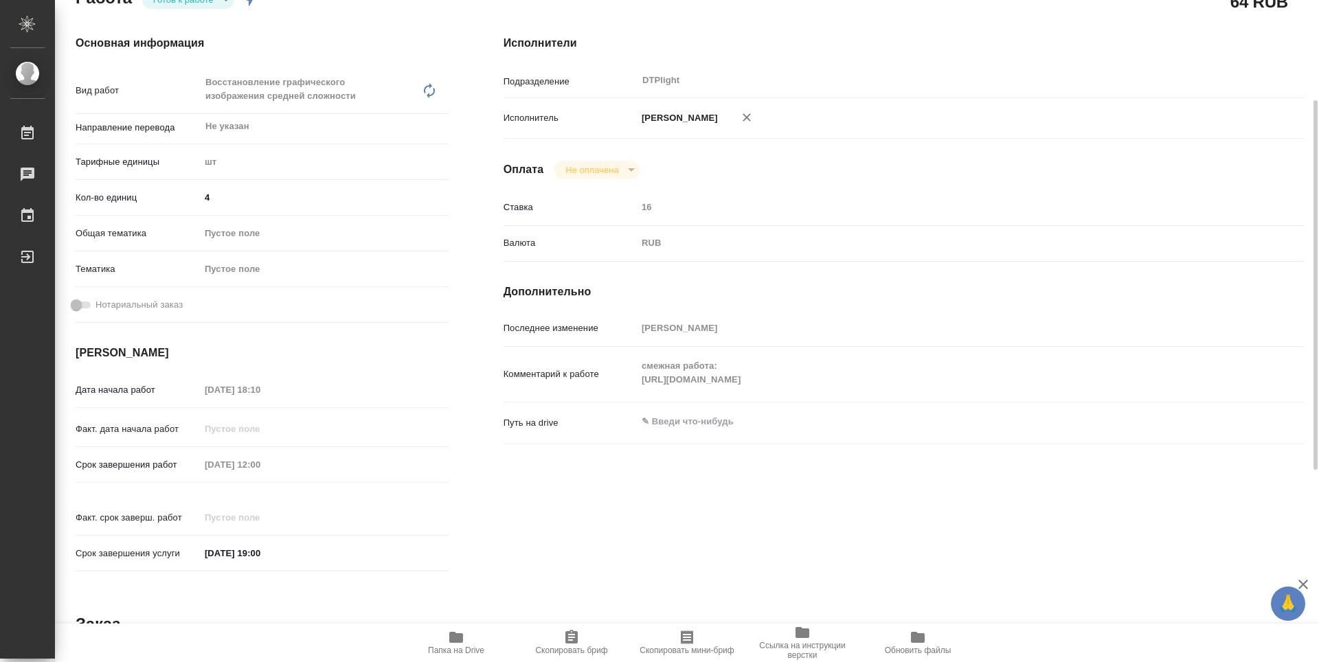
type textarea "x"
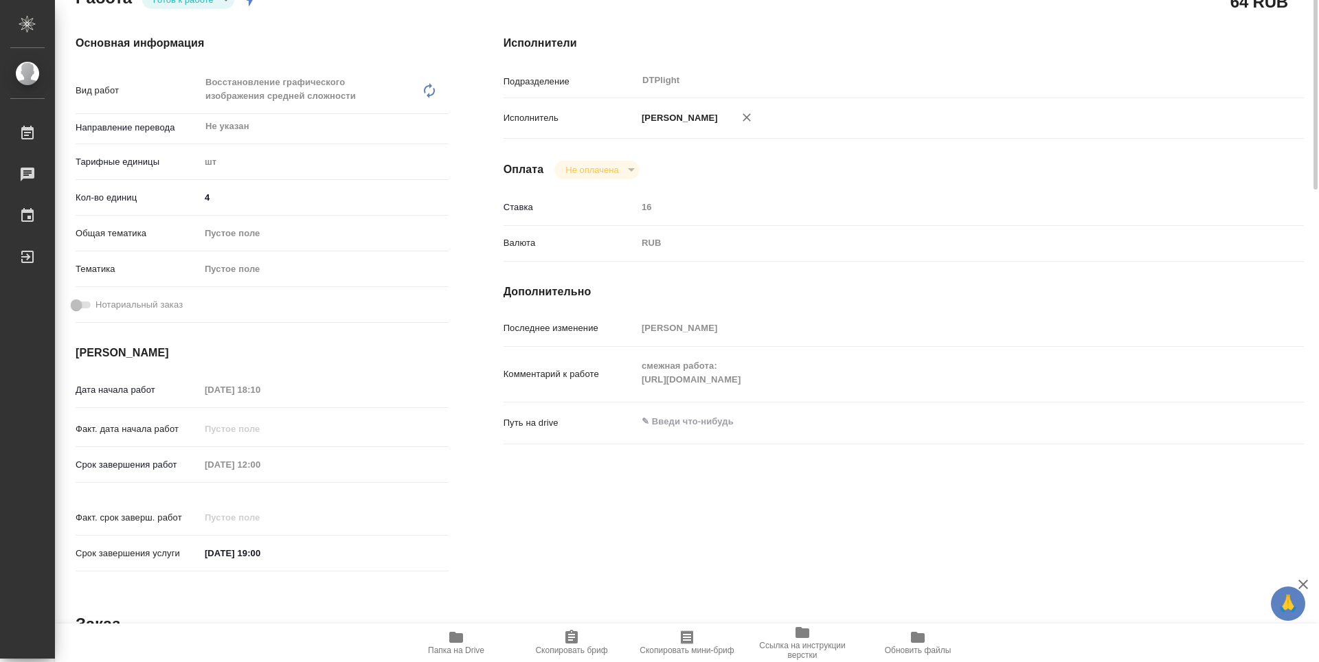
scroll to position [0, 0]
